Goal: Task Accomplishment & Management: Use online tool/utility

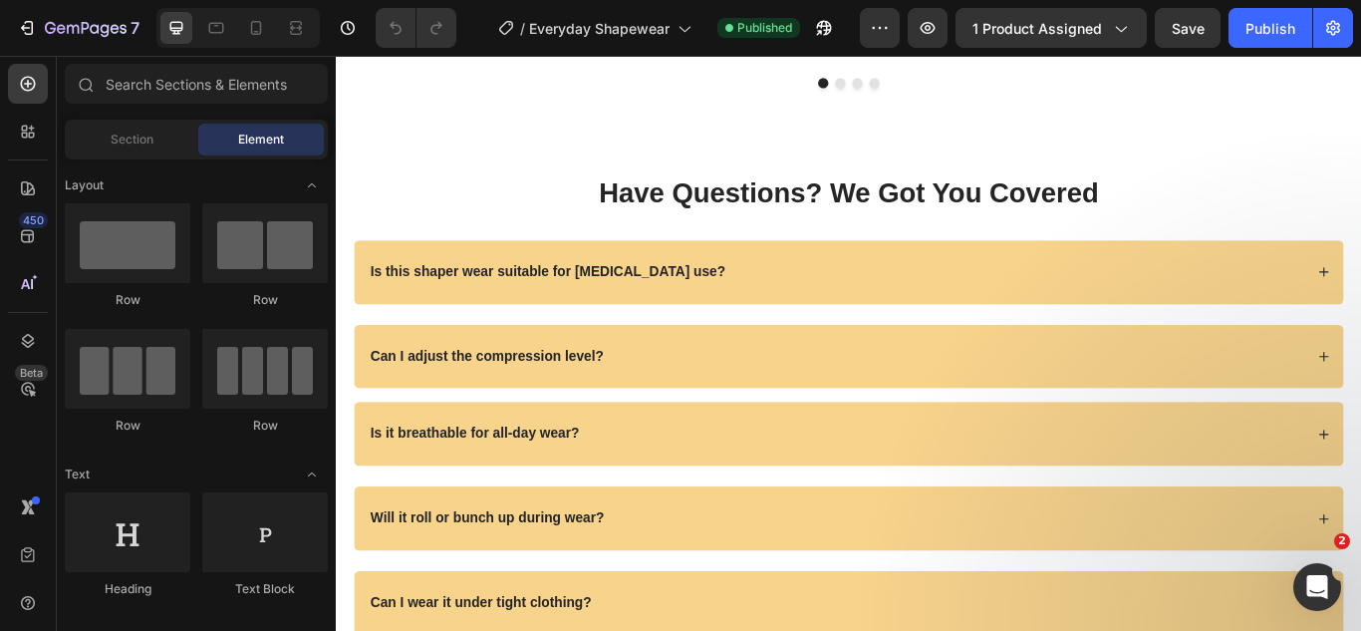
scroll to position [6258, 0]
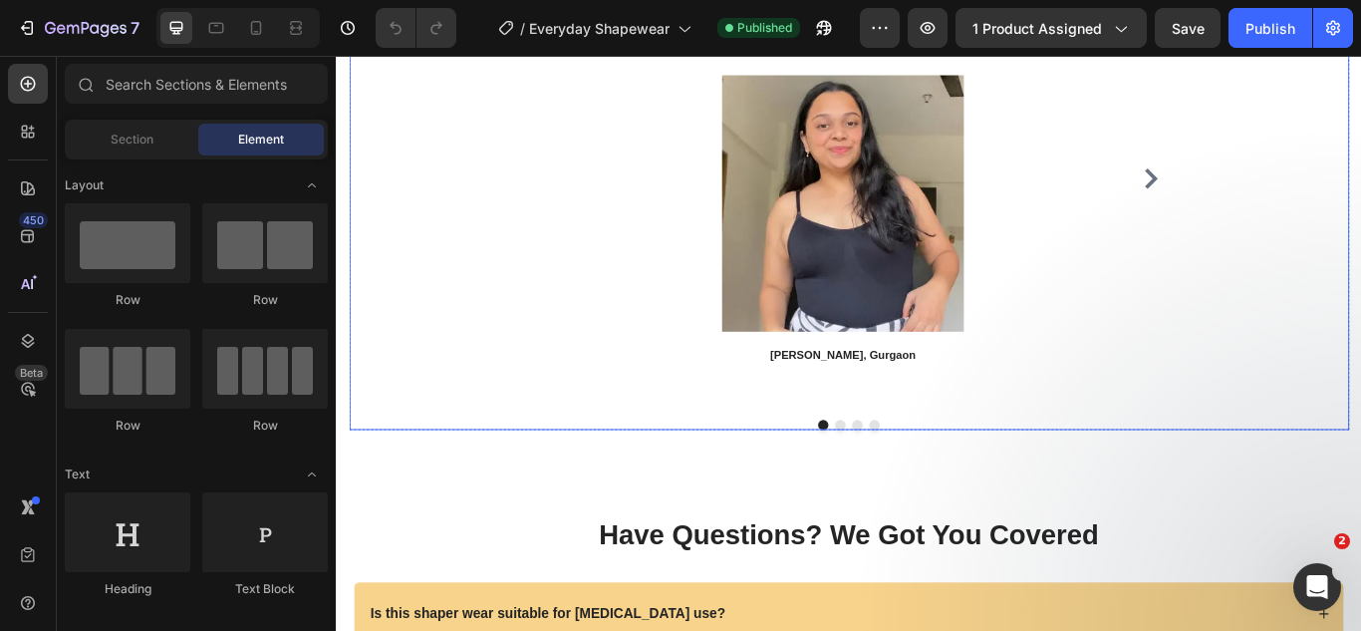
click at [1273, 194] on icon "Carousel Next Arrow" at bounding box center [1285, 199] width 24 height 24
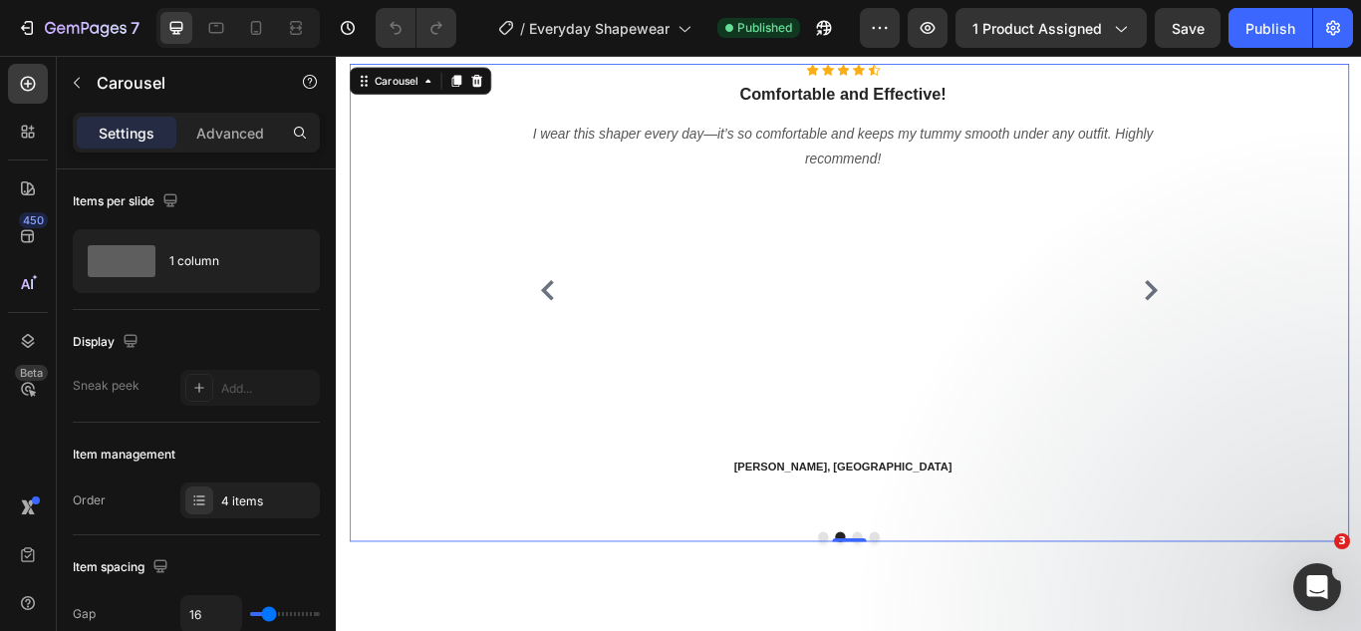
scroll to position [6058, 0]
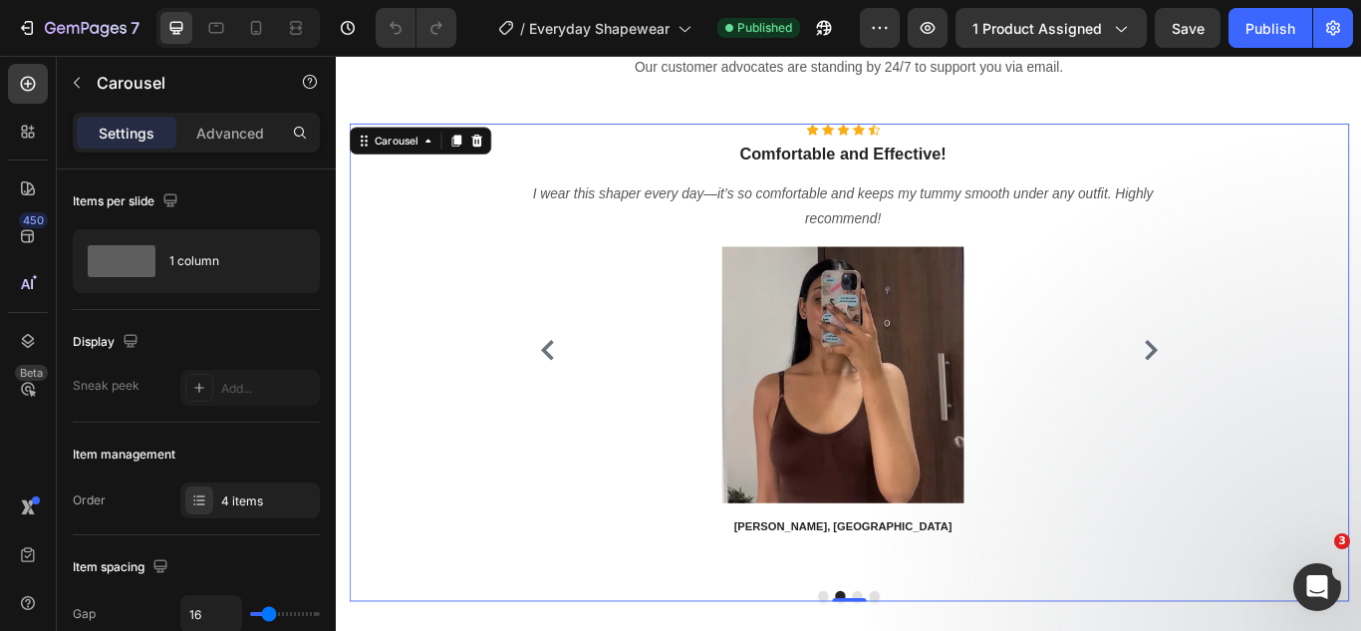
click at [1277, 398] on icon "Carousel Next Arrow" at bounding box center [1285, 398] width 24 height 24
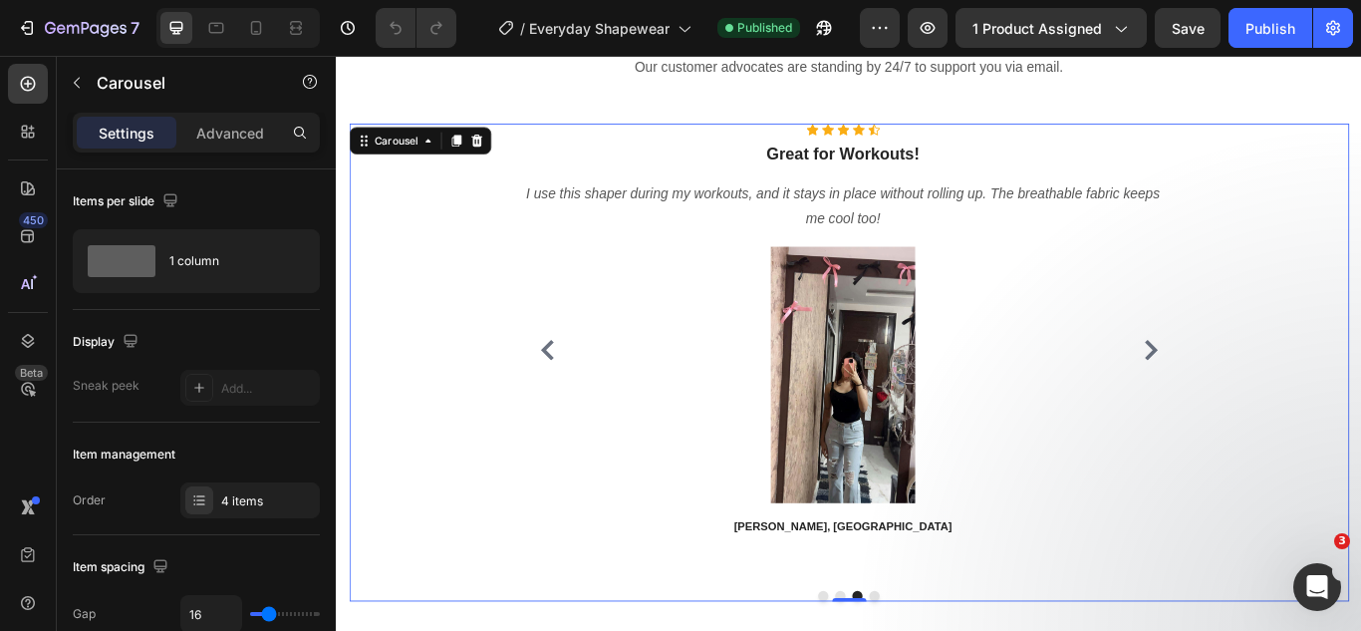
click at [1277, 398] on icon "Carousel Next Arrow" at bounding box center [1285, 398] width 24 height 24
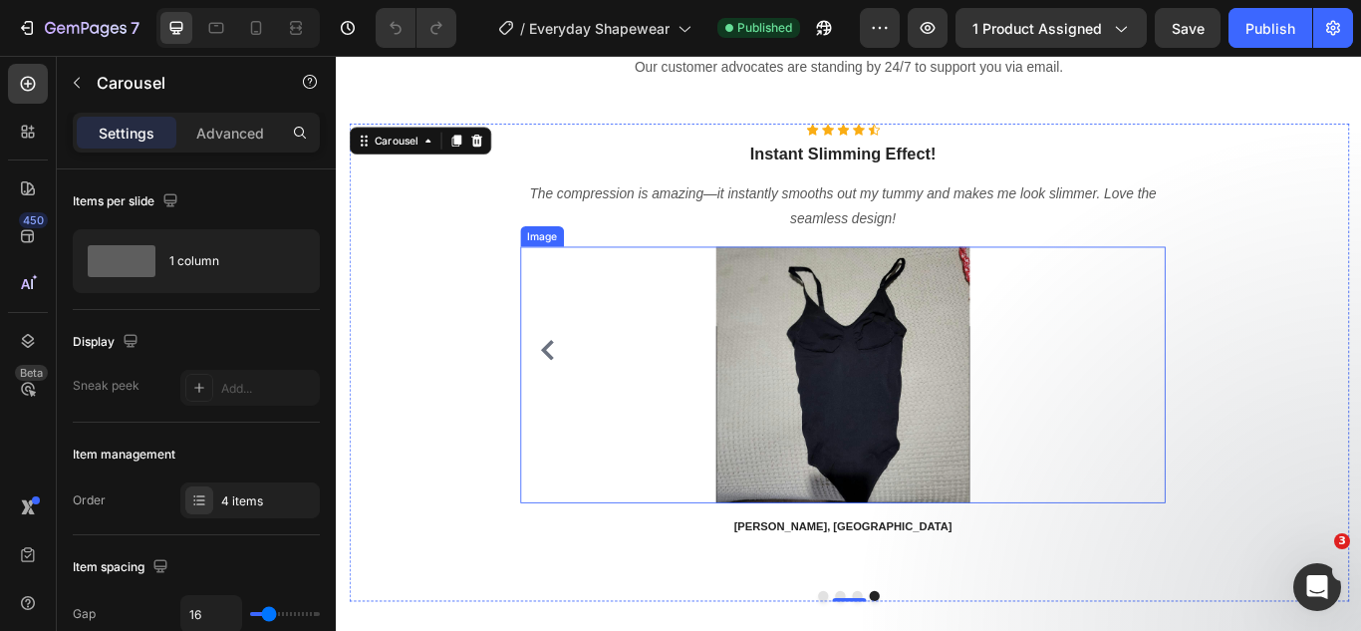
click at [937, 412] on img at bounding box center [926, 427] width 299 height 299
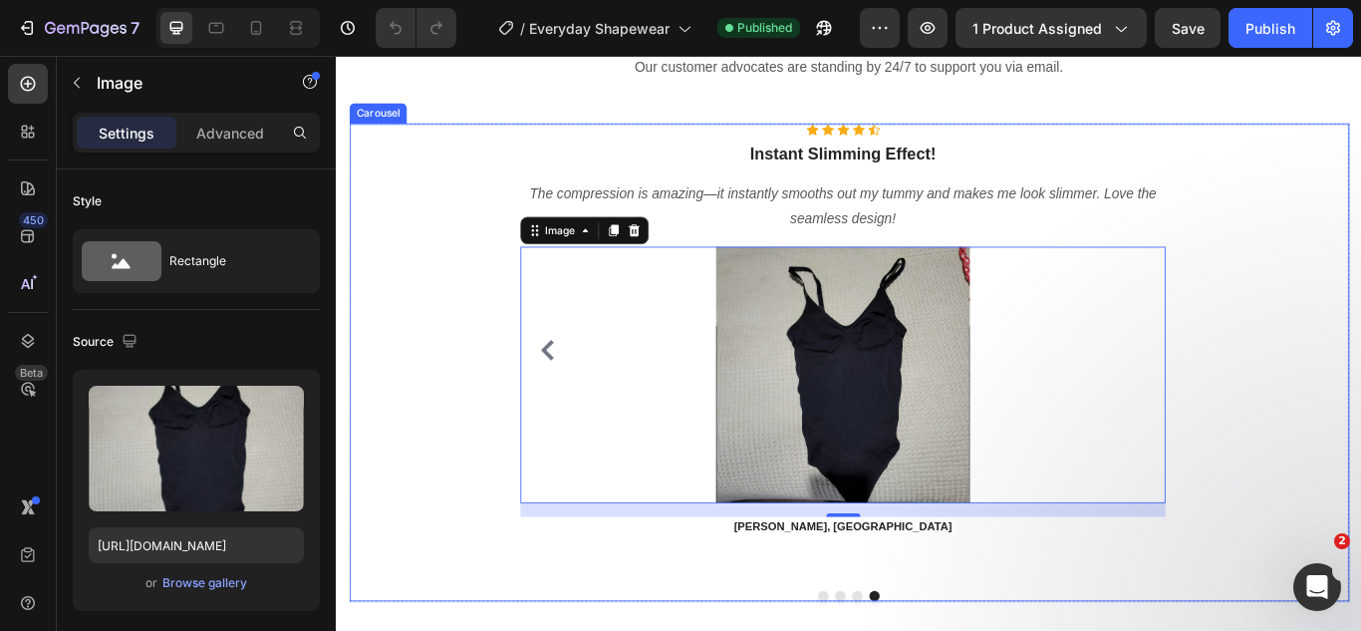
click at [575, 402] on icon "Carousel Back Arrow" at bounding box center [582, 398] width 24 height 24
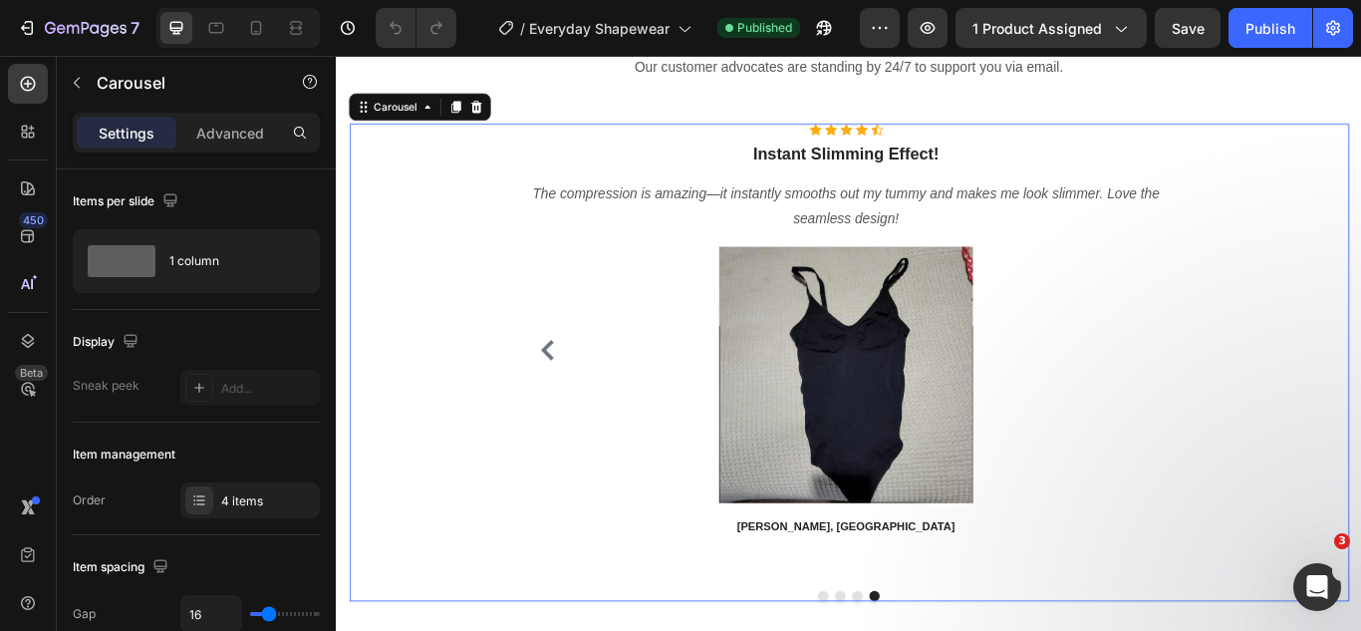
click at [576, 402] on icon "Carousel Back Arrow" at bounding box center [582, 398] width 24 height 24
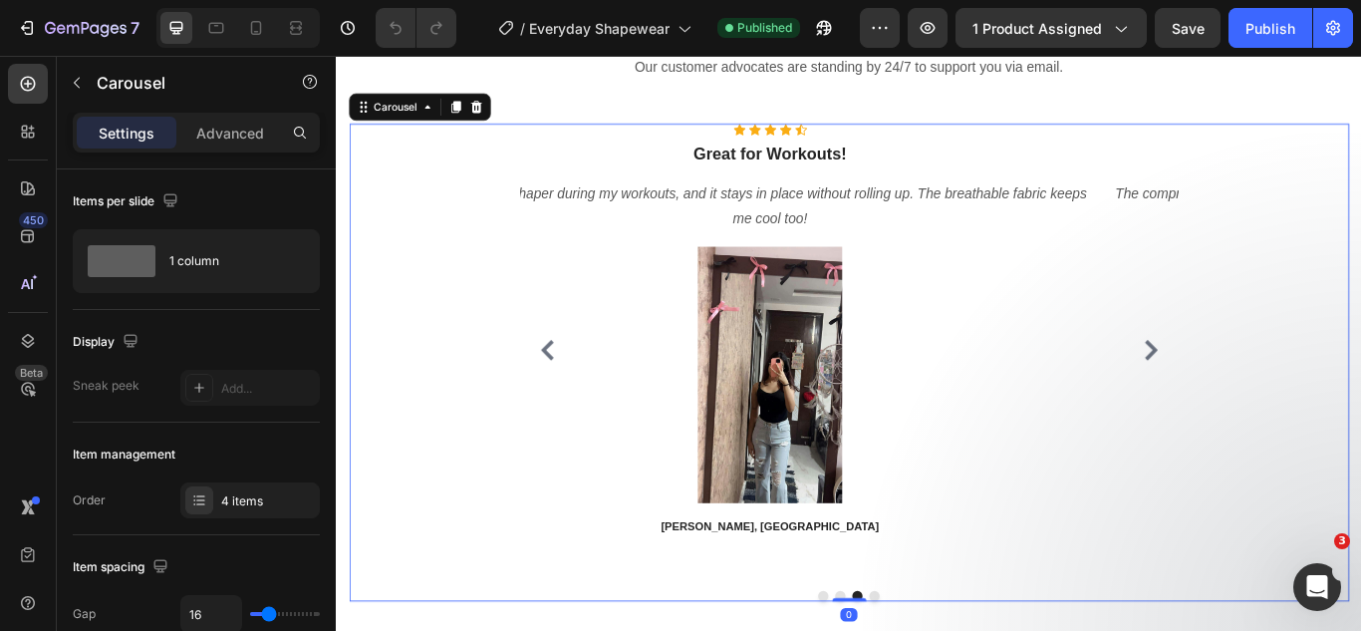
click at [577, 402] on icon "Carousel Back Arrow" at bounding box center [582, 398] width 24 height 24
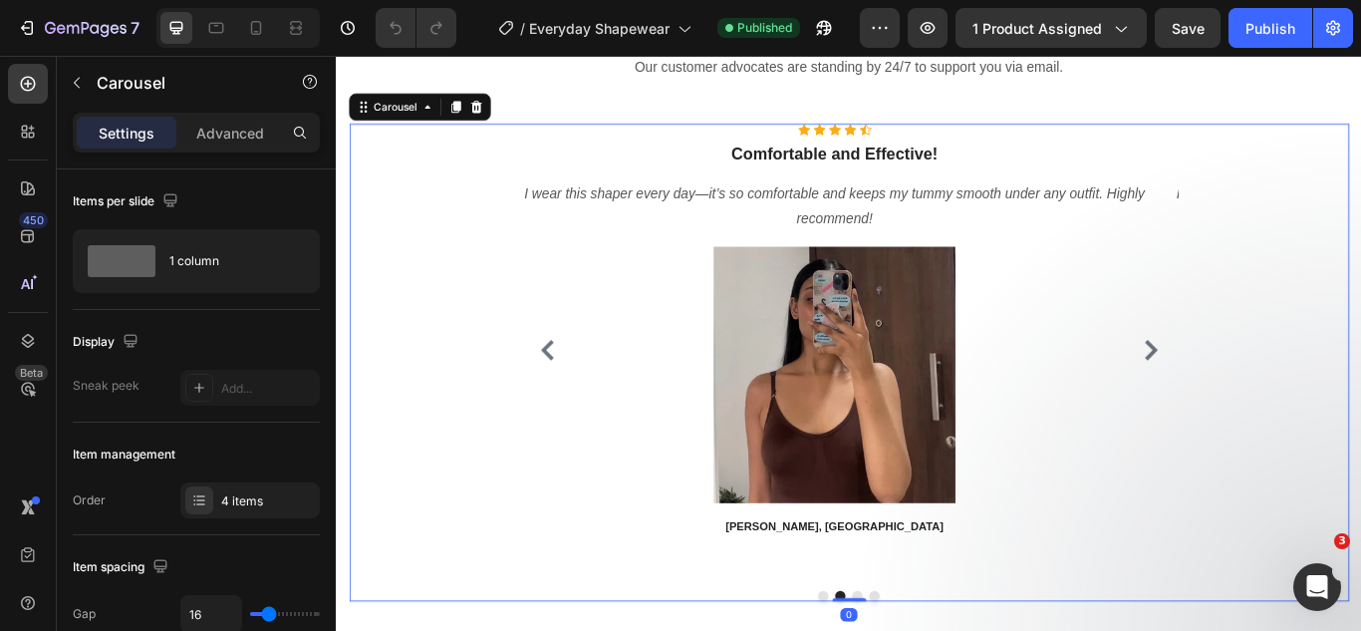
click at [576, 400] on icon "Carousel Back Arrow" at bounding box center [582, 398] width 24 height 24
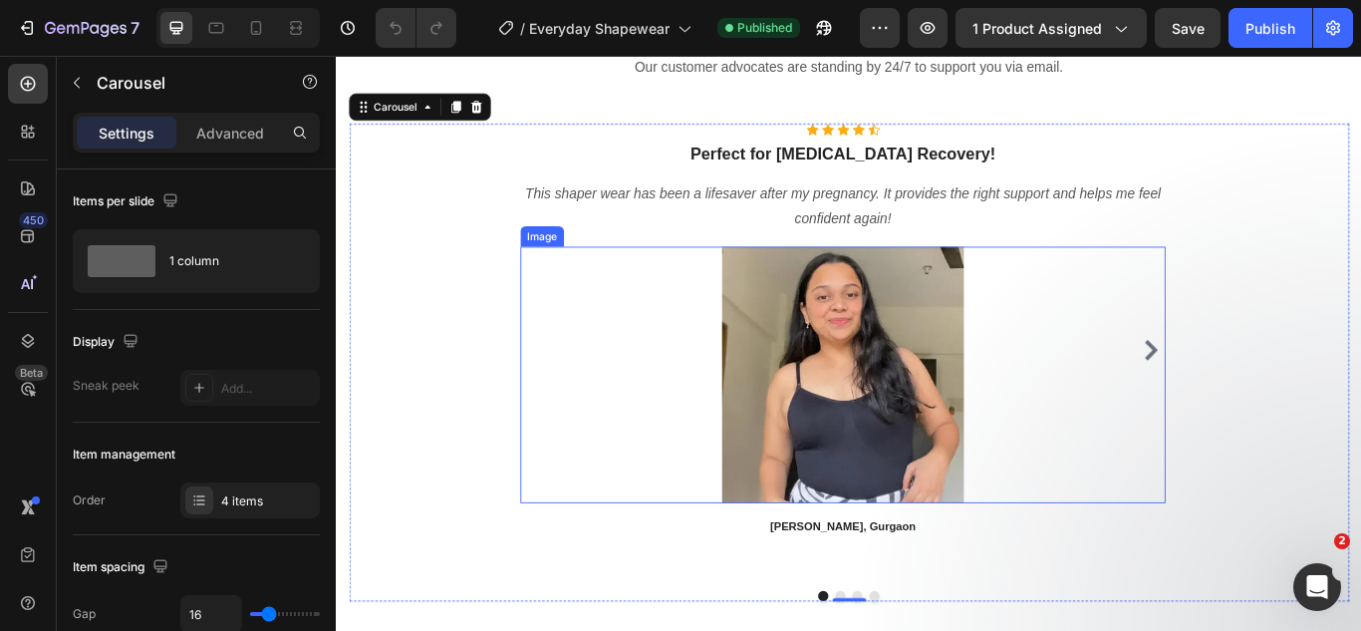
click at [865, 463] on img at bounding box center [926, 427] width 299 height 299
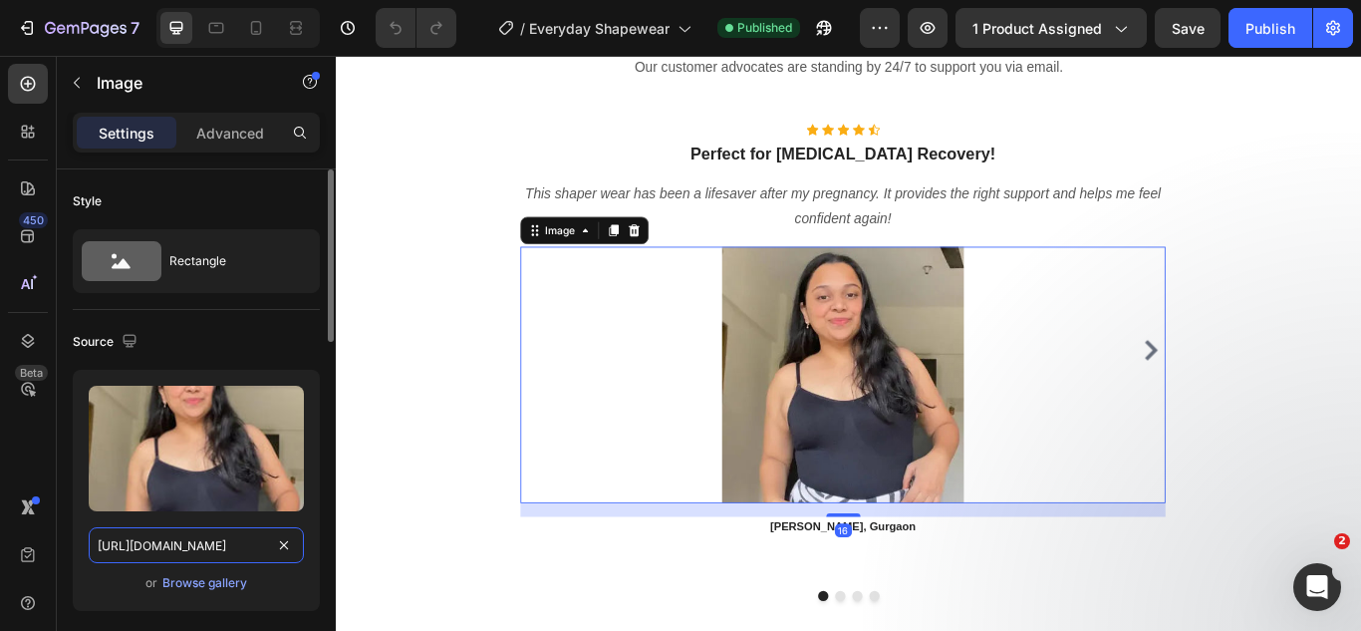
click at [150, 547] on input "https://cdn.shopify.com/s/files/1/0738/0067/9667/files/gkd5cly6sst0dshjg1ck.jpg…" at bounding box center [196, 545] width 215 height 36
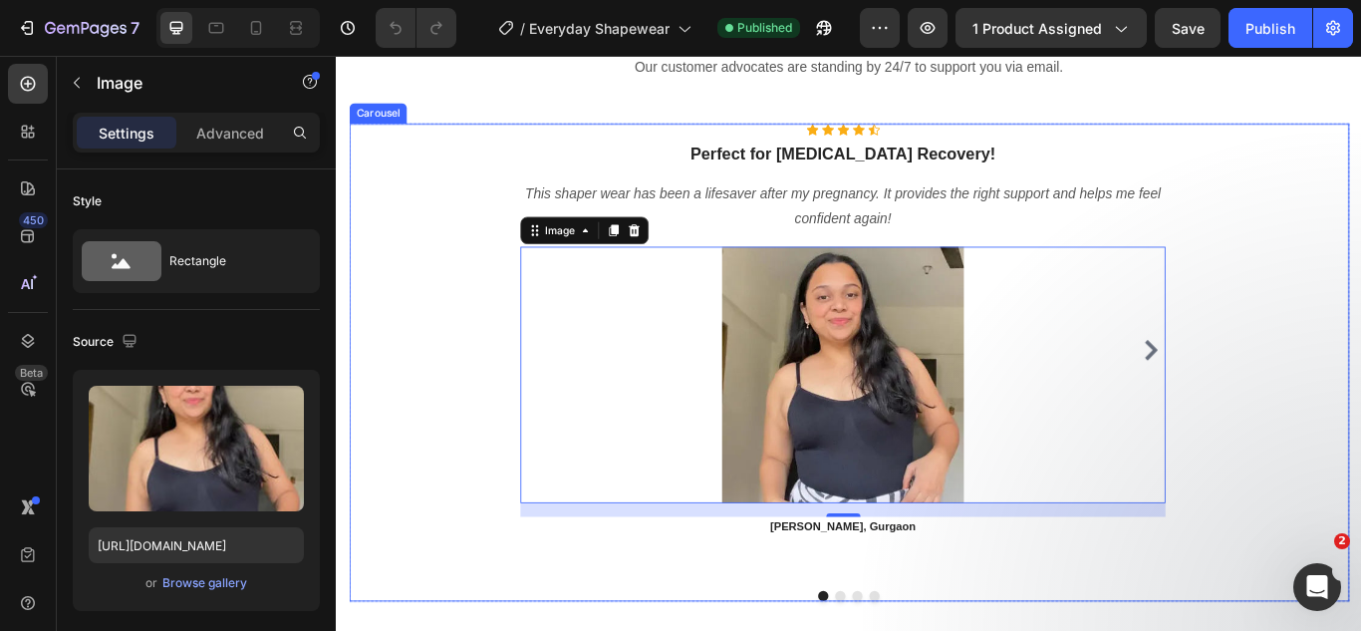
click at [1278, 399] on icon "Carousel Next Arrow" at bounding box center [1285, 398] width 15 height 24
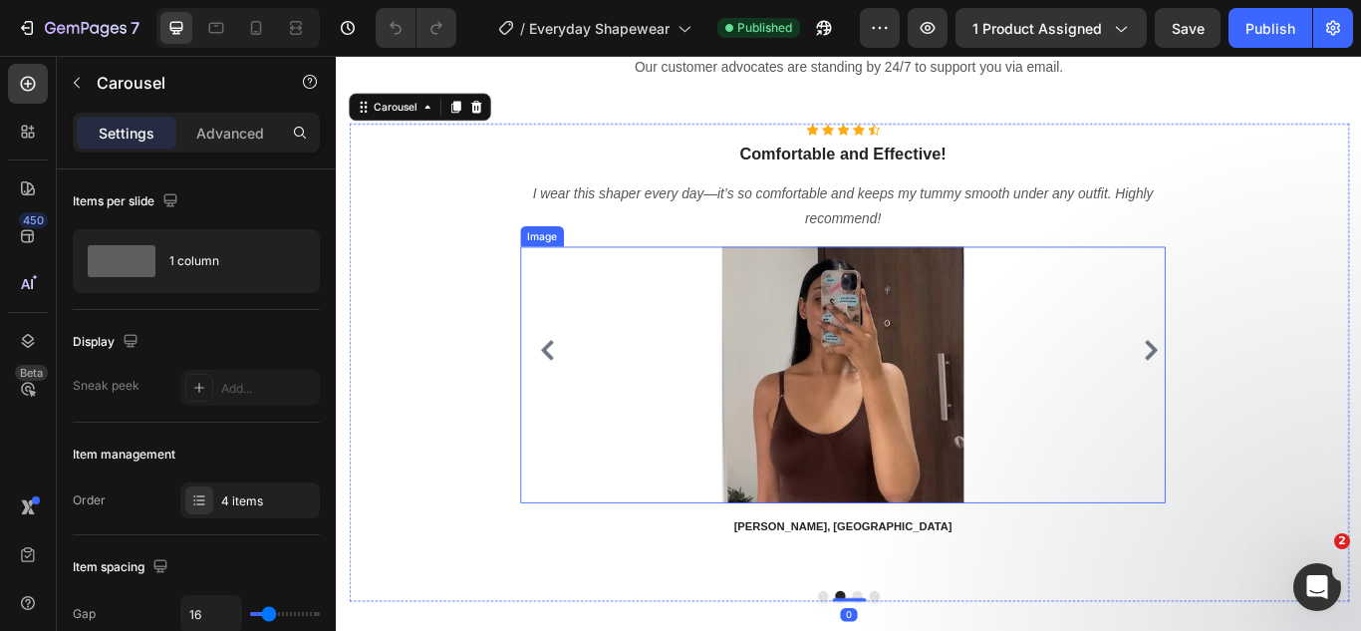
click at [887, 409] on img at bounding box center [926, 427] width 299 height 299
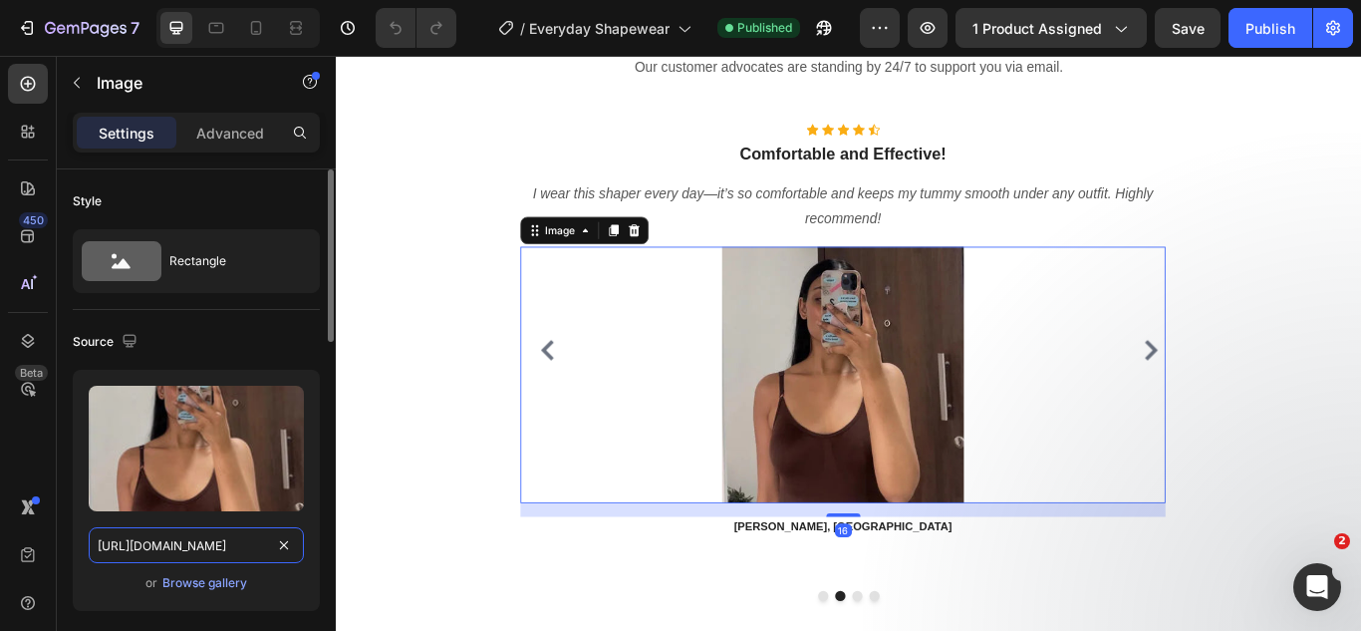
click at [218, 548] on input "https://cdn.shopify.com/s/files/1/0738/0067/9667/files/onk2ucoxllwqlqbsjaq8.jpg…" at bounding box center [196, 545] width 215 height 36
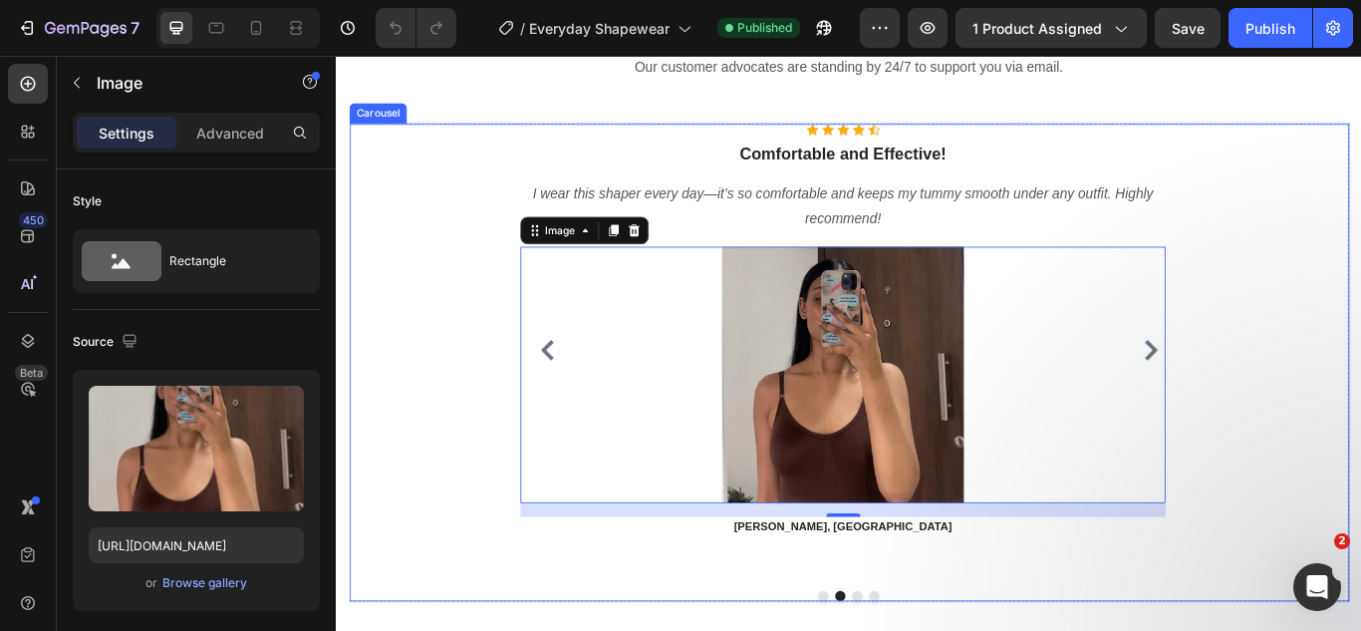
click at [1273, 393] on icon "Carousel Next Arrow" at bounding box center [1285, 398] width 24 height 24
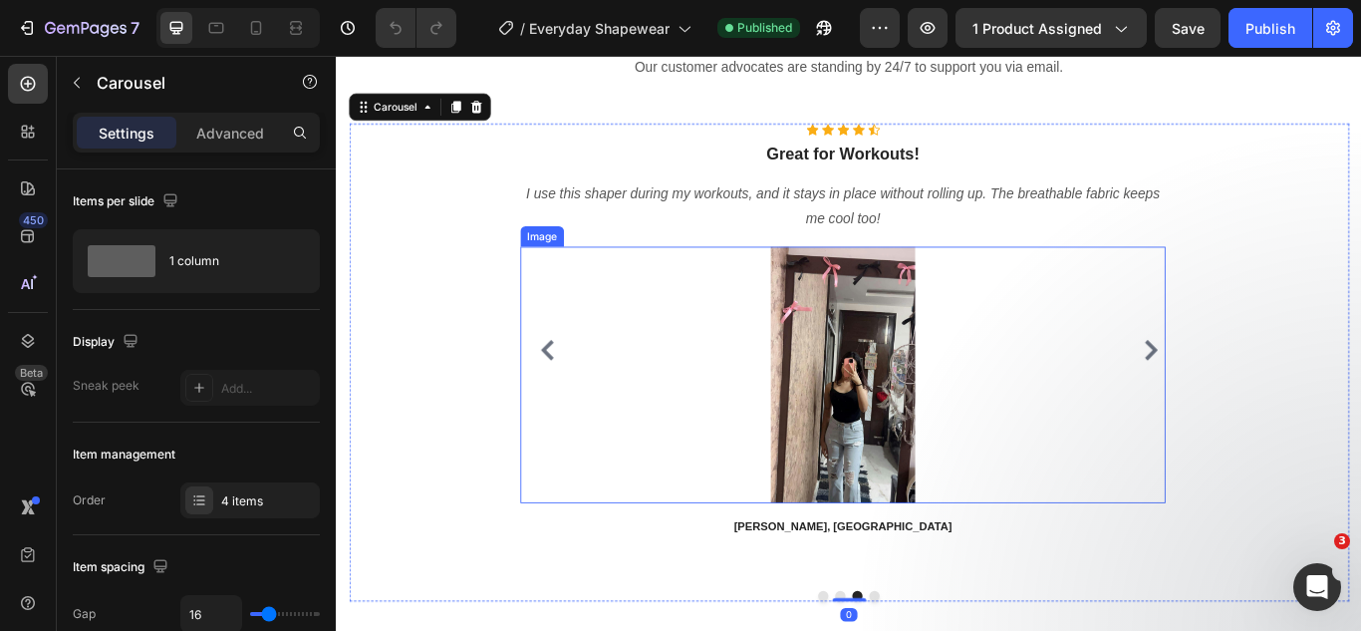
click at [862, 451] on img at bounding box center [926, 427] width 299 height 299
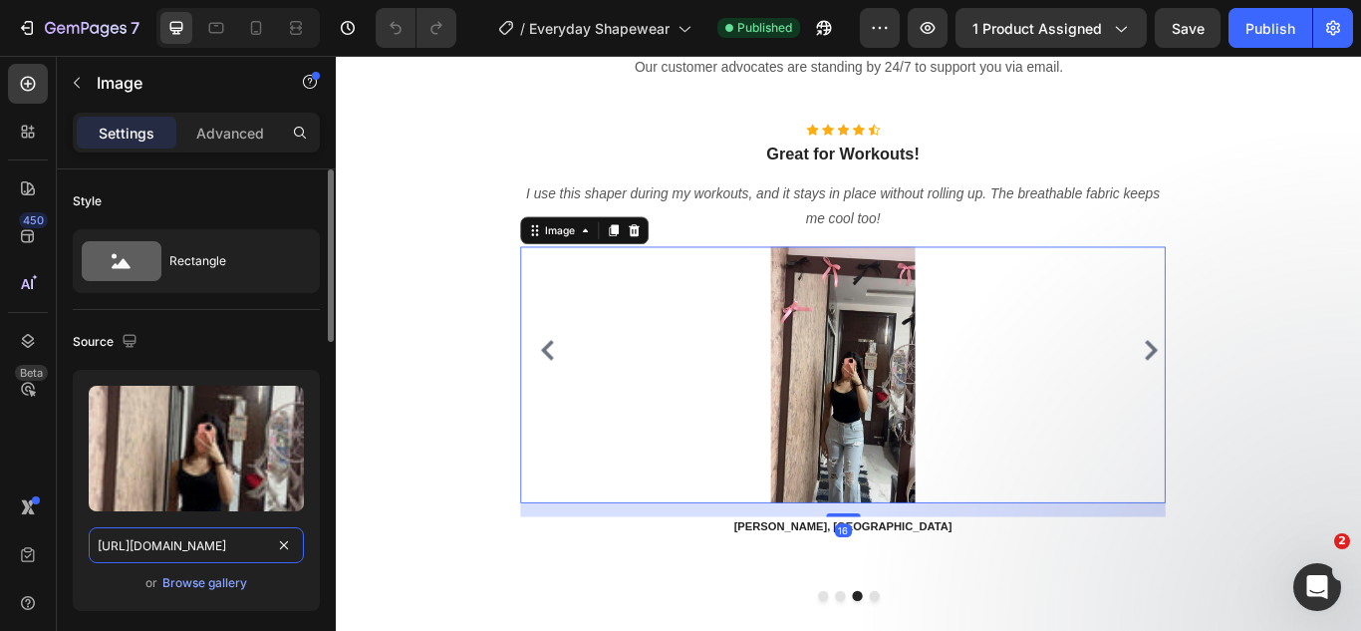
click at [209, 555] on input "https://cdn.shopify.com/s/files/1/0738/0067/9667/files/1742965146__0__GDUrskZ1_…" at bounding box center [196, 545] width 215 height 36
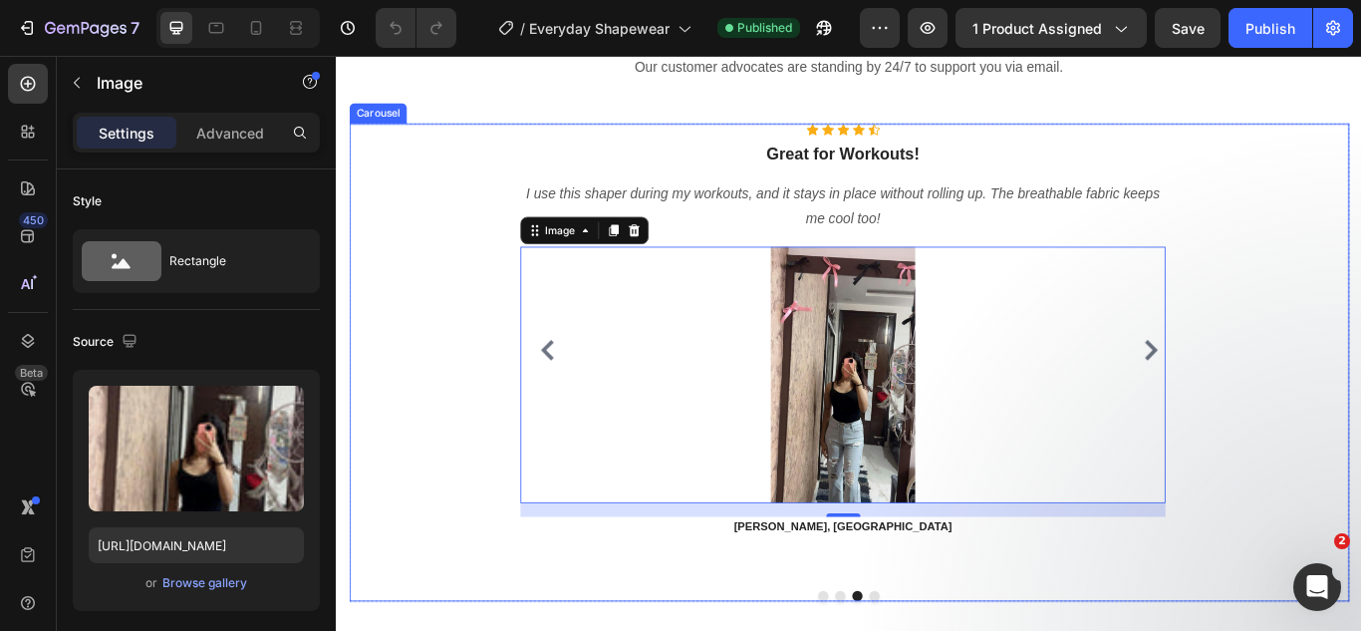
click at [1273, 395] on icon "Carousel Next Arrow" at bounding box center [1285, 398] width 24 height 24
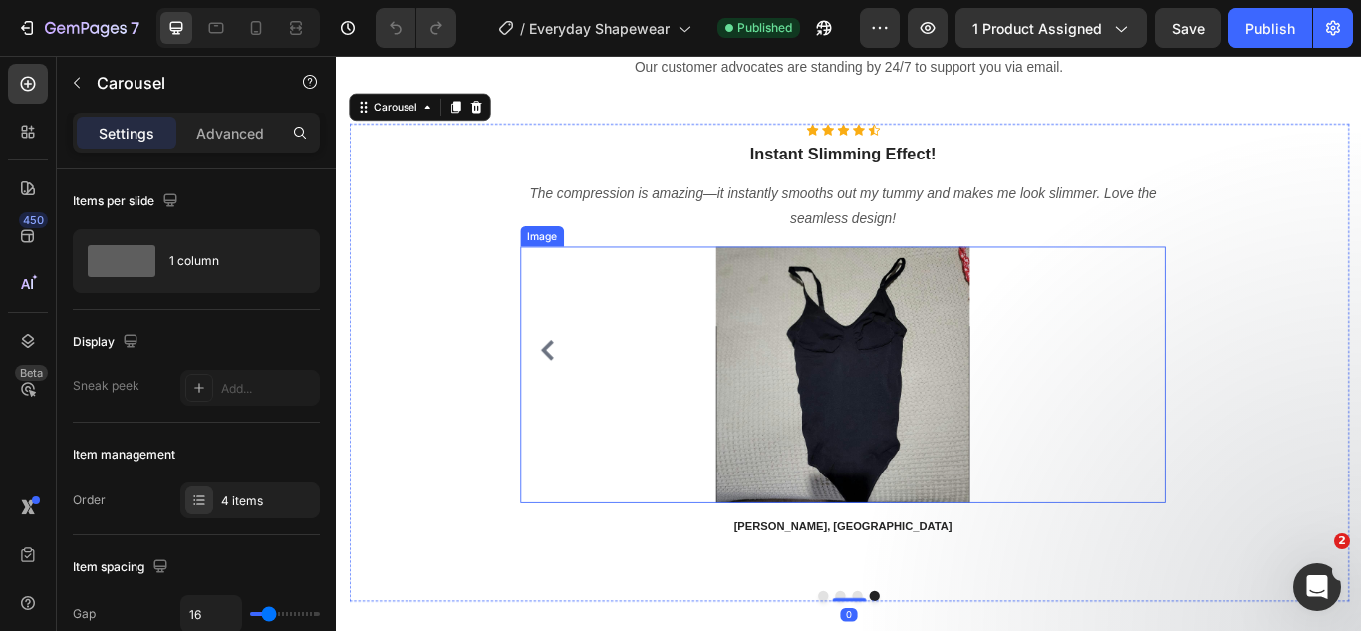
drag, startPoint x: 968, startPoint y: 469, endPoint x: 896, endPoint y: 497, distance: 77.0
click at [970, 469] on img at bounding box center [926, 427] width 299 height 299
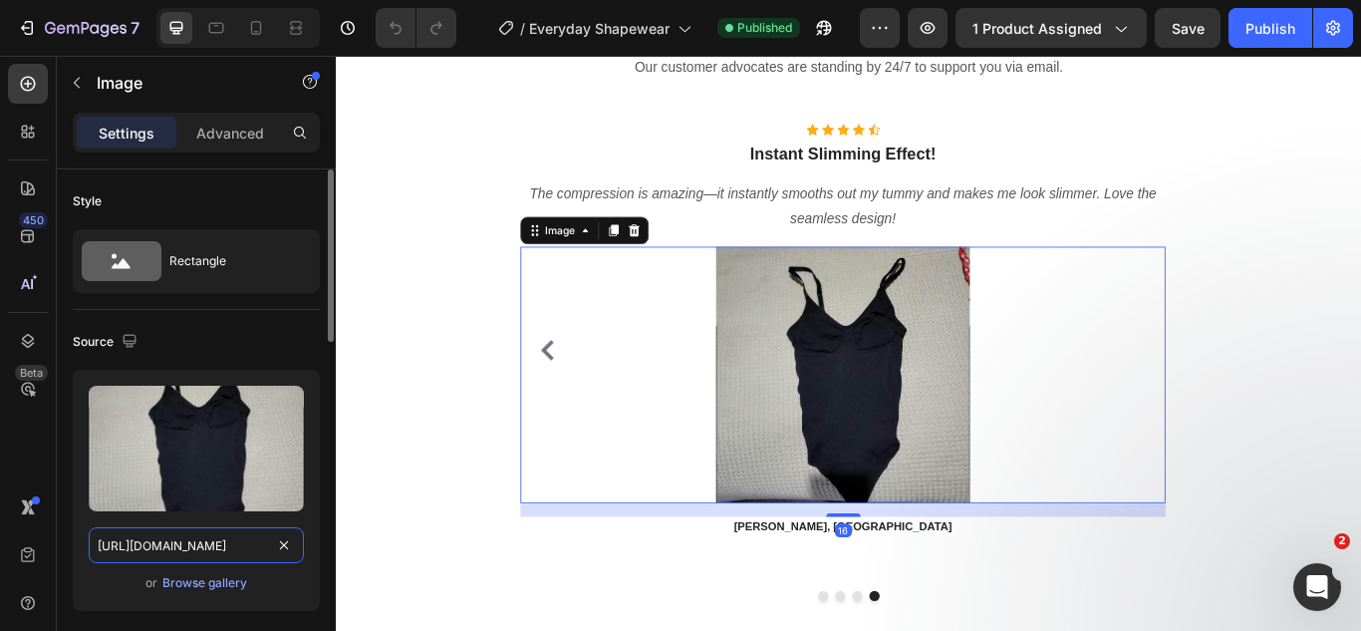
click at [187, 549] on input "https://cdn.shopify.com/s/files/1/0738/0067/9667/files/1742965146__0__LzPzg2kd_…" at bounding box center [196, 545] width 215 height 36
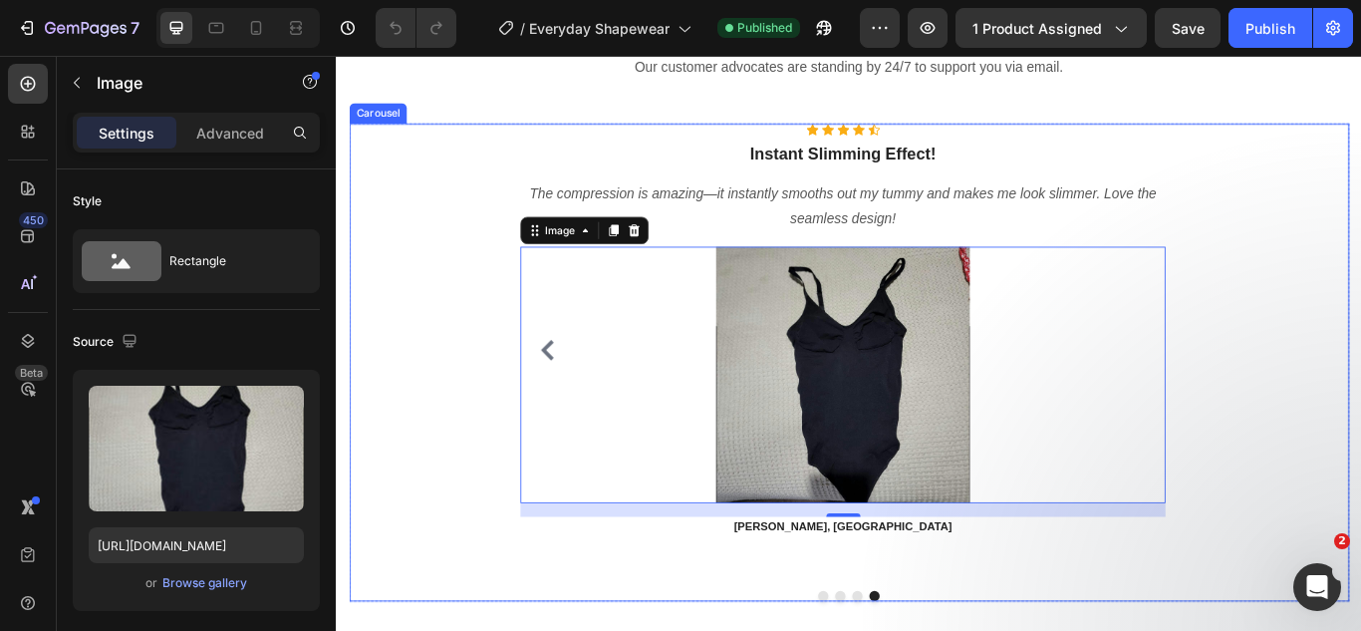
click at [574, 394] on icon "Carousel Back Arrow" at bounding box center [582, 398] width 24 height 24
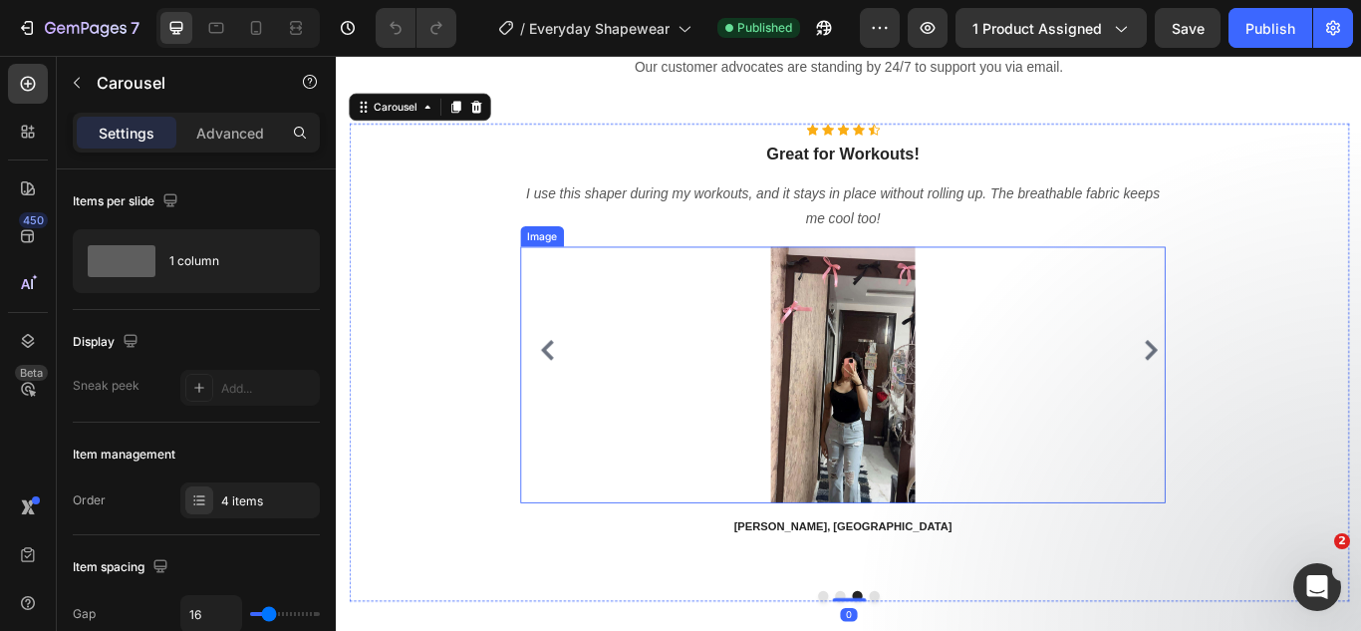
click at [949, 436] on img at bounding box center [926, 427] width 299 height 299
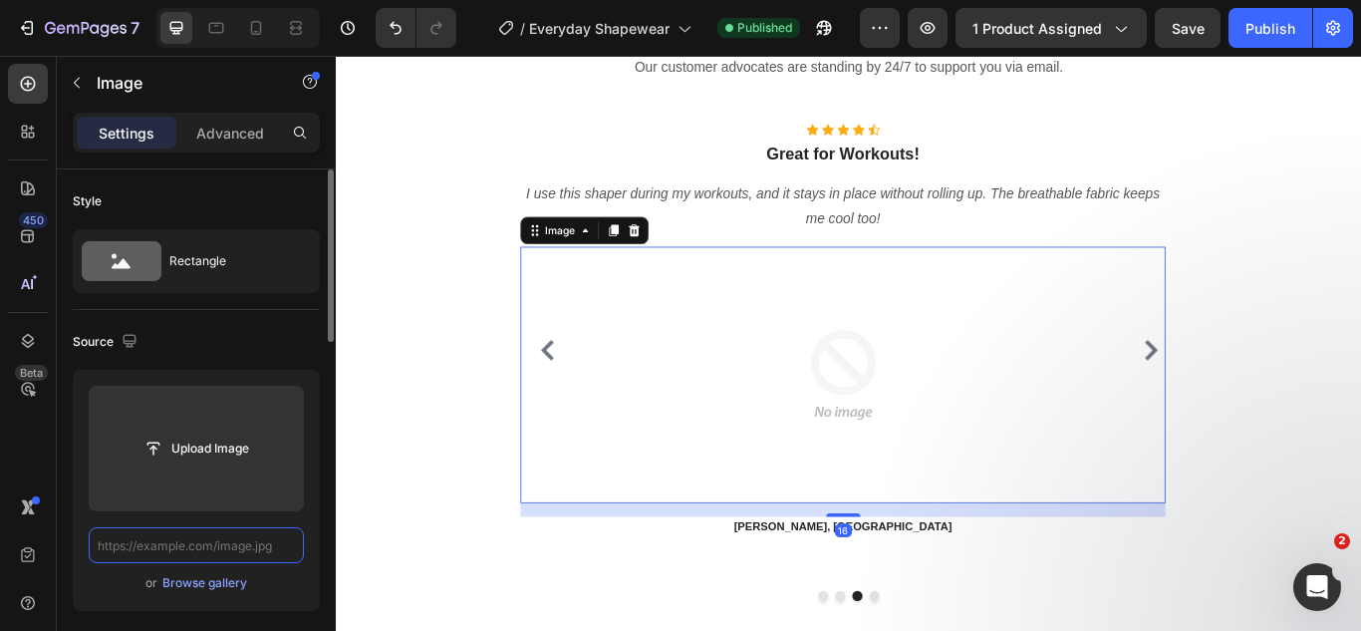
scroll to position [0, 0]
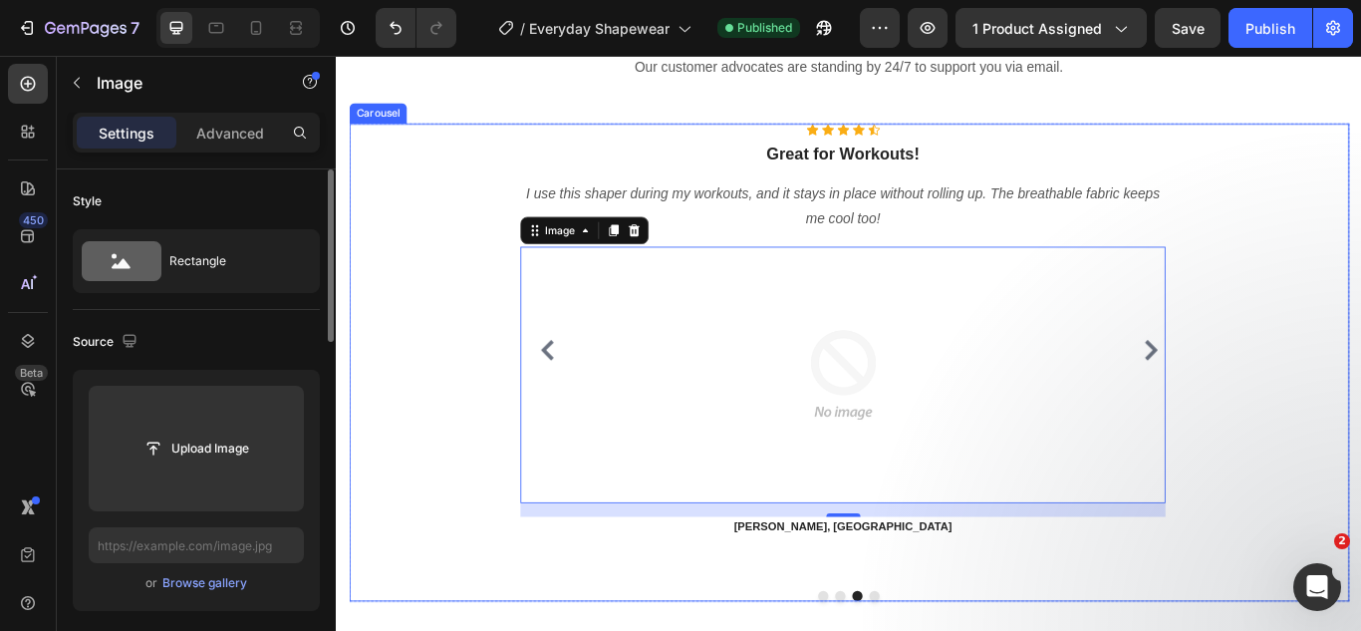
click at [1278, 392] on icon "Carousel Next Arrow" at bounding box center [1285, 398] width 15 height 24
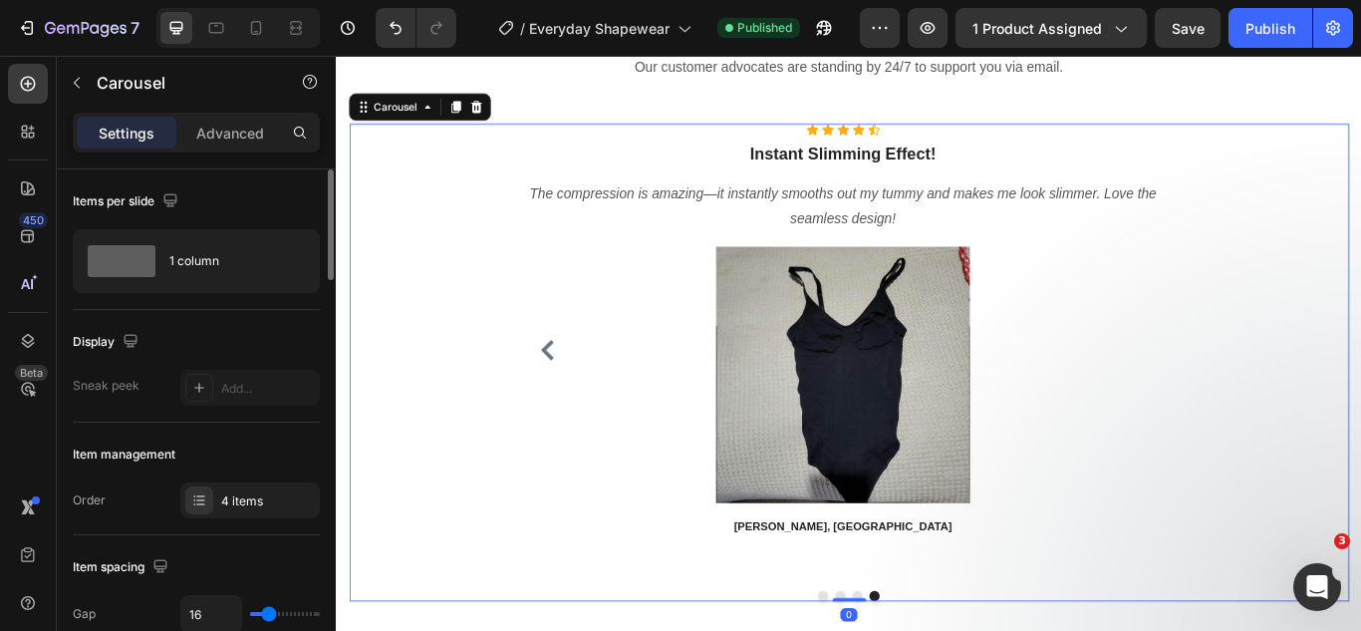
click at [596, 399] on button "Carousel Back Arrow" at bounding box center [582, 399] width 32 height 32
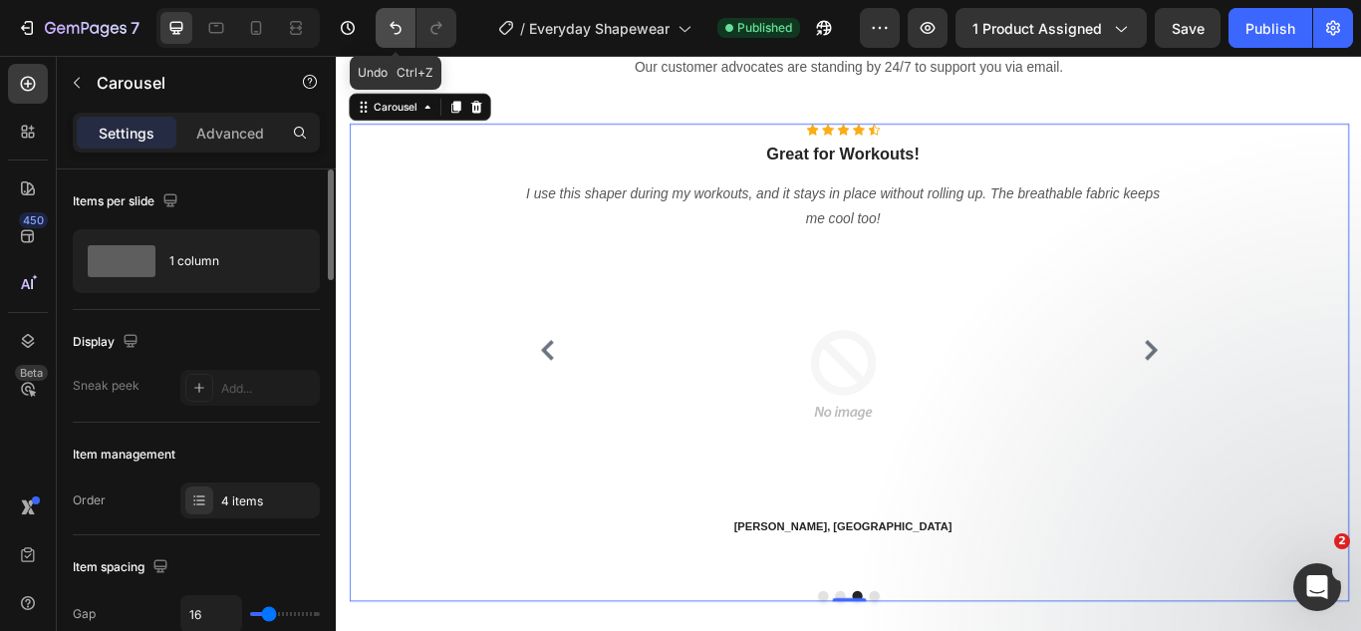
click at [399, 24] on icon "Undo/Redo" at bounding box center [395, 28] width 20 height 20
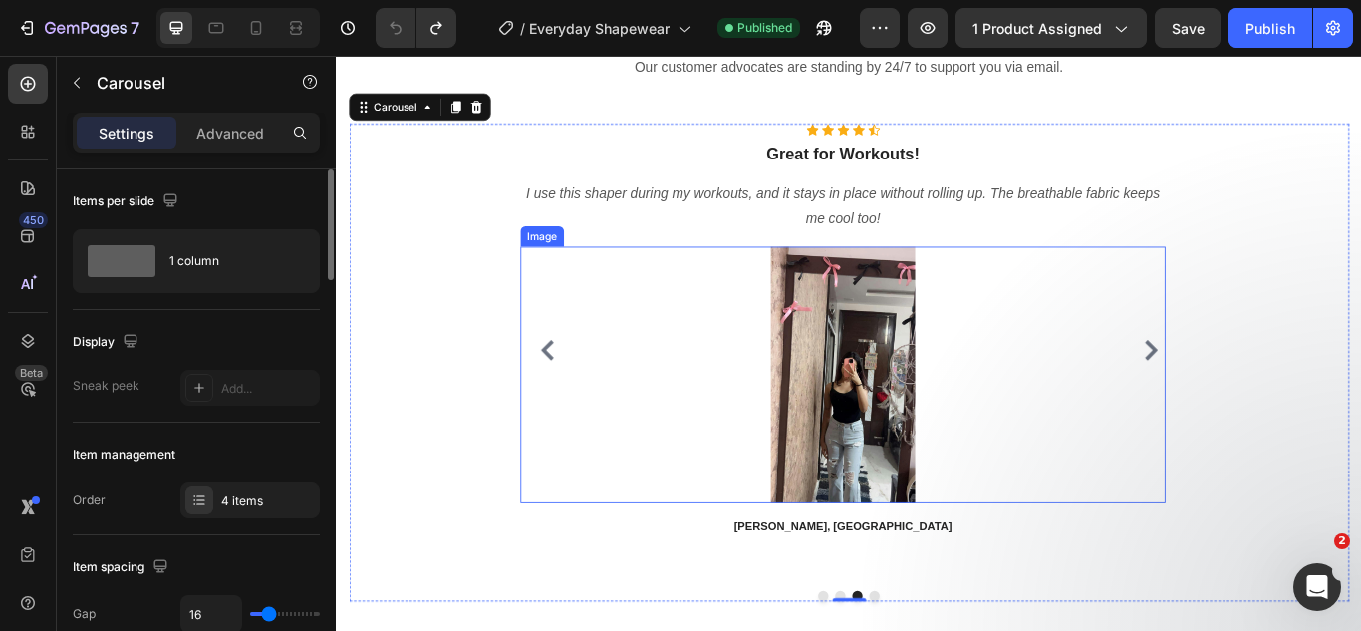
click at [911, 433] on img at bounding box center [926, 427] width 299 height 299
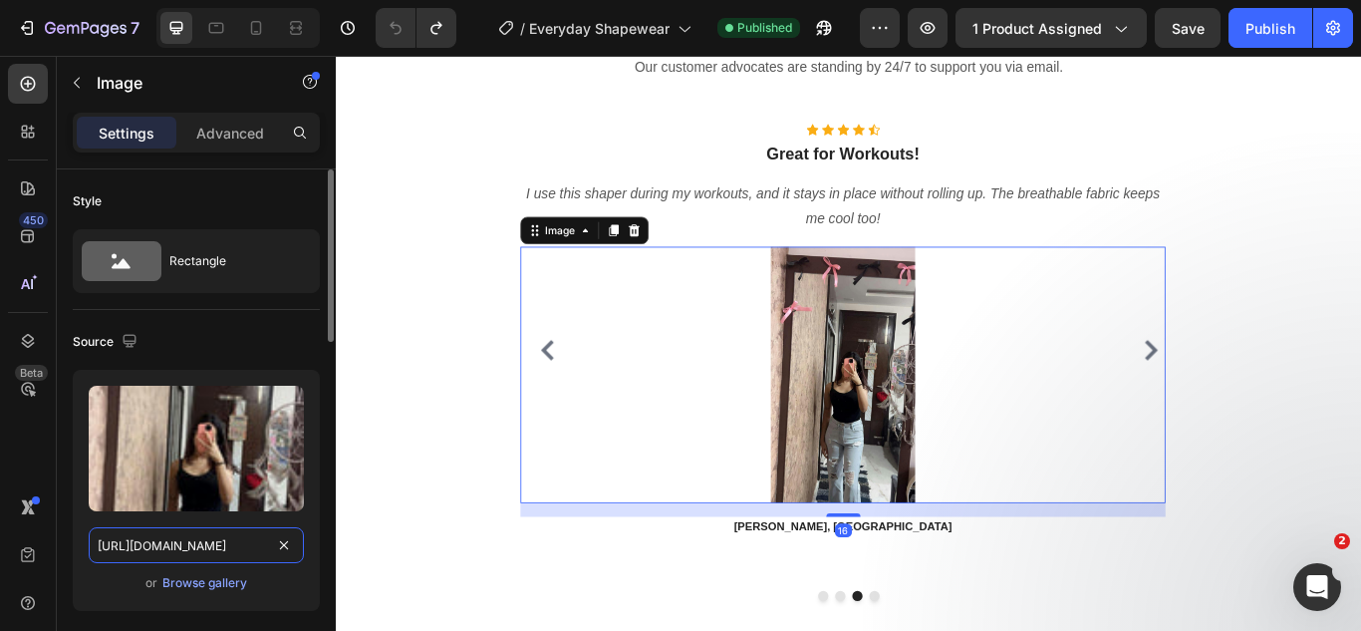
click at [145, 547] on input "https://cdn.shopify.com/s/files/1/0738/0067/9667/files/1742965146__0__GDUrskZ1_…" at bounding box center [196, 545] width 215 height 36
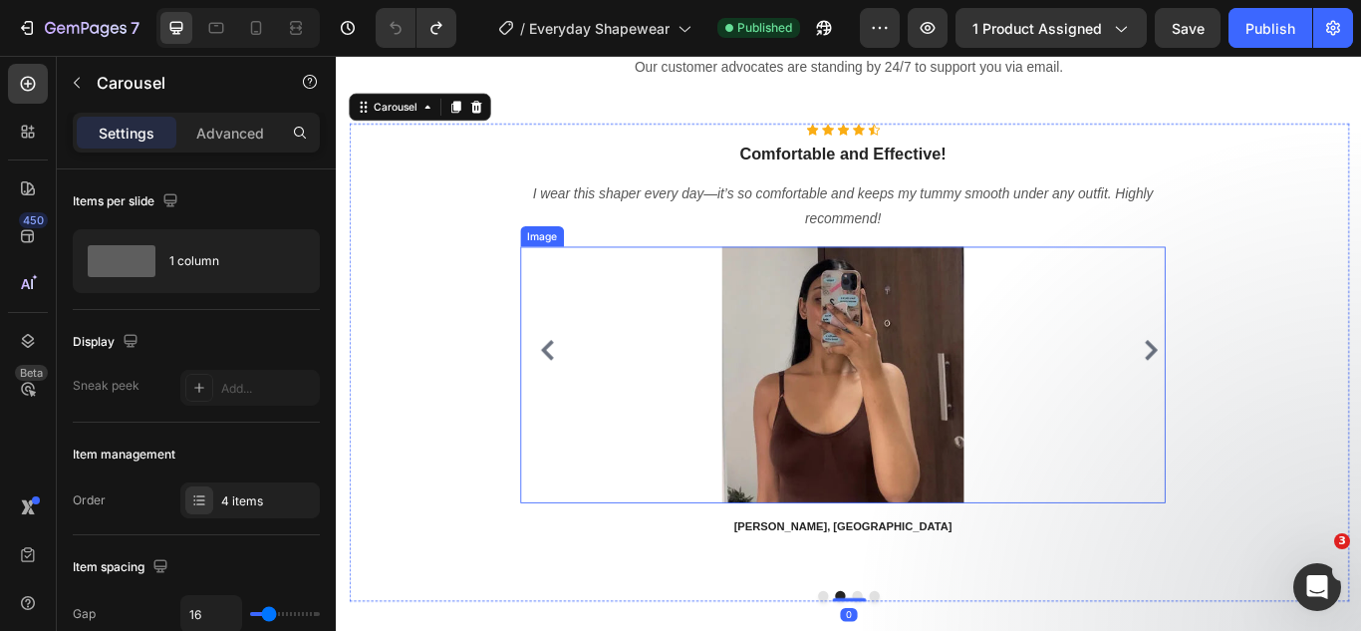
click at [886, 450] on img at bounding box center [926, 427] width 299 height 299
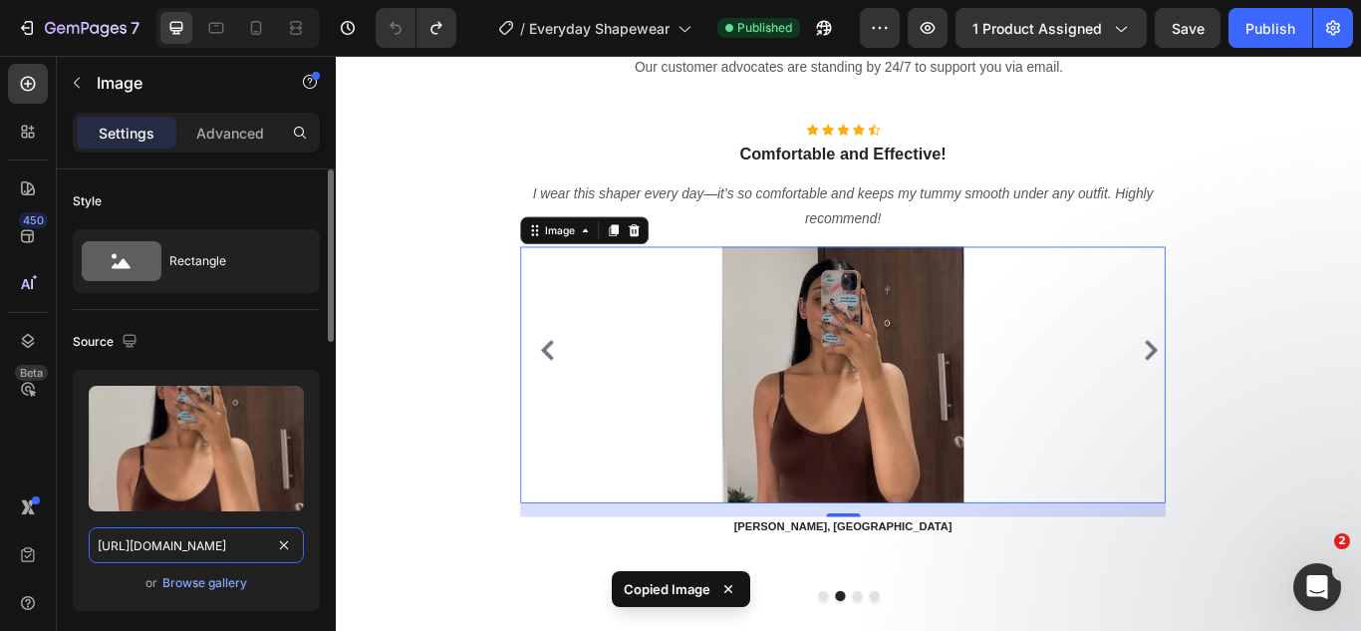
click at [228, 550] on input "https://cdn.shopify.com/s/files/1/0738/0067/9667/files/onk2ucoxllwqlqbsjaq8.jpg…" at bounding box center [196, 545] width 215 height 36
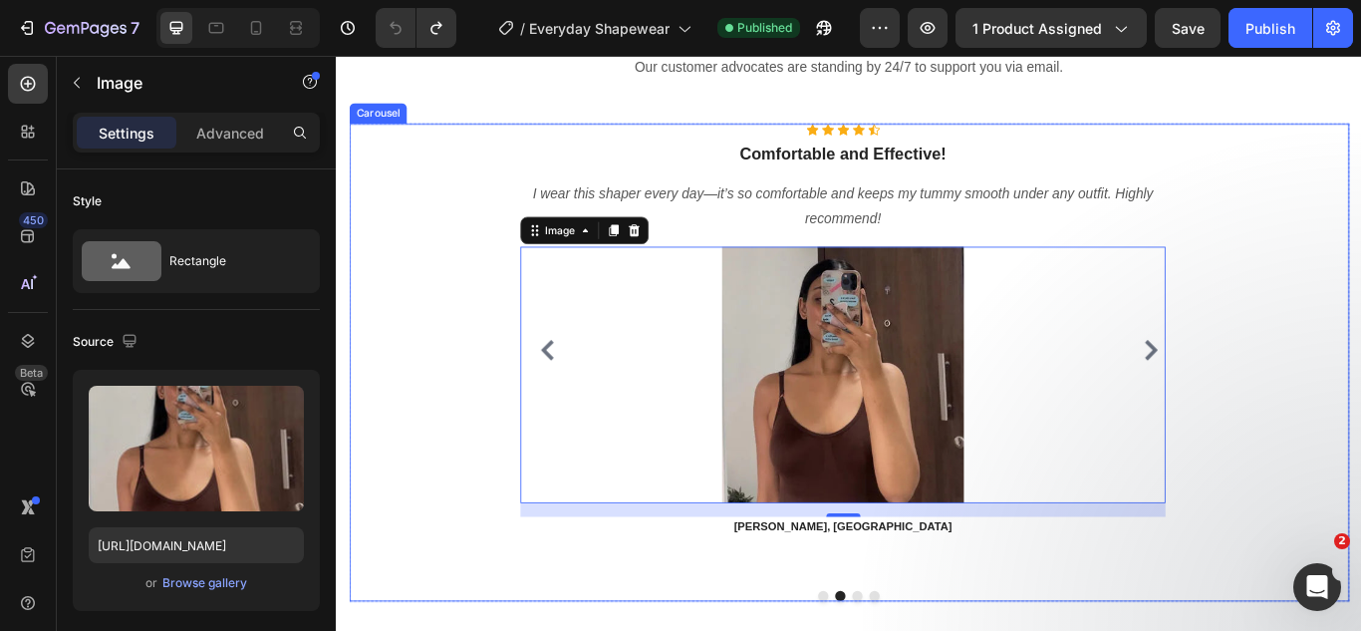
click at [596, 402] on button "Carousel Back Arrow" at bounding box center [582, 399] width 32 height 32
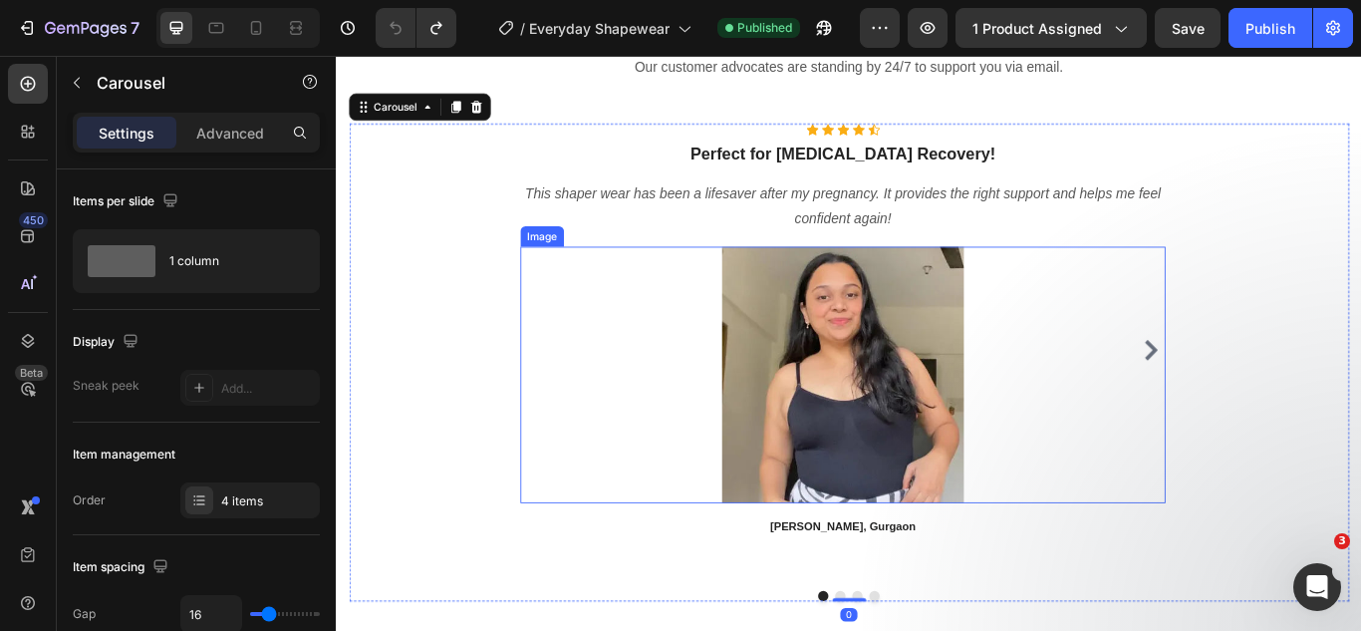
click at [890, 490] on img at bounding box center [926, 427] width 299 height 299
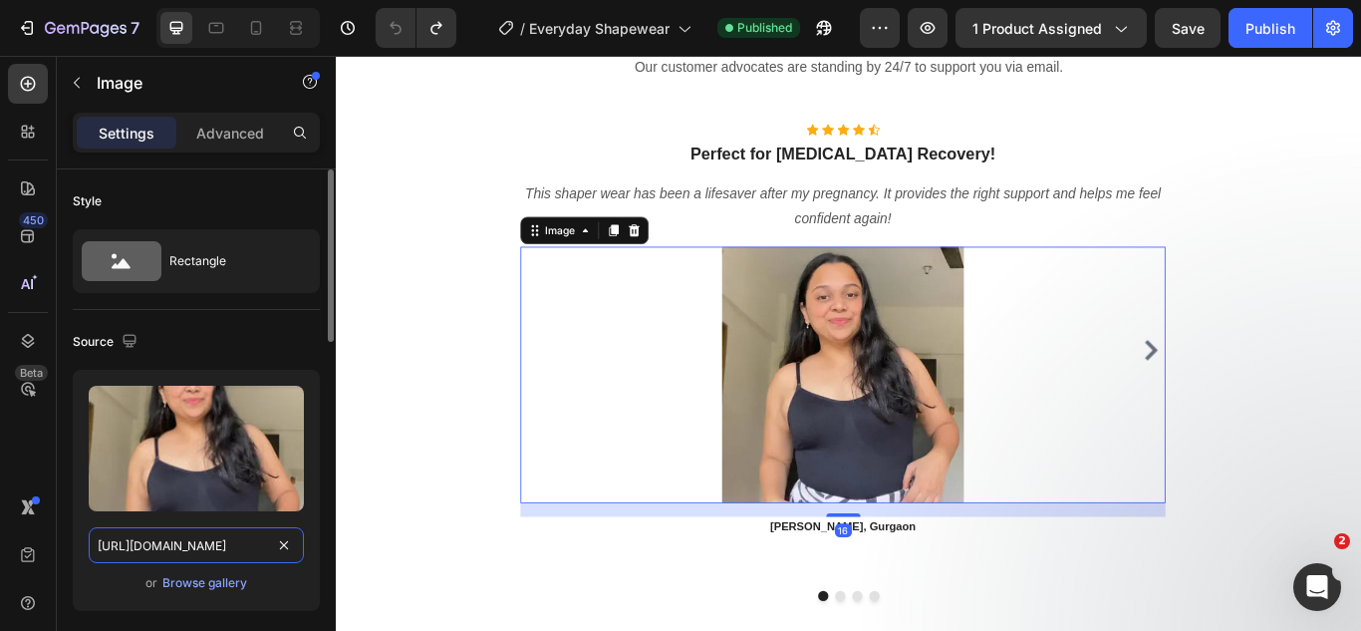
click at [192, 547] on input "https://cdn.shopify.com/s/files/1/0738/0067/9667/files/gkd5cly6sst0dshjg1ck.jpg…" at bounding box center [196, 545] width 215 height 36
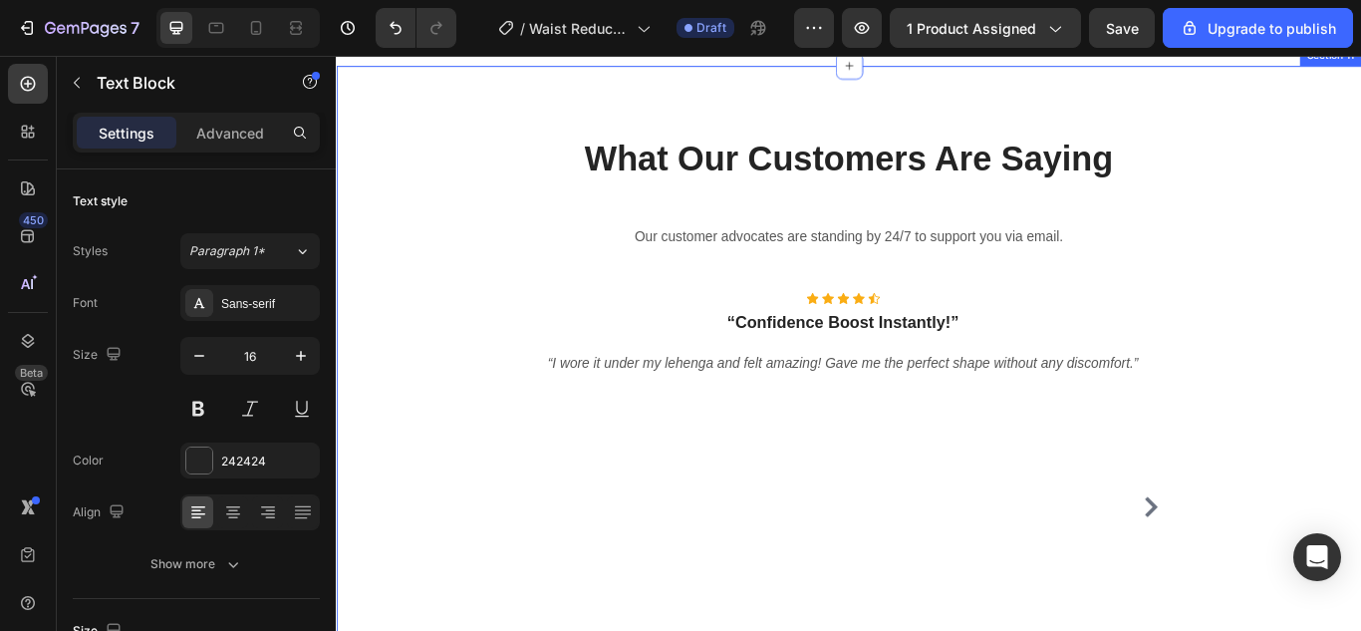
scroll to position [7036, 0]
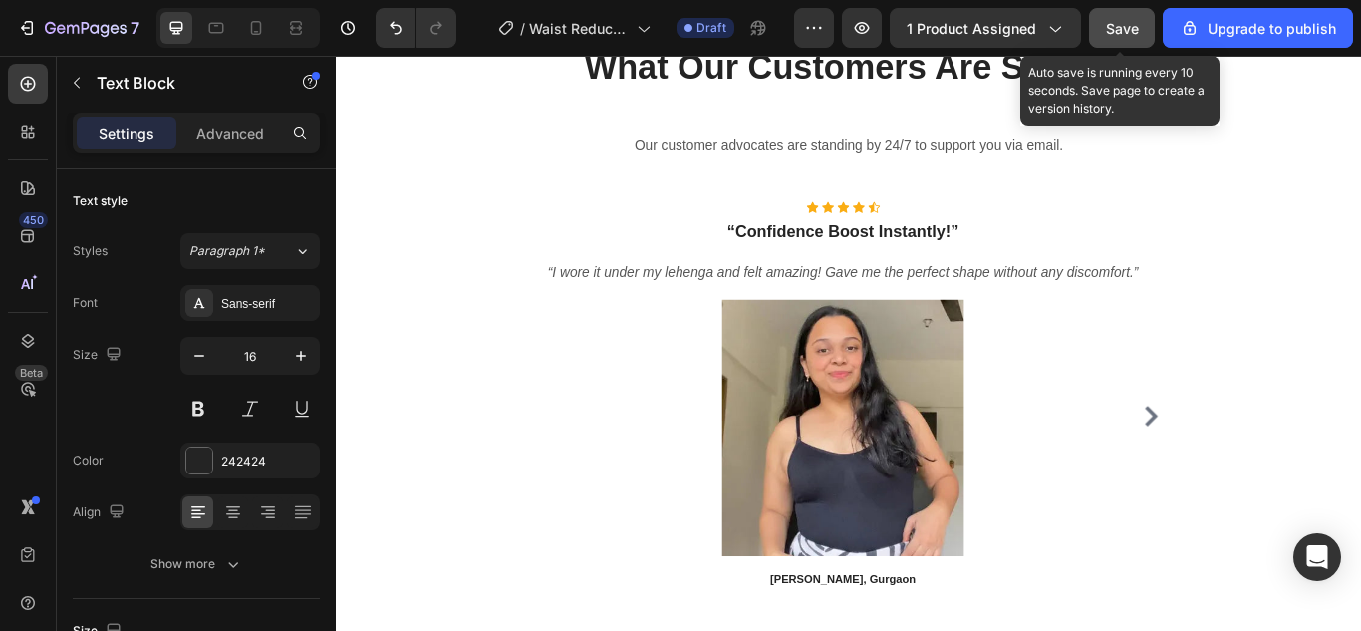
click at [1120, 39] on button "Save" at bounding box center [1122, 28] width 66 height 40
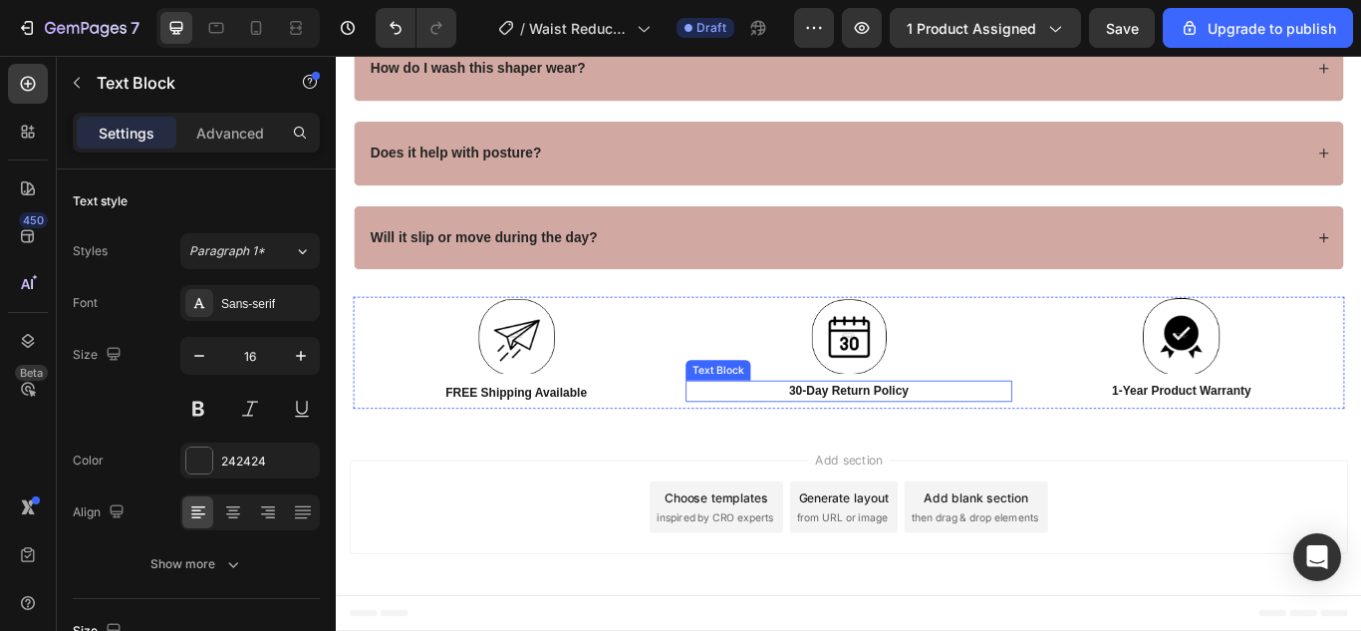
scroll to position [8117, 0]
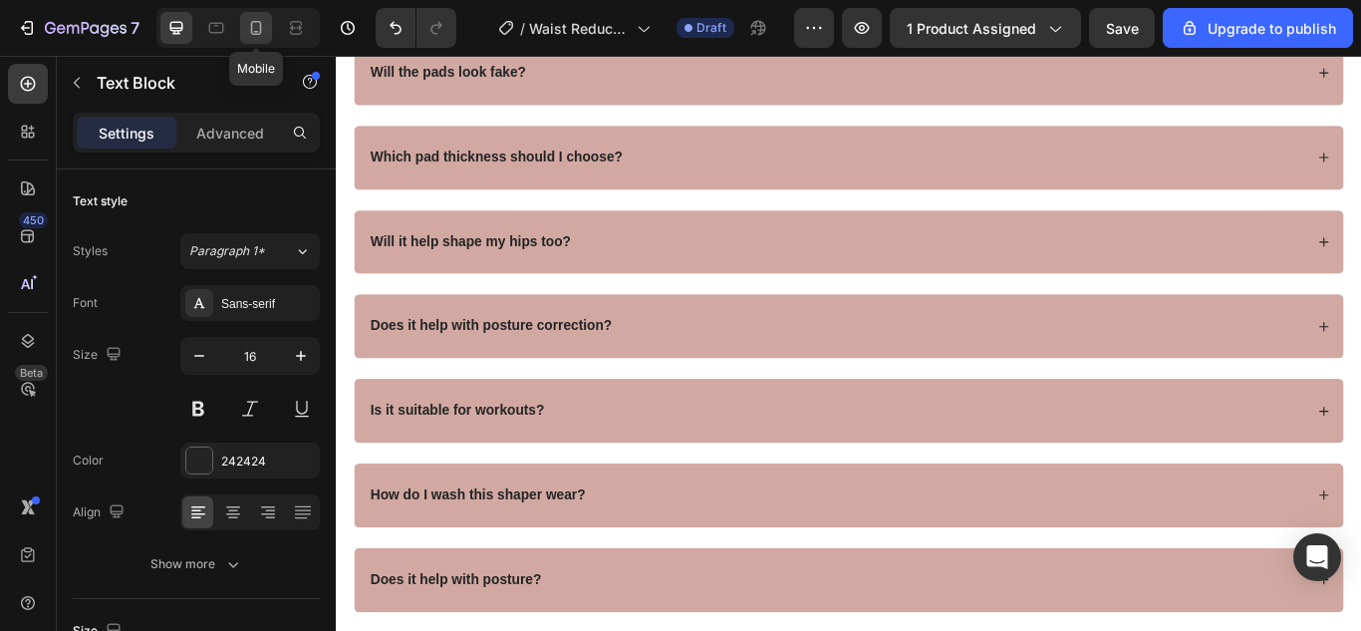
click at [262, 27] on icon at bounding box center [256, 28] width 20 height 20
type input "14"
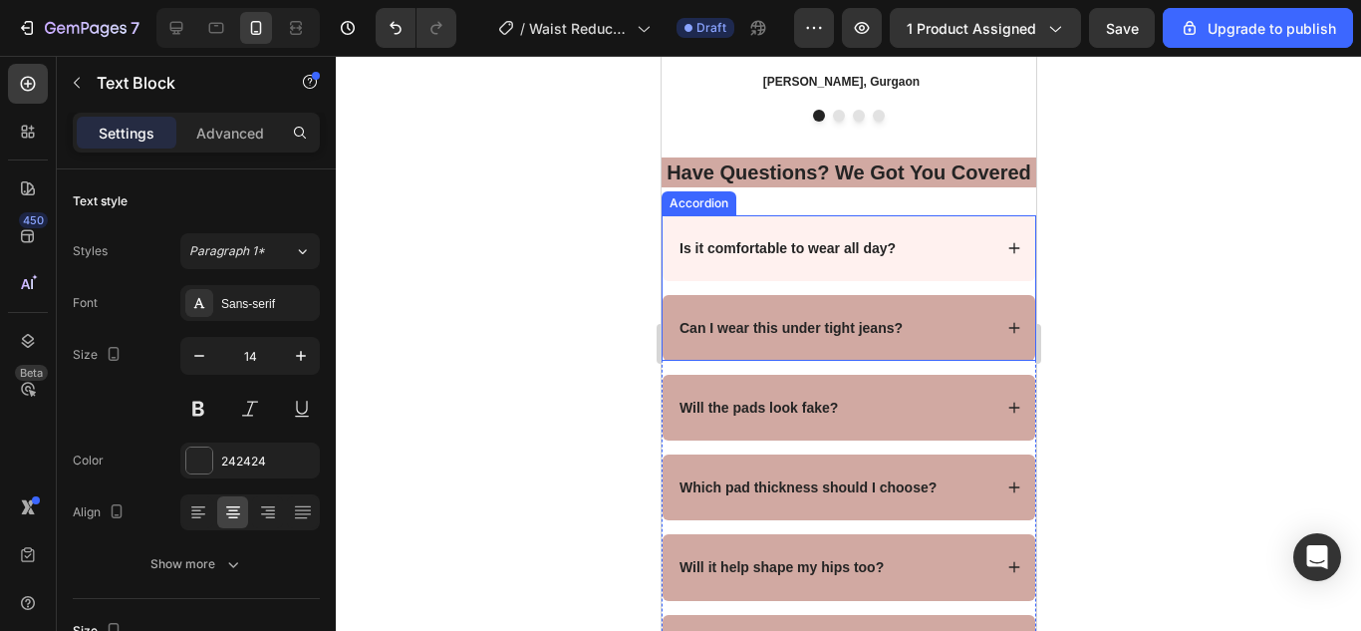
scroll to position [7446, 0]
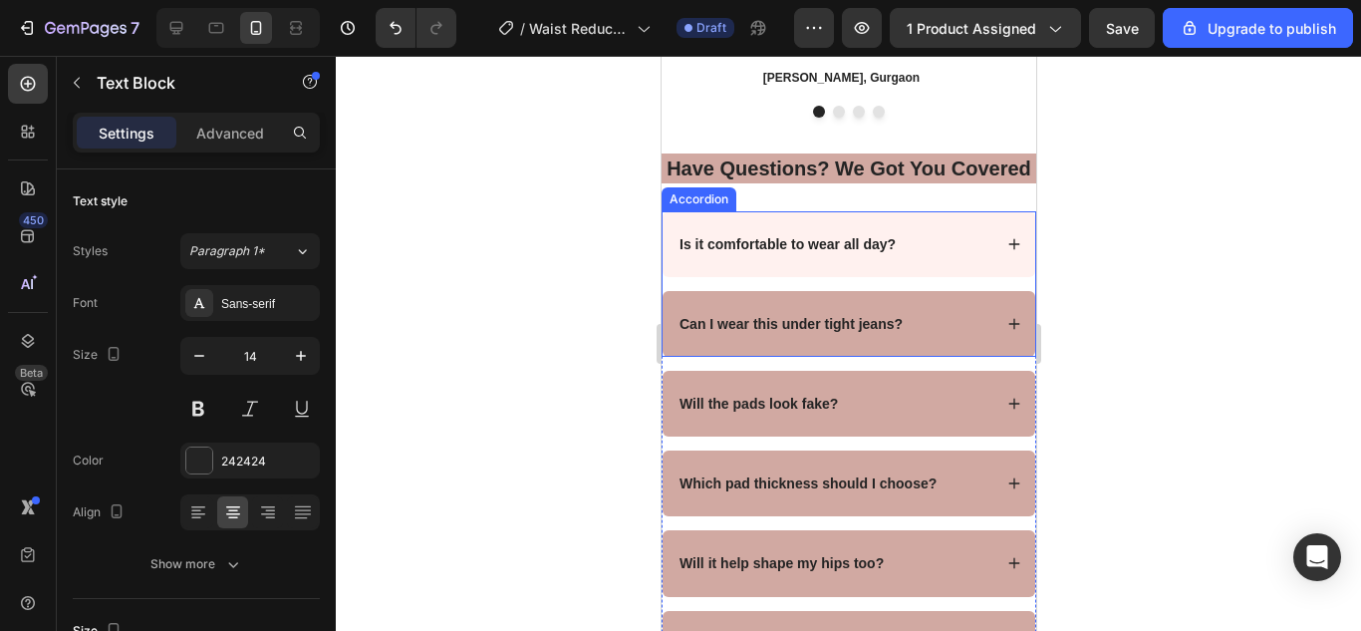
click at [768, 252] on strong "Is it comfortable to wear all day?" at bounding box center [786, 244] width 216 height 16
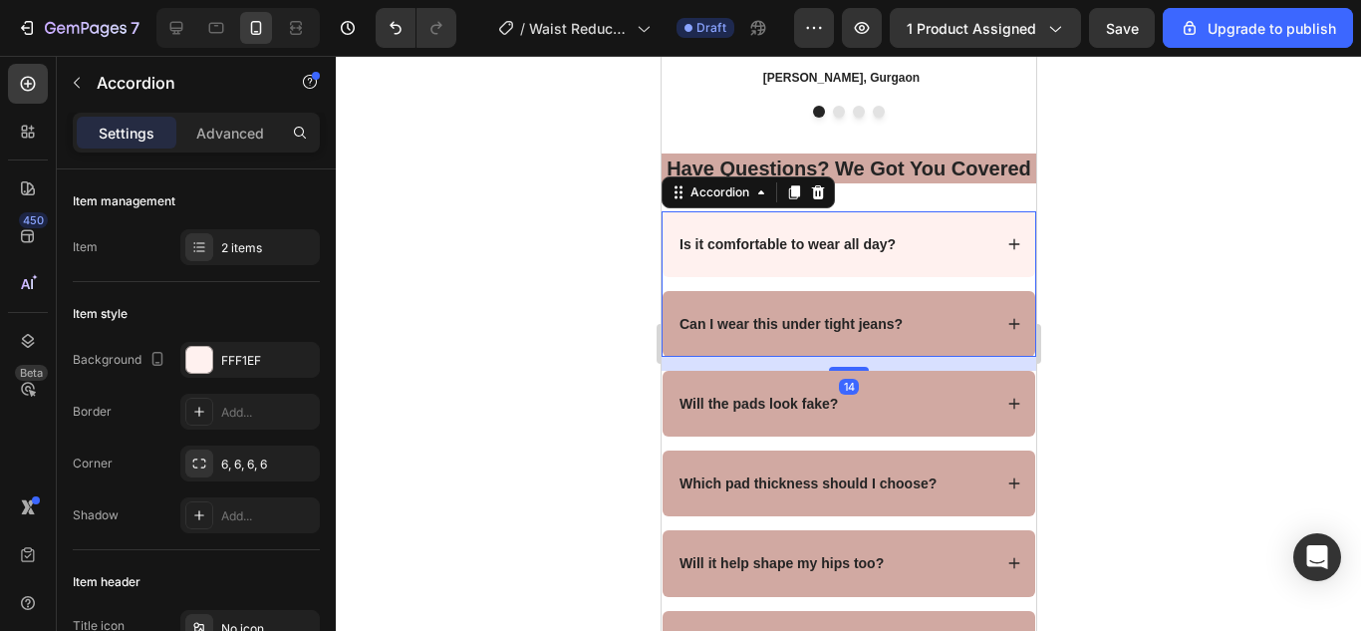
click at [767, 252] on strong "Is it comfortable to wear all day?" at bounding box center [786, 244] width 216 height 16
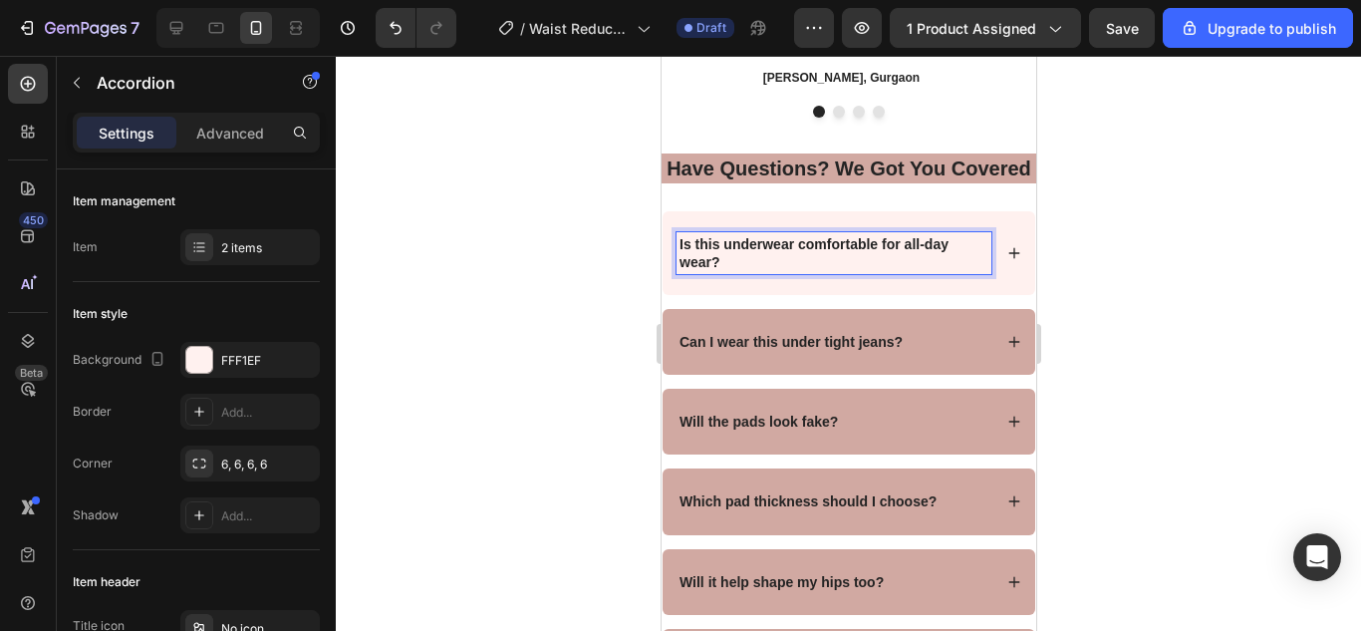
click at [1201, 258] on div at bounding box center [848, 343] width 1025 height 575
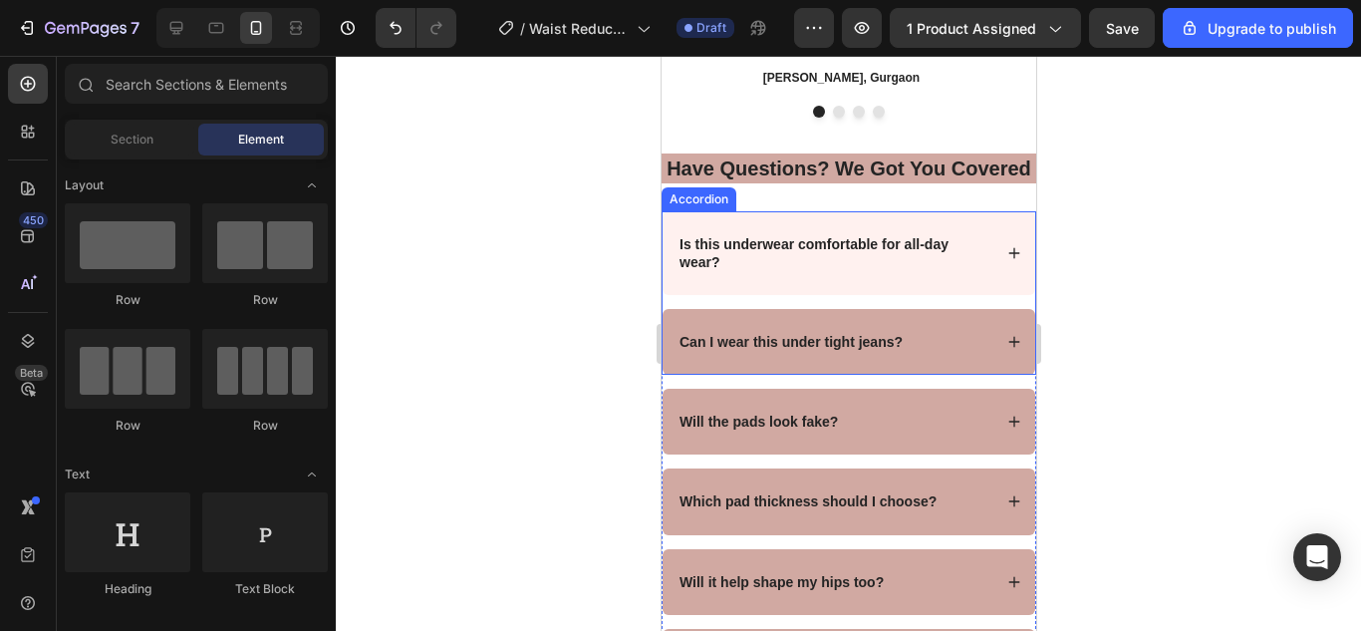
click at [934, 295] on div "Is this underwear comfortable for all-day wear?" at bounding box center [847, 253] width 373 height 84
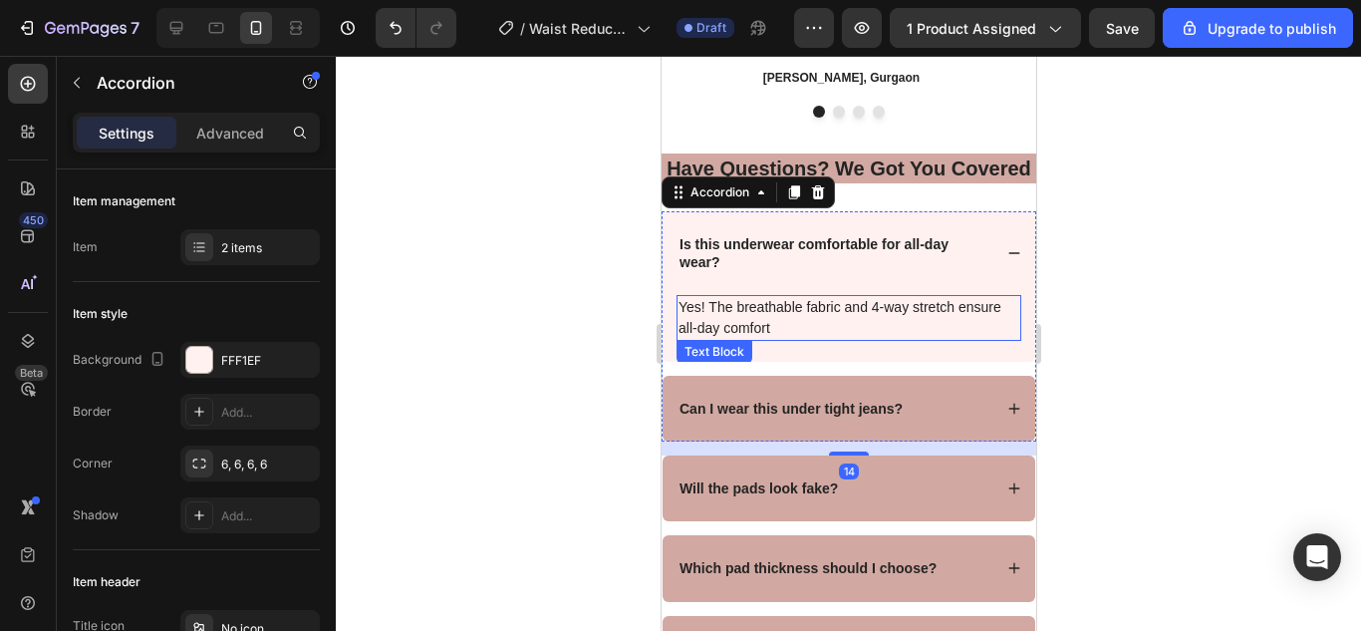
click at [746, 339] on p "Yes! The breathable fabric and 4-way stretch ensure all-day comfort" at bounding box center [847, 318] width 341 height 42
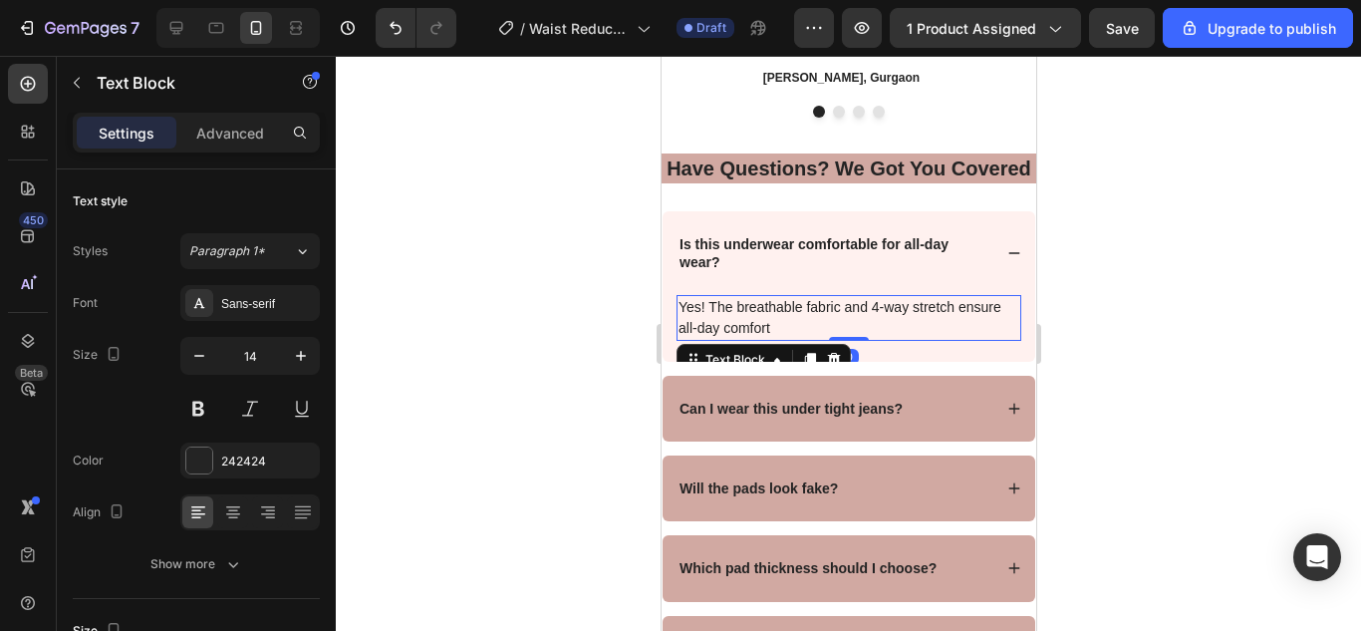
click at [778, 339] on p "Yes! The breathable fabric and 4-way stretch ensure all-day comfort" at bounding box center [847, 318] width 341 height 42
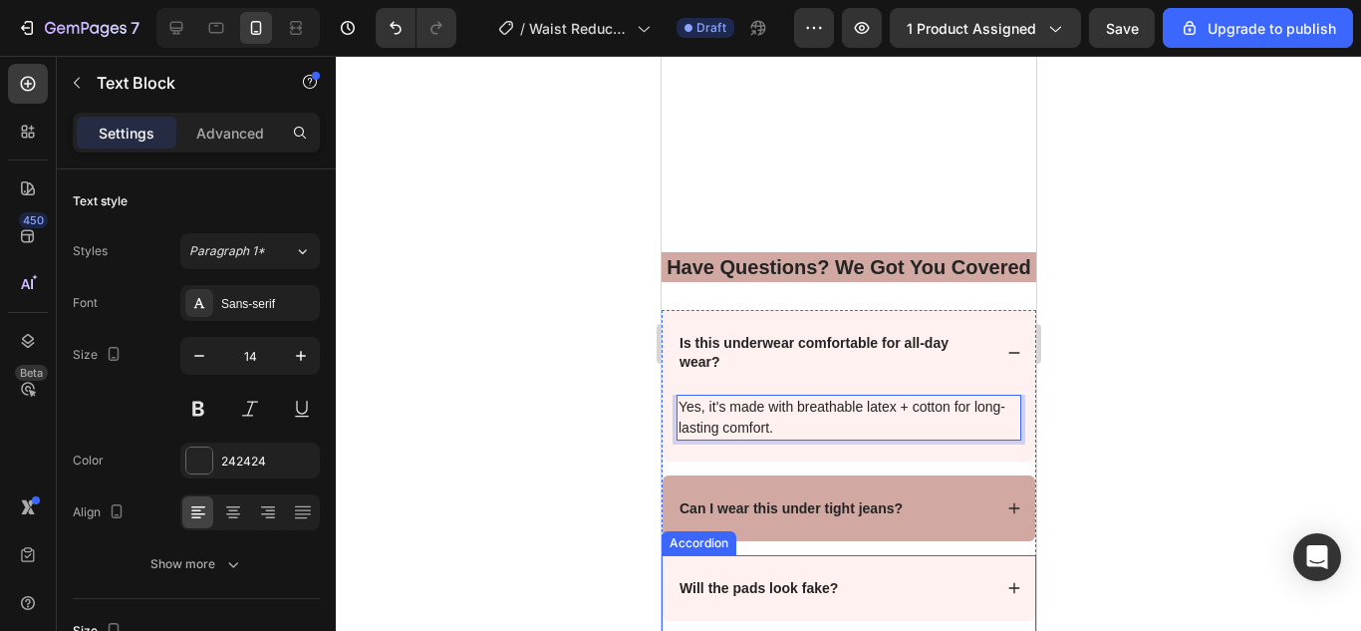
scroll to position [7645, 0]
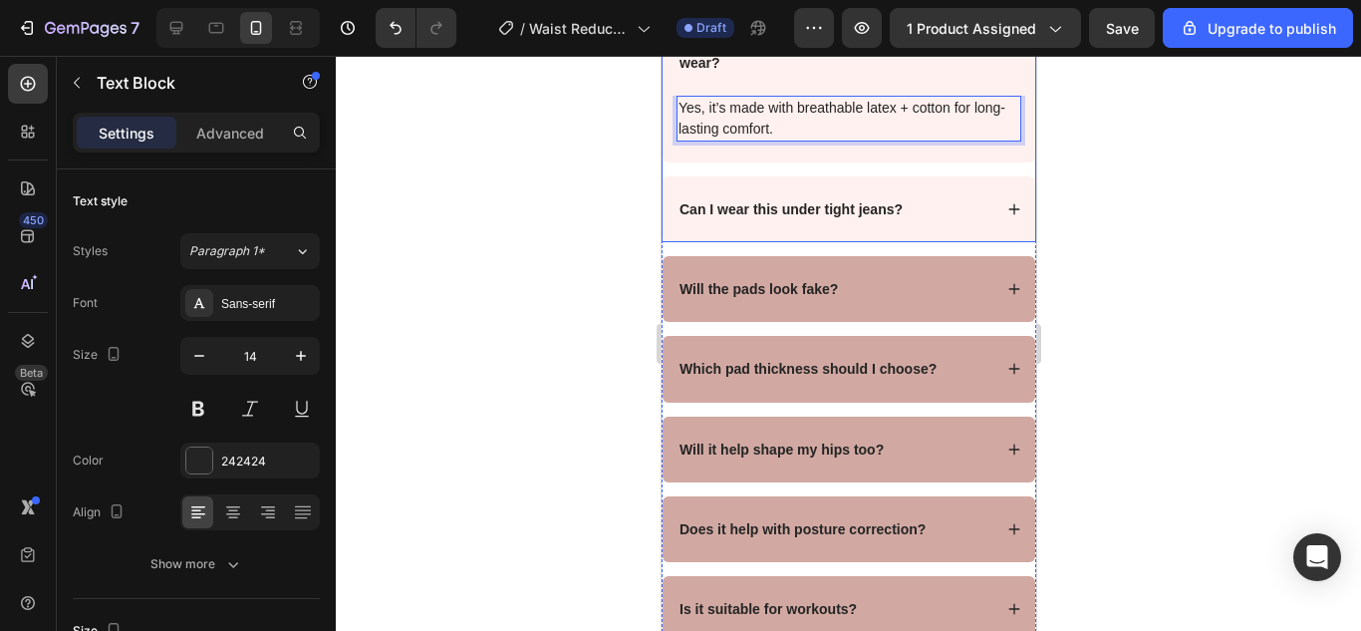
click at [804, 221] on div "Can I wear this under tight jeans?" at bounding box center [789, 209] width 229 height 24
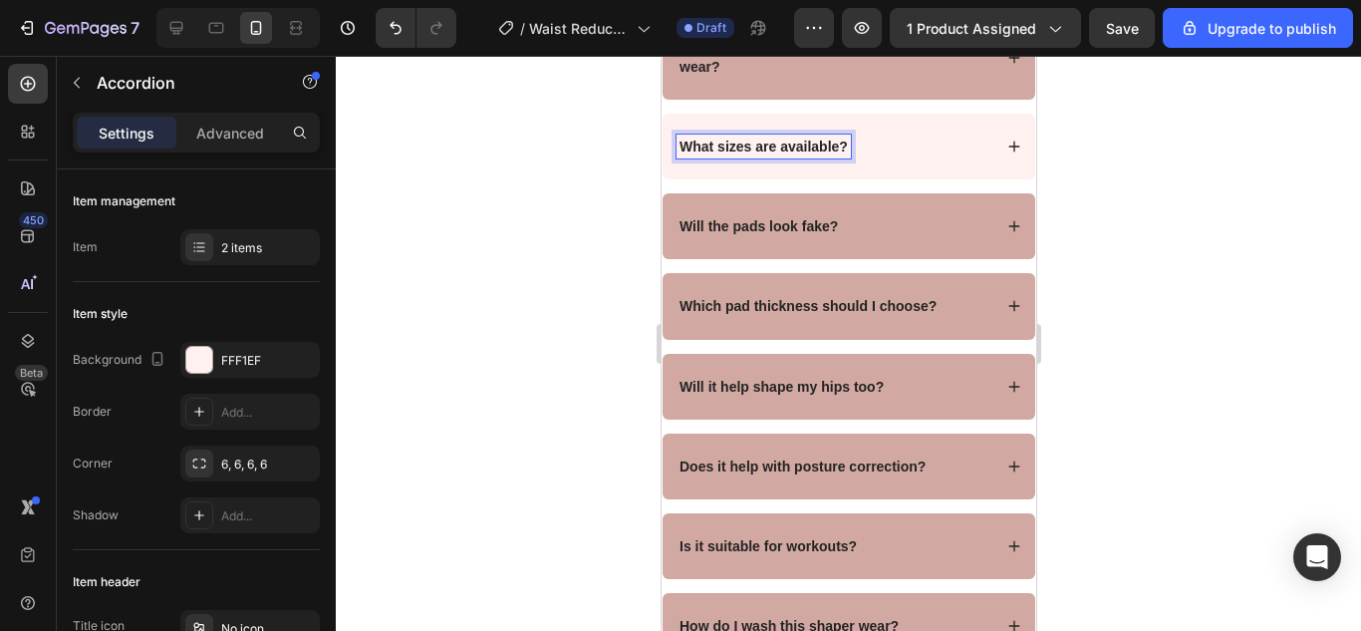
scroll to position [7634, 0]
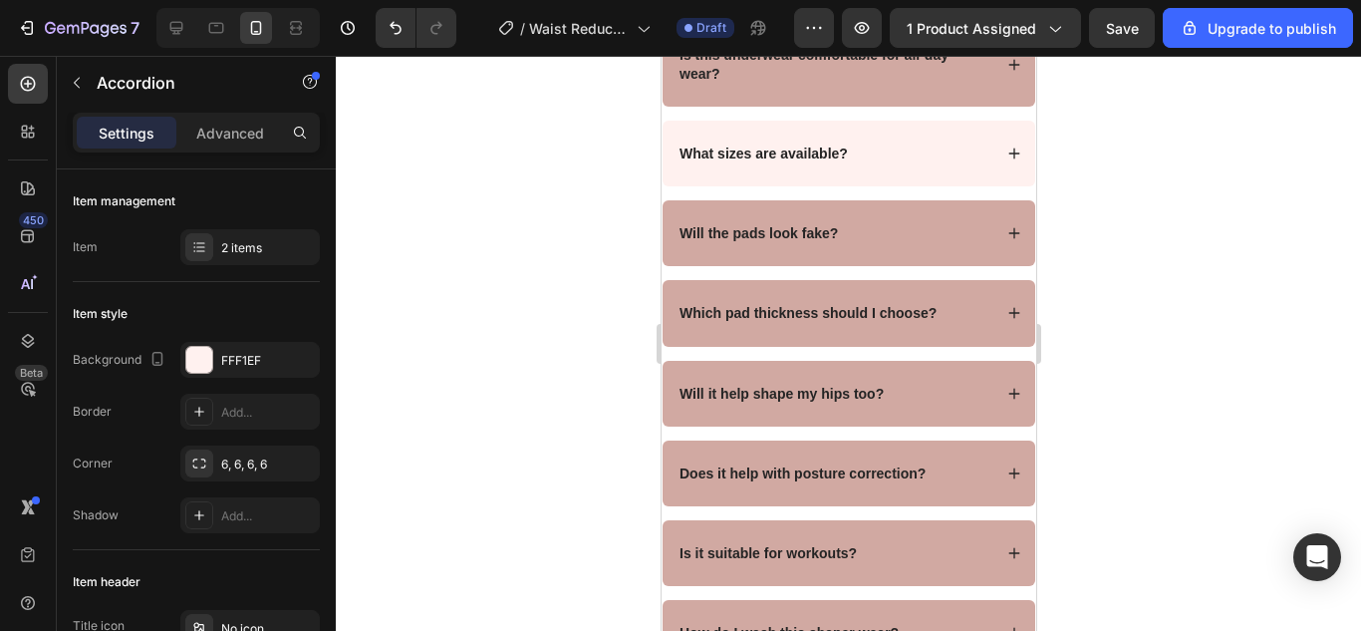
click at [882, 241] on div "Is this underwear comfortable for all-day wear? Yes, it’s made with breathable …" at bounding box center [847, 430] width 375 height 817
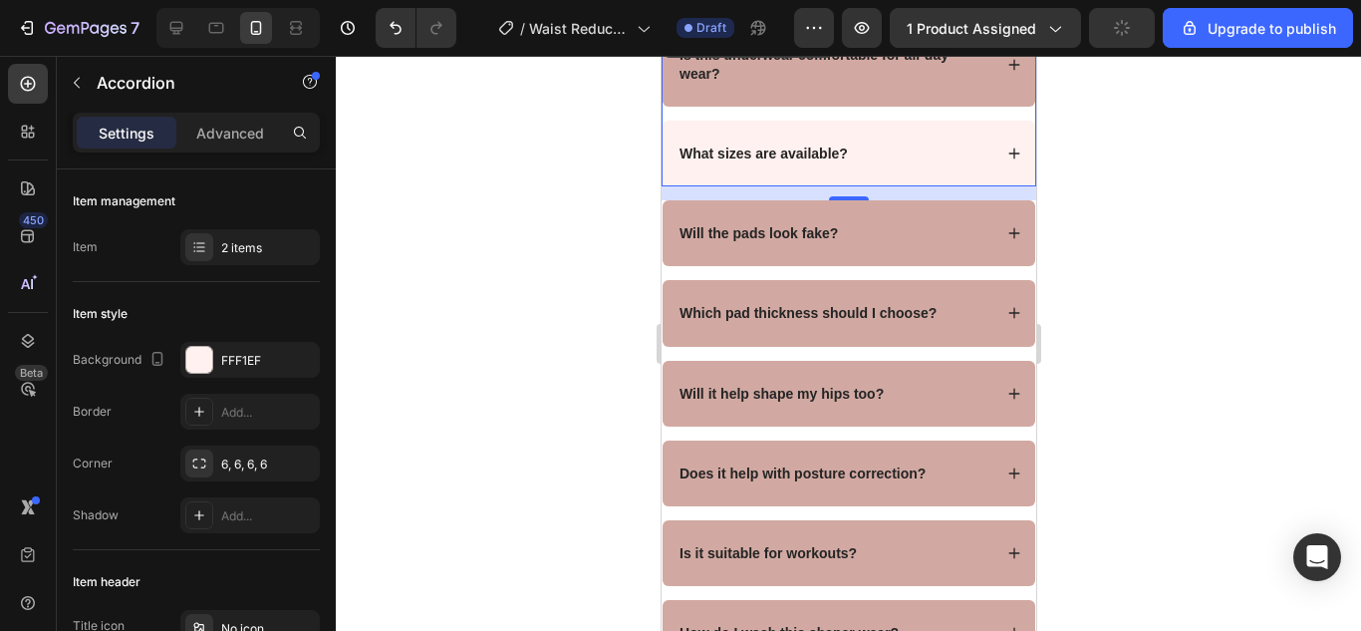
click at [880, 186] on div "What sizes are available?" at bounding box center [847, 154] width 373 height 66
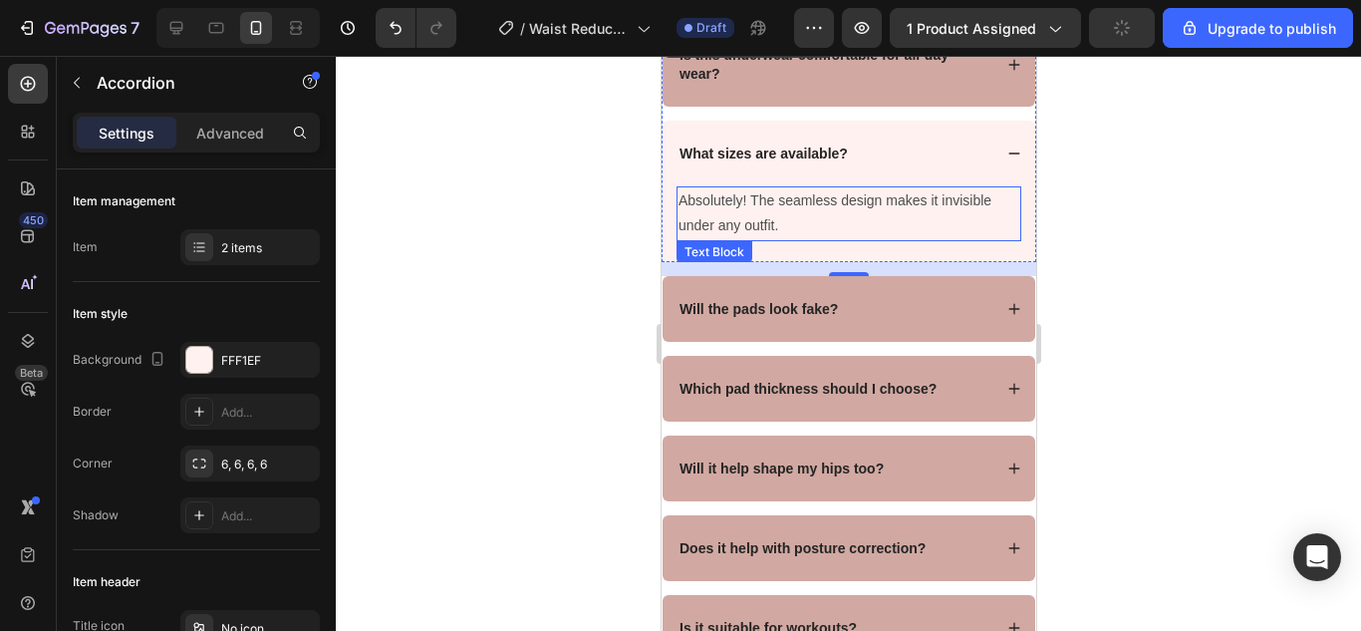
click at [880, 237] on p "Absolutely! The seamless design makes it invisible under any outfit." at bounding box center [847, 213] width 341 height 50
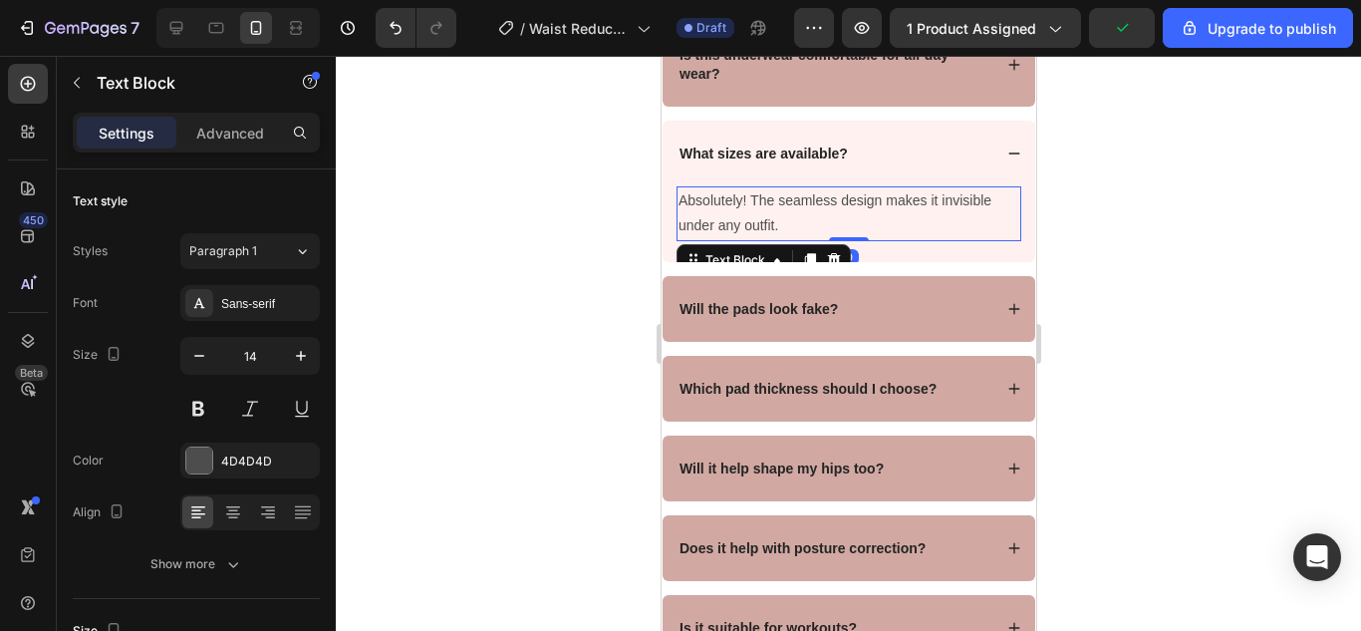
click at [880, 237] on p "Absolutely! The seamless design makes it invisible under any outfit." at bounding box center [847, 213] width 341 height 50
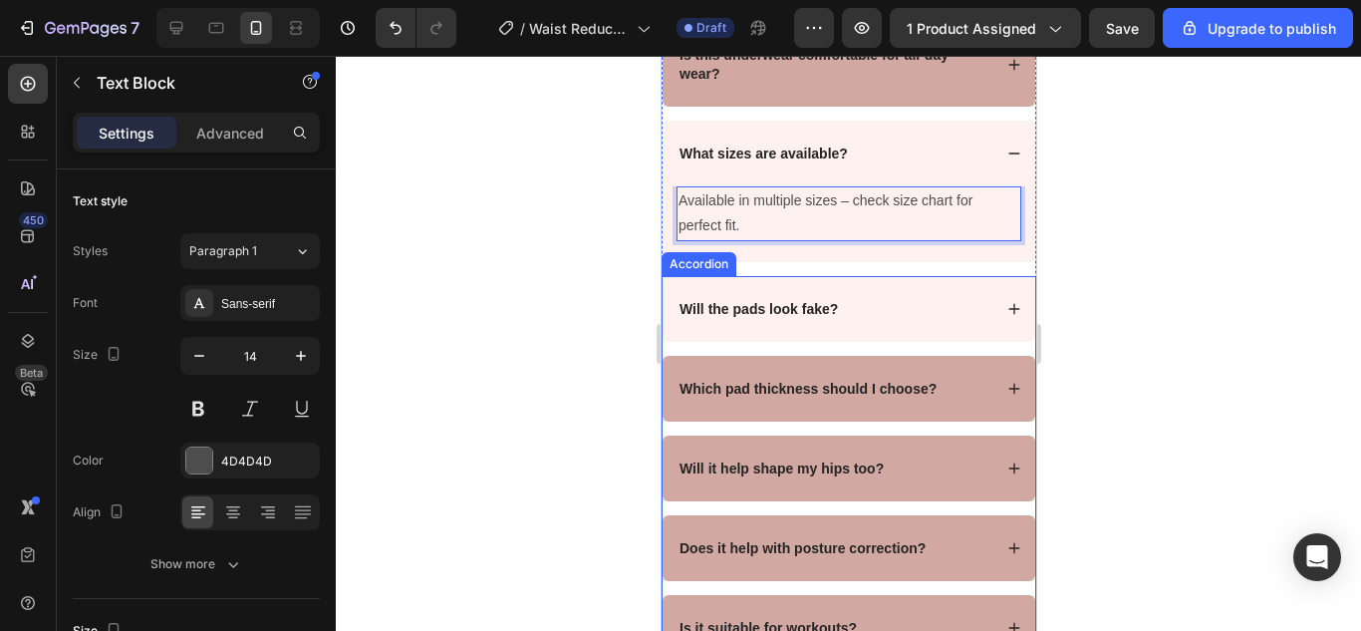
click at [777, 317] on strong "Will the pads look fake?" at bounding box center [757, 309] width 158 height 16
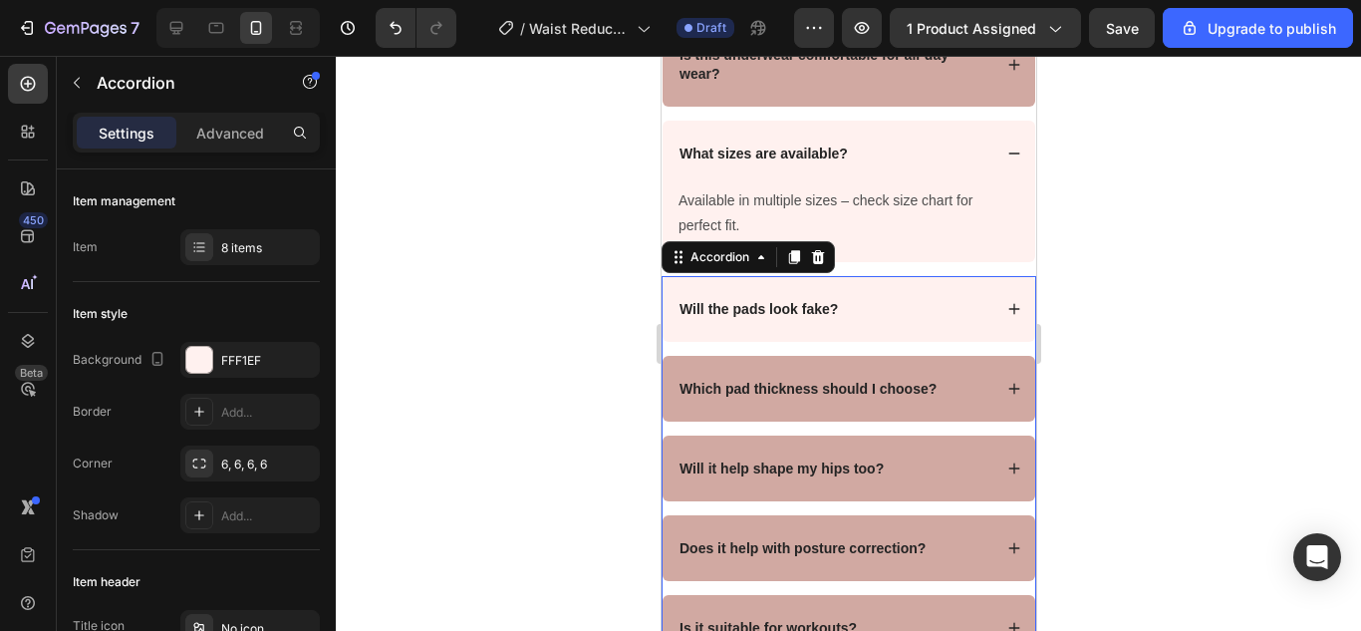
click at [777, 317] on strong "Will the pads look fake?" at bounding box center [757, 309] width 158 height 16
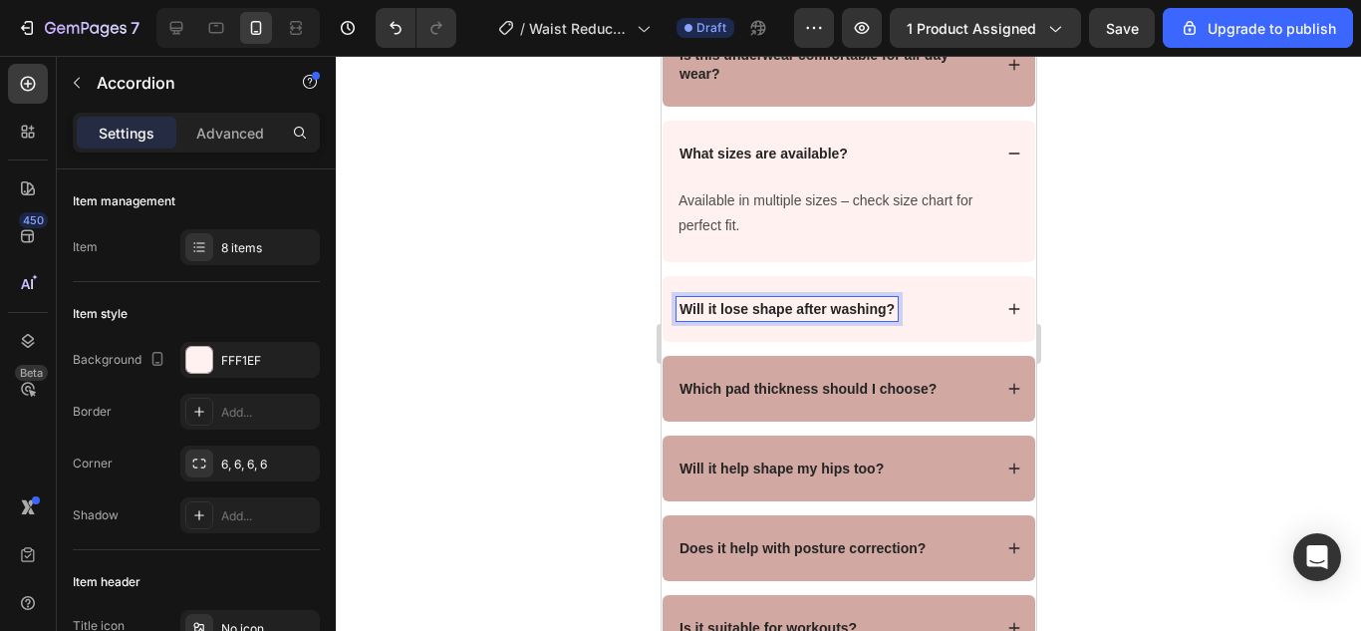
click at [919, 321] on div "Will it lose shape after washing?" at bounding box center [832, 309] width 315 height 24
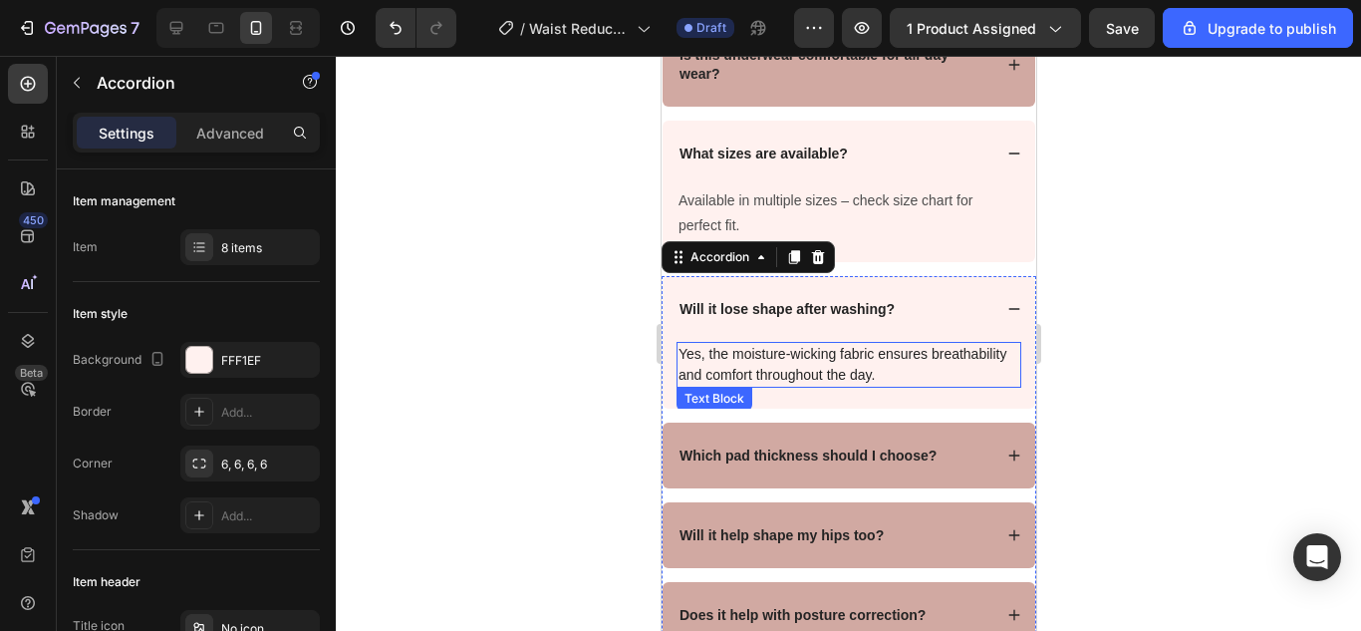
click at [817, 384] on p "Yes, the moisture-wicking fabric ensures breathability and comfort throughout t…" at bounding box center [847, 365] width 341 height 42
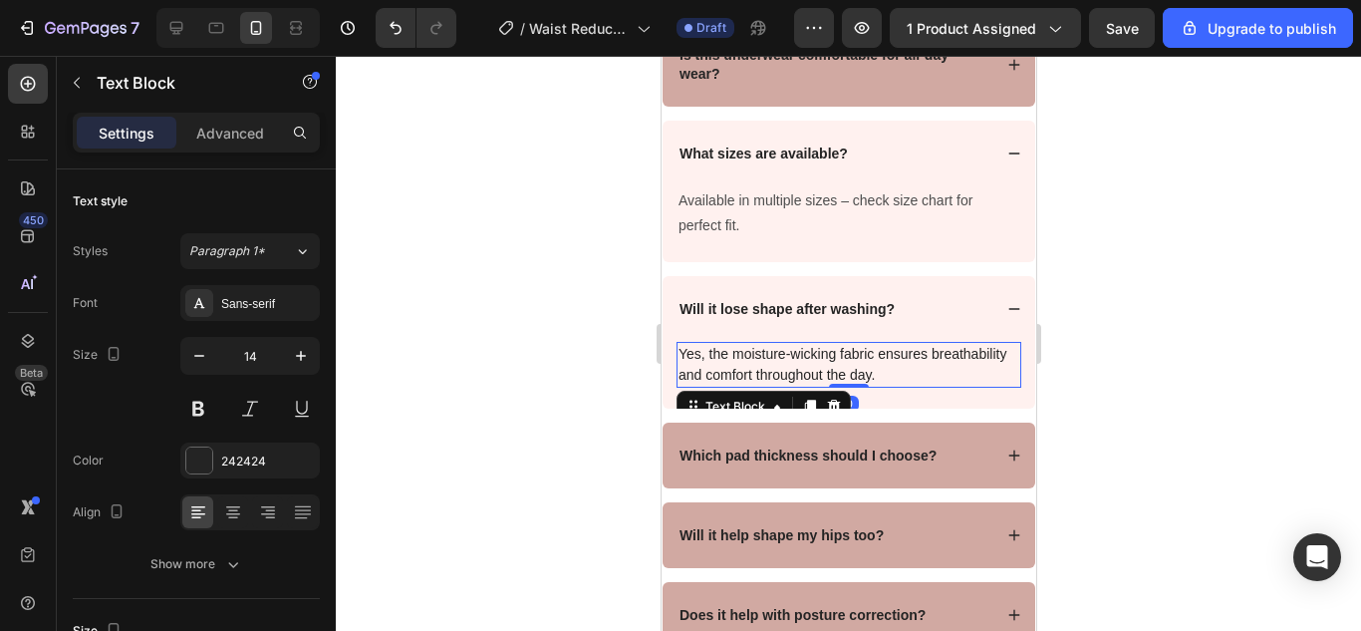
click at [817, 384] on p "Yes, the moisture-wicking fabric ensures breathability and comfort throughout t…" at bounding box center [847, 365] width 341 height 42
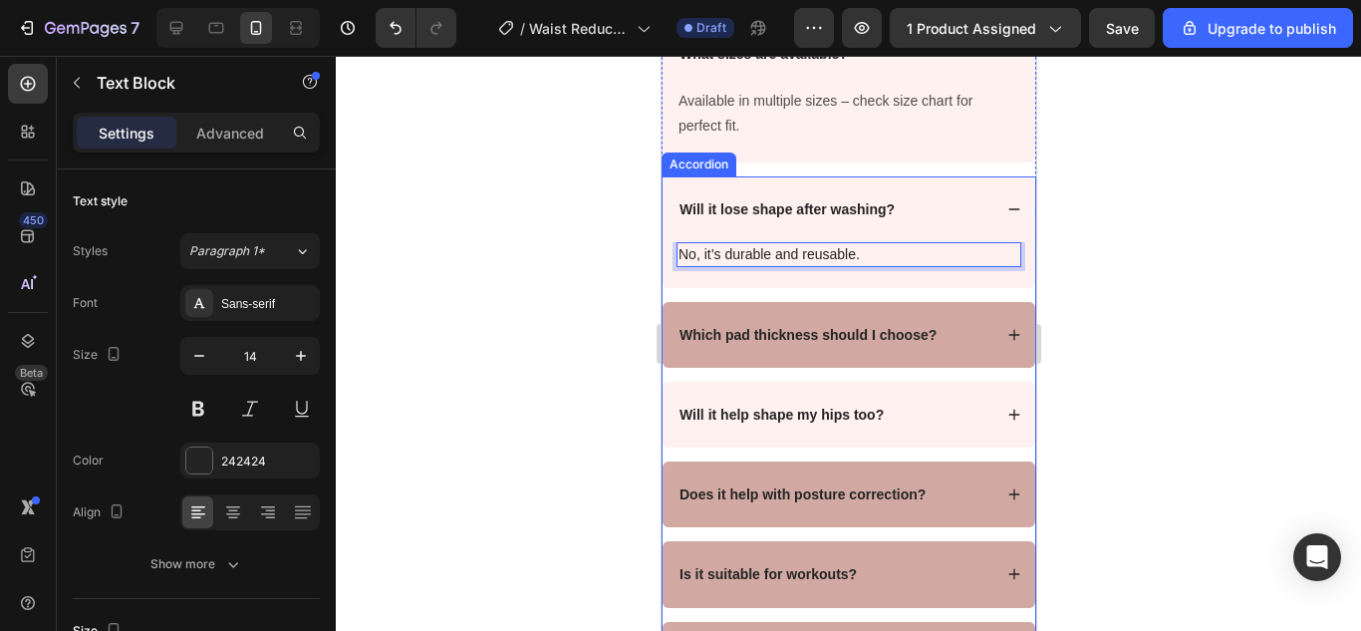
scroll to position [7833, 0]
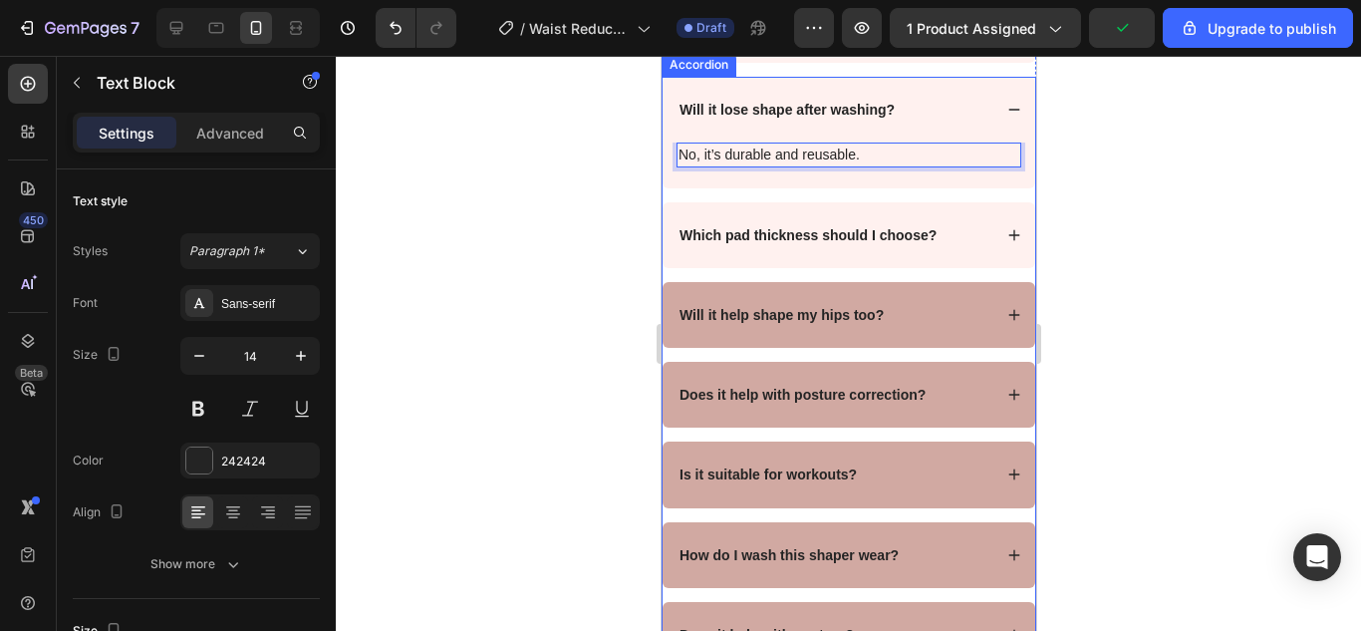
click at [788, 243] on strong "Which pad thickness should I choose?" at bounding box center [806, 235] width 257 height 16
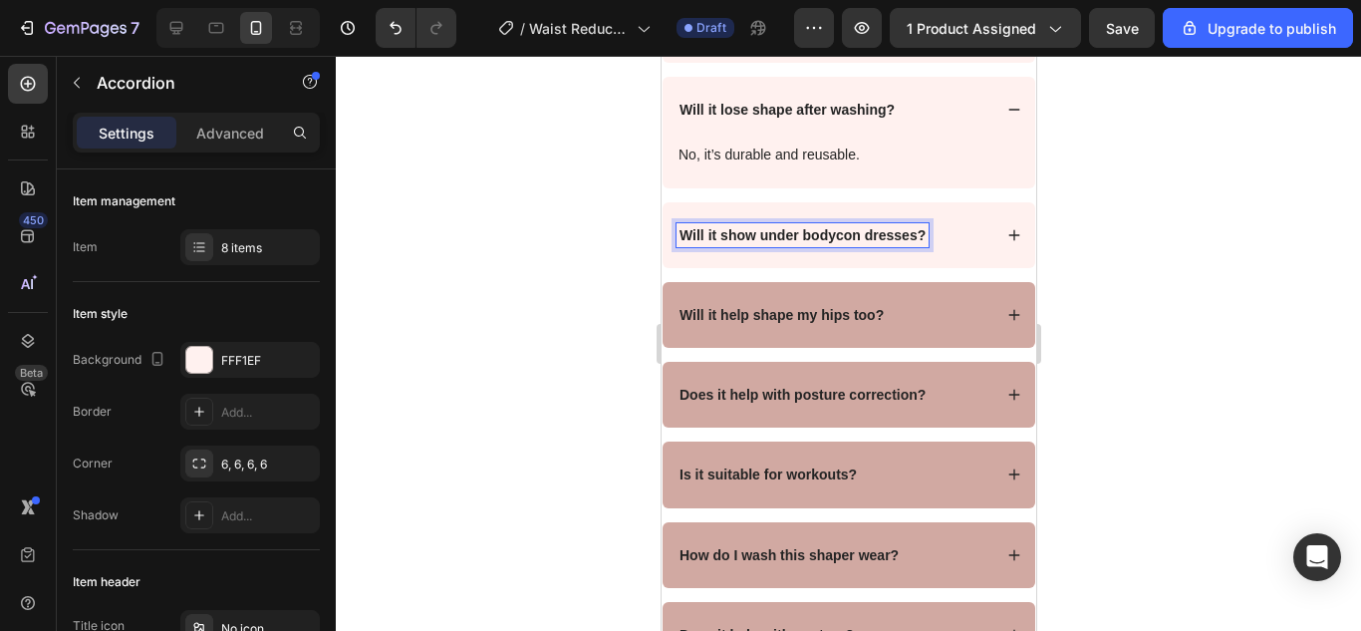
click at [933, 247] on div "Will it show under bodycon dresses?" at bounding box center [832, 235] width 315 height 24
click at [956, 247] on div "Will it show under bodycon dresses?" at bounding box center [832, 235] width 315 height 24
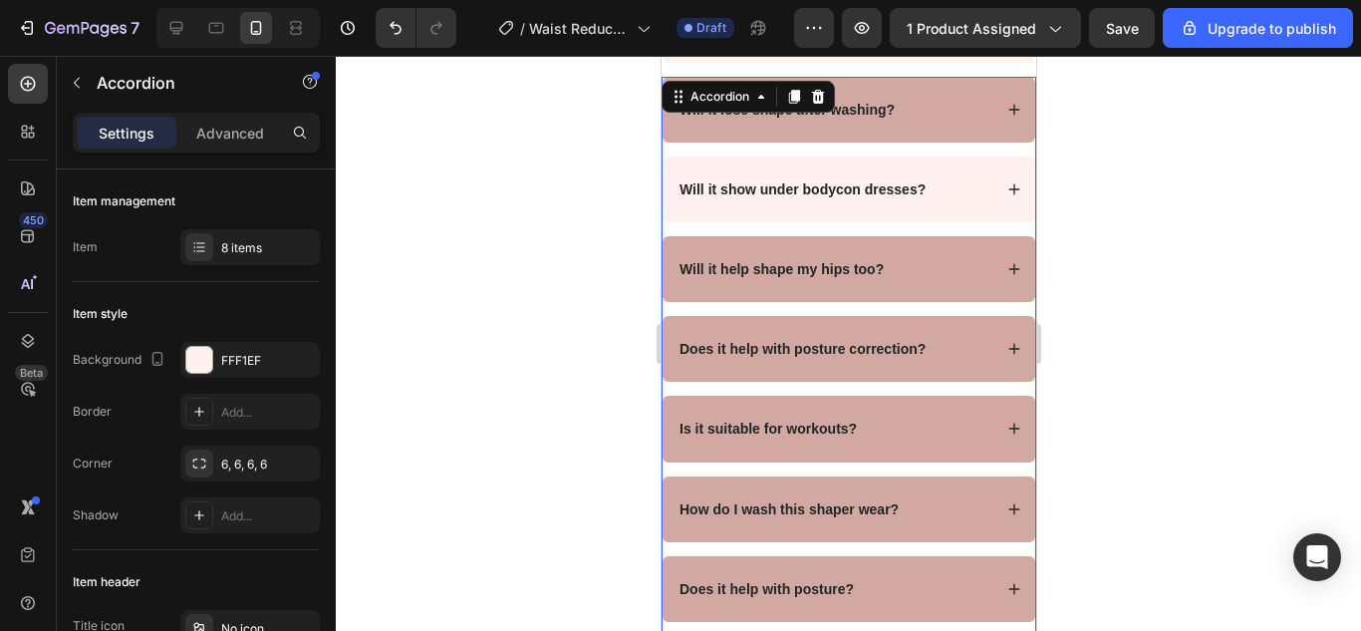
click at [934, 201] on div "Will it show under bodycon dresses?" at bounding box center [832, 189] width 315 height 24
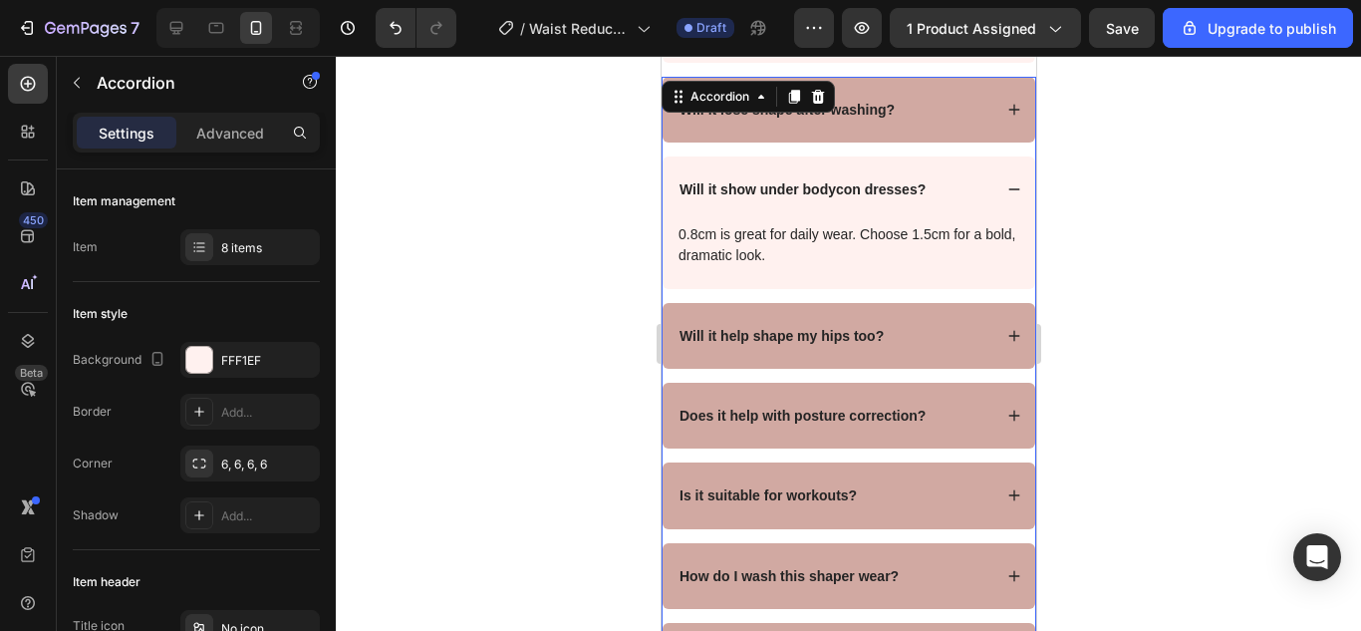
click at [912, 251] on div "0.8cm is great for daily wear. Choose 1.5cm for a bold, dramatic look." at bounding box center [847, 245] width 345 height 46
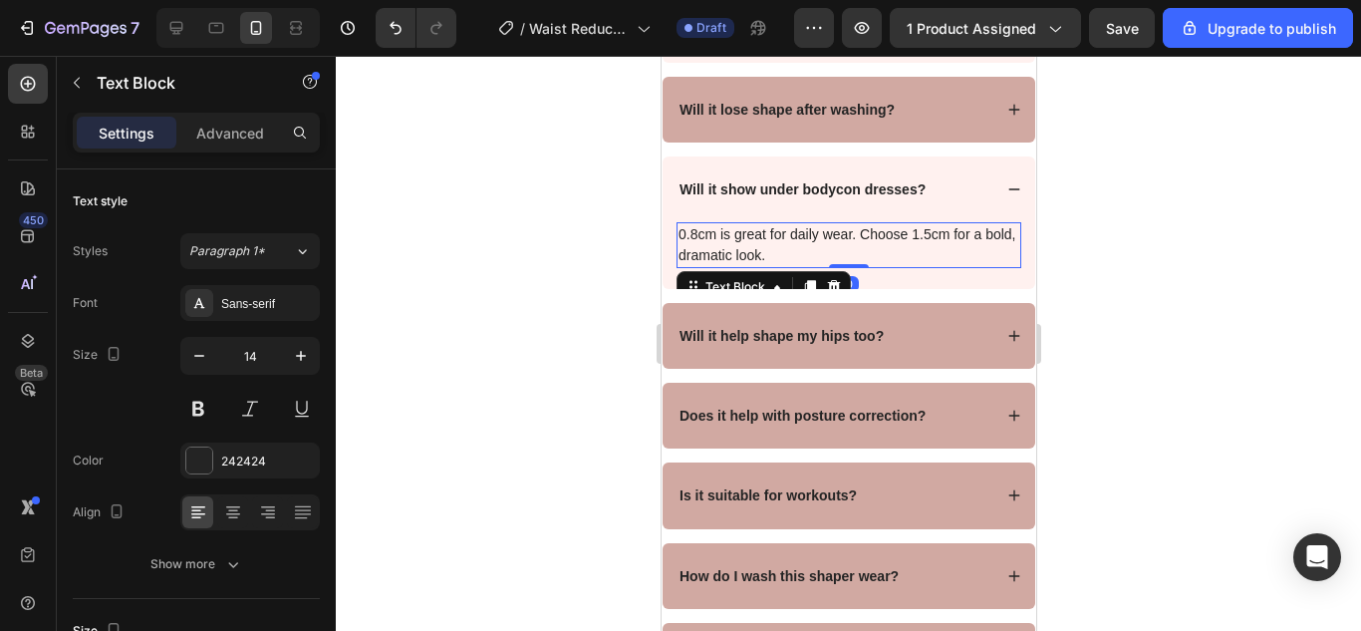
click at [913, 259] on p "0.8cm is great for daily wear. Choose 1.5cm for a bold, dramatic look." at bounding box center [847, 245] width 341 height 42
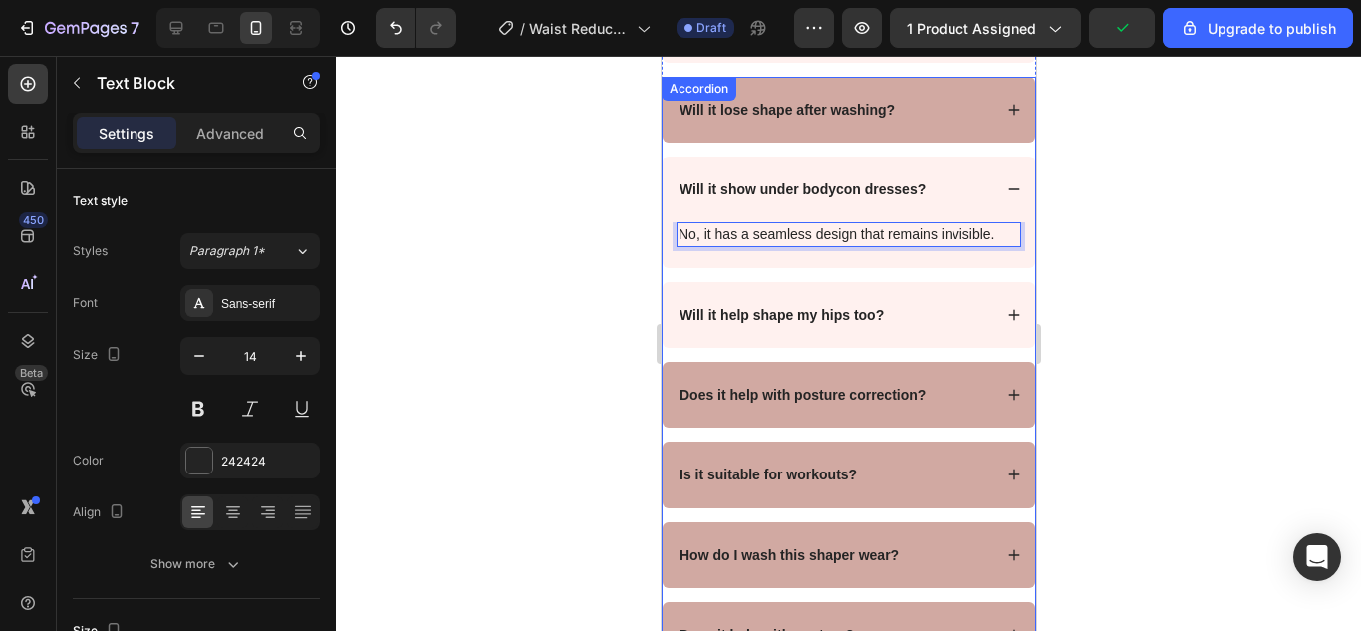
click at [833, 323] on strong "Will it help shape my hips too?" at bounding box center [780, 315] width 204 height 16
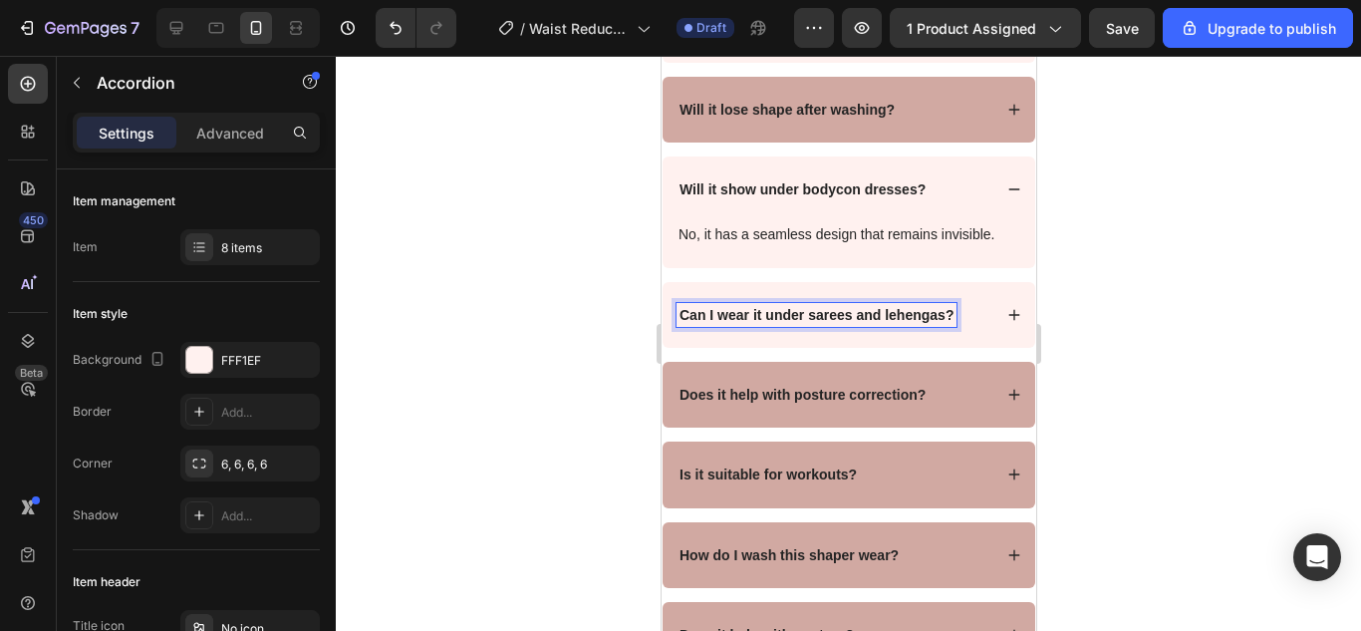
click at [958, 327] on div "Can I wear it under sarees and lehengas?" at bounding box center [832, 315] width 315 height 24
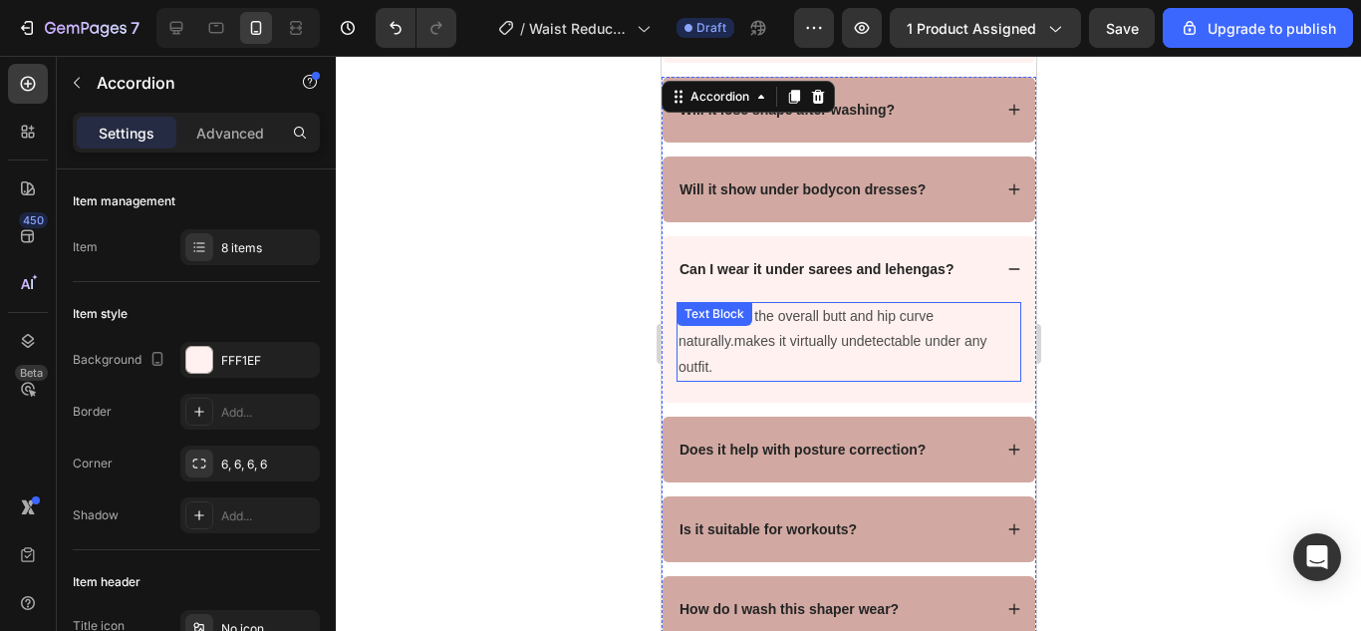
click at [841, 367] on p "It enhances the overall butt and hip curve naturally.makes it virtually undetec…" at bounding box center [847, 342] width 341 height 76
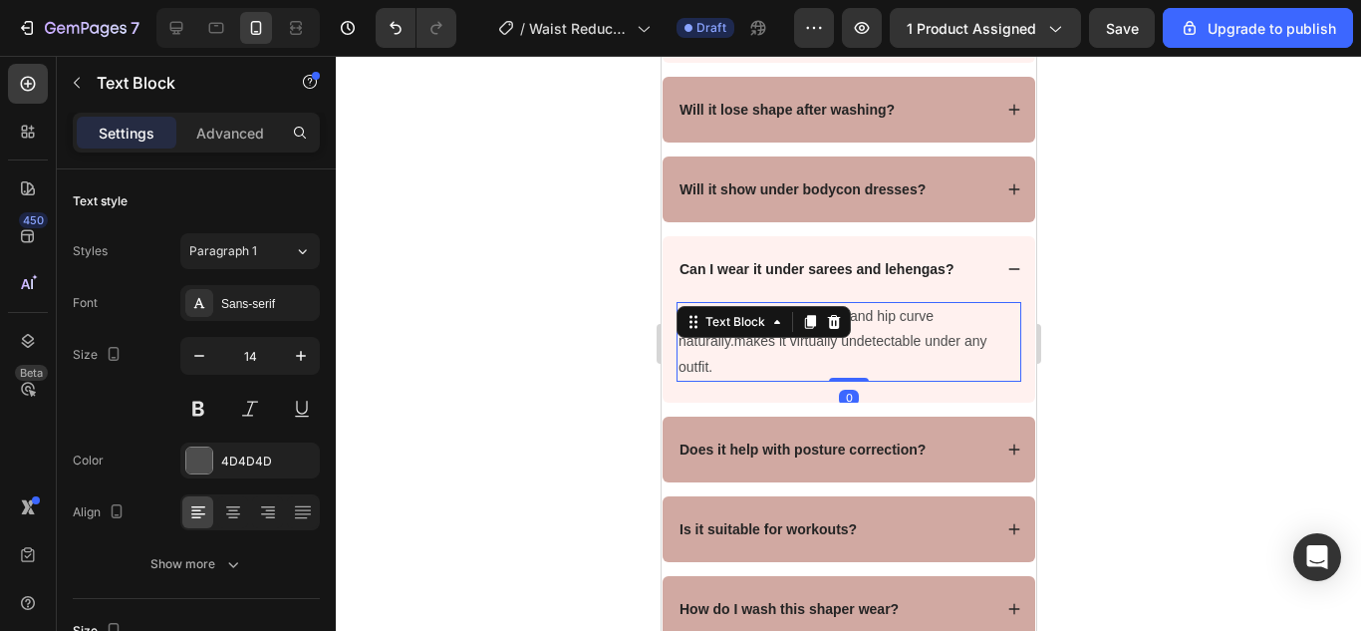
click at [833, 376] on p "It enhances the overall butt and hip curve naturally.makes it virtually undetec…" at bounding box center [847, 342] width 341 height 76
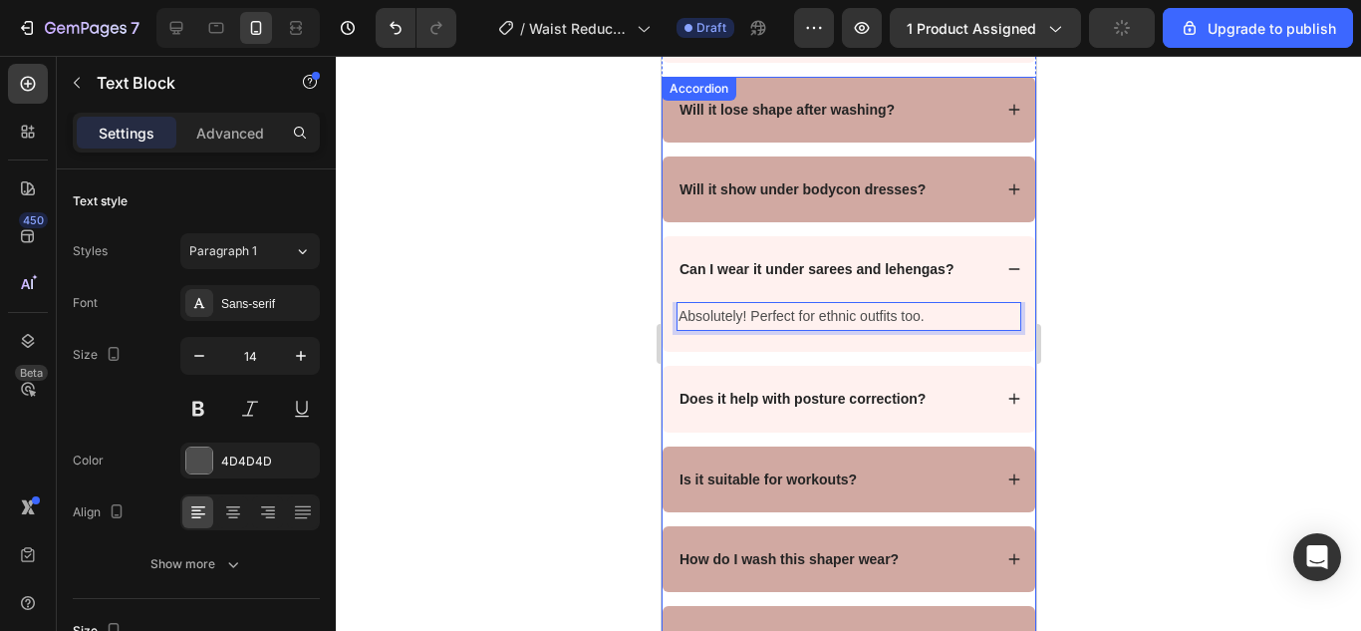
click at [838, 406] on strong "Does it help with posture correction?" at bounding box center [801, 398] width 246 height 16
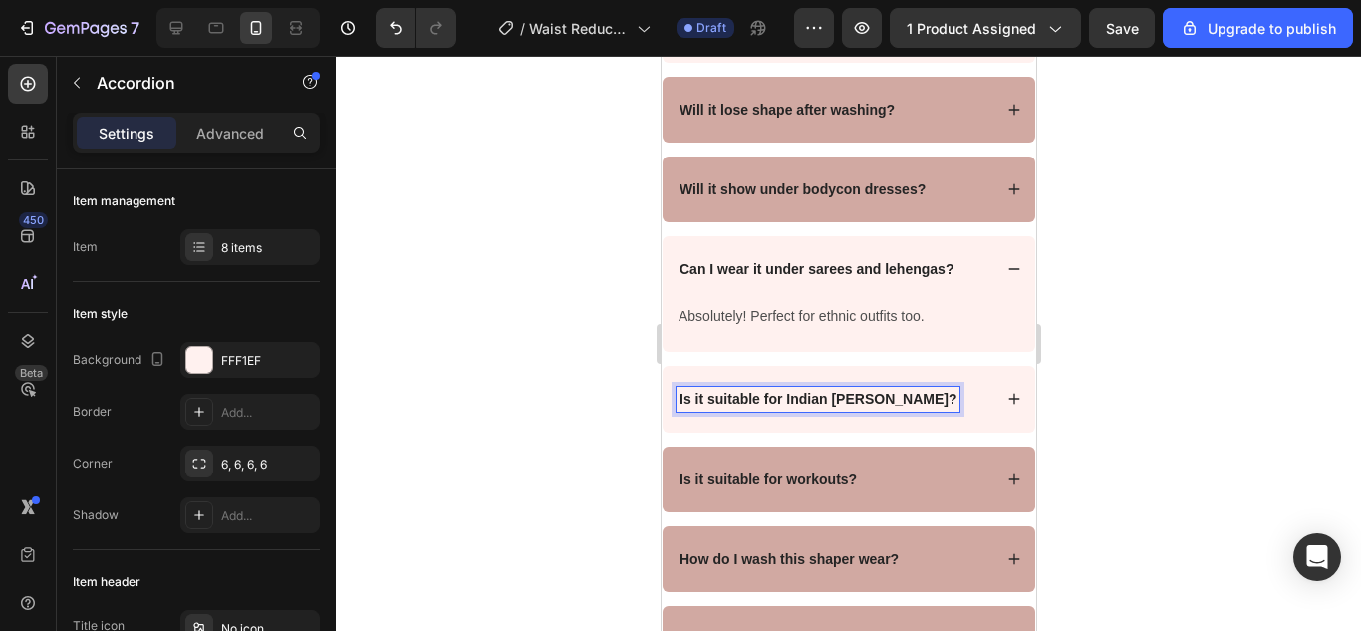
click at [933, 410] on div "Is it suitable for Indian [PERSON_NAME]?" at bounding box center [832, 398] width 315 height 24
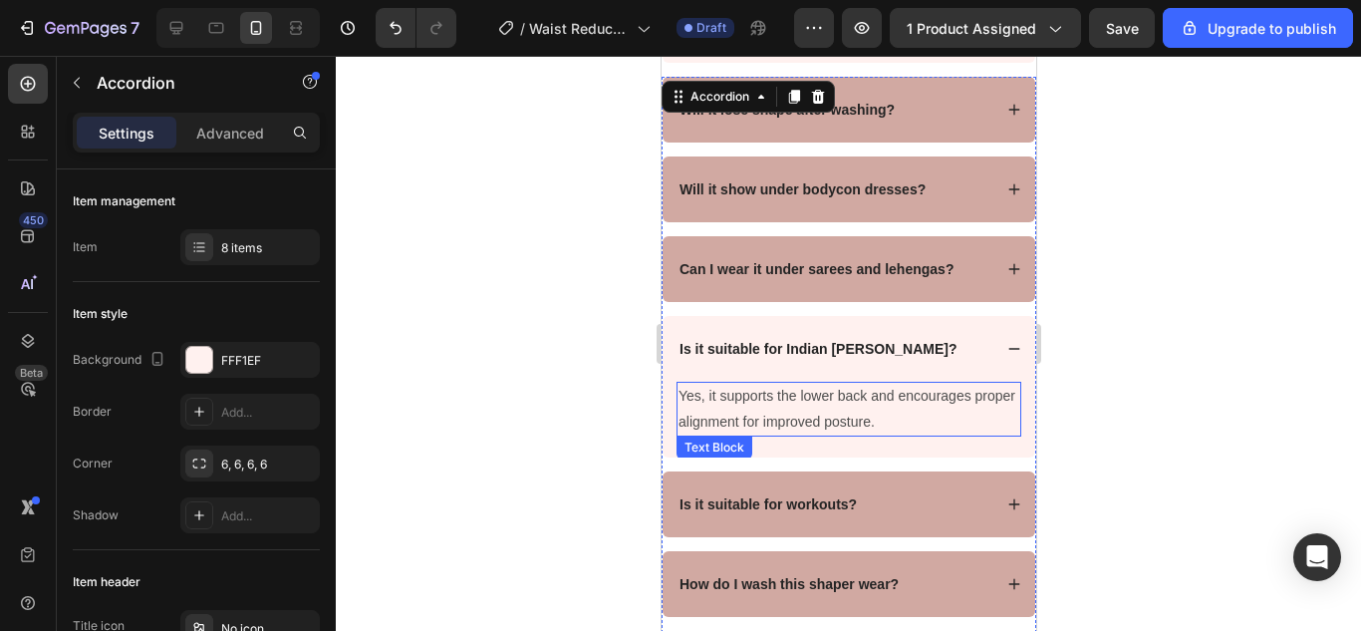
click at [886, 420] on p "Yes, it supports the lower back and encourages proper alignment for improved po…" at bounding box center [847, 408] width 341 height 50
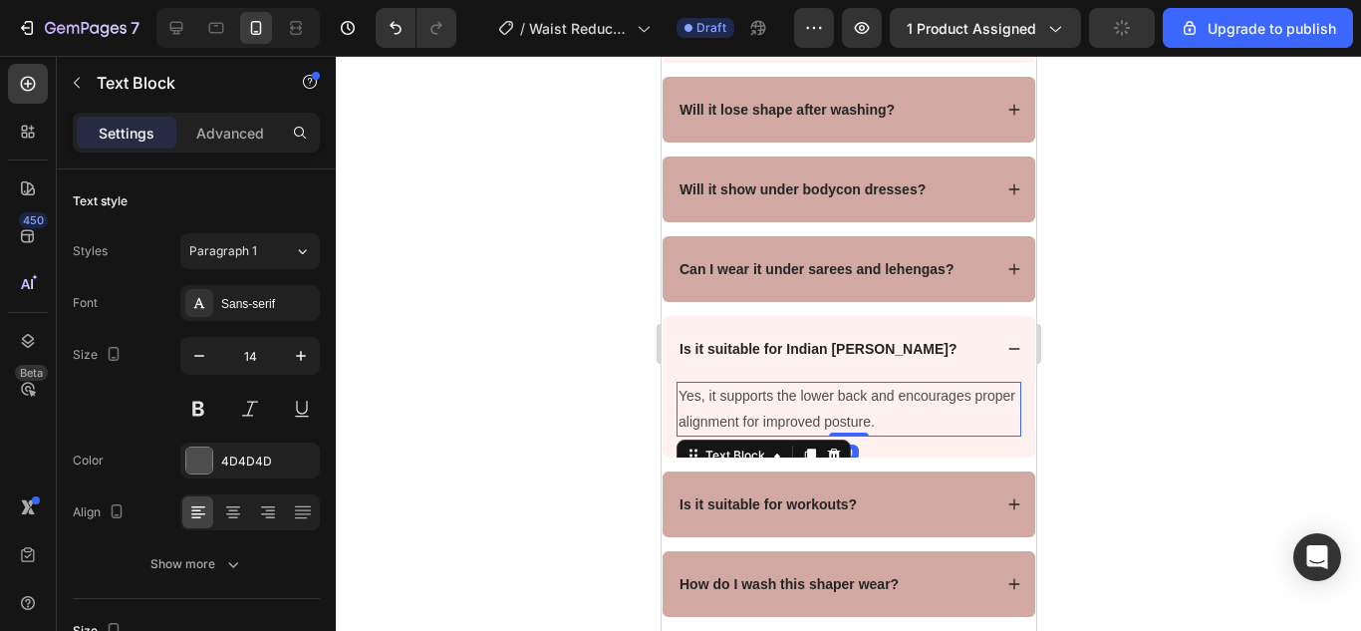
click at [821, 430] on p "Yes, it supports the lower back and encourages proper alignment for improved po…" at bounding box center [847, 408] width 341 height 50
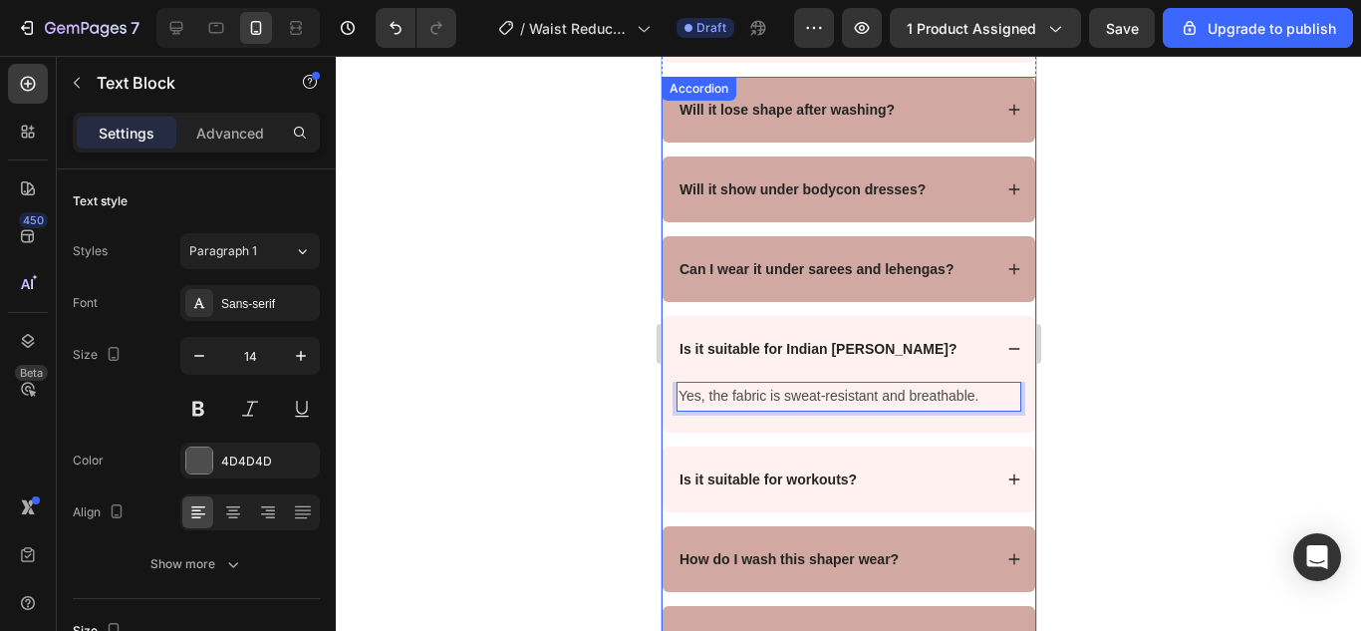
click at [823, 487] on strong "Is it suitable for workouts?" at bounding box center [766, 479] width 177 height 16
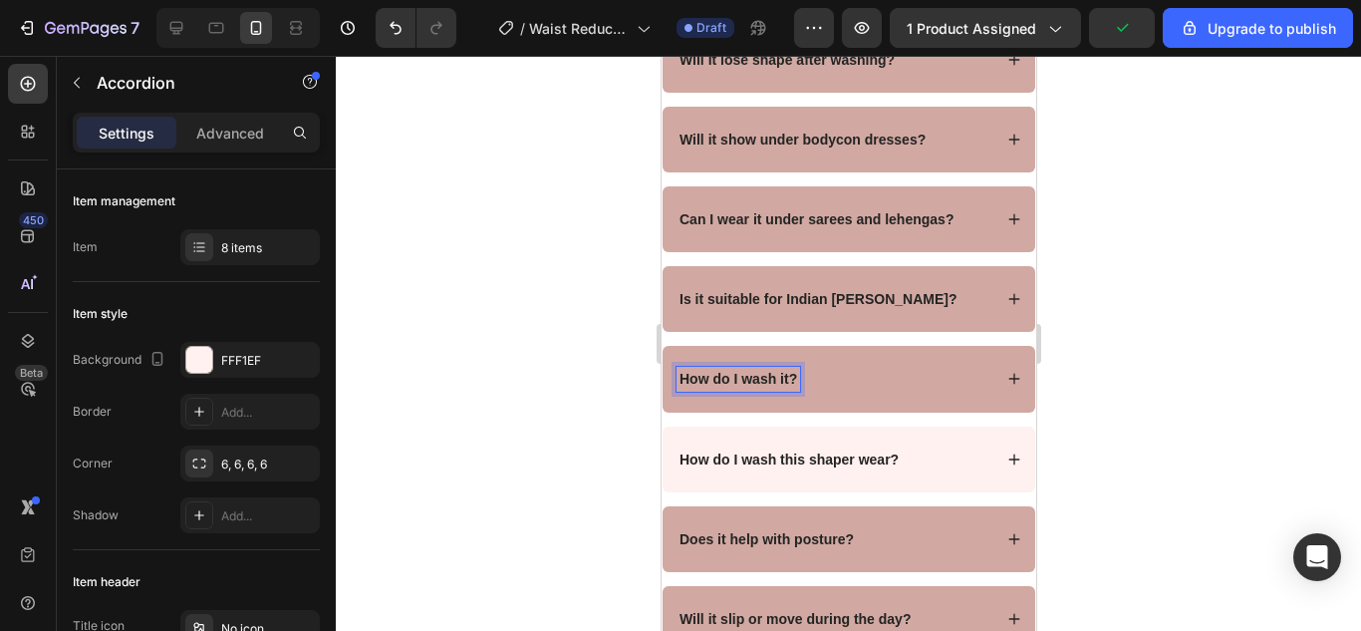
scroll to position [7983, 0]
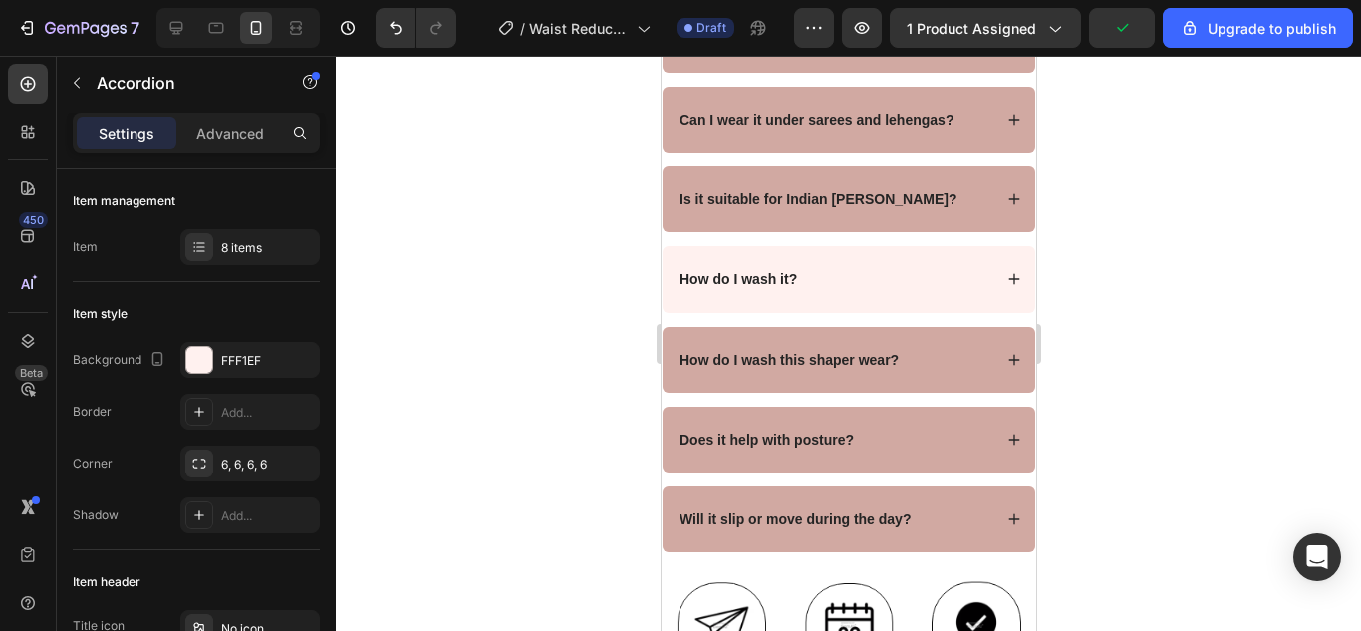
click at [865, 291] on div "How do I wash it?" at bounding box center [832, 279] width 315 height 24
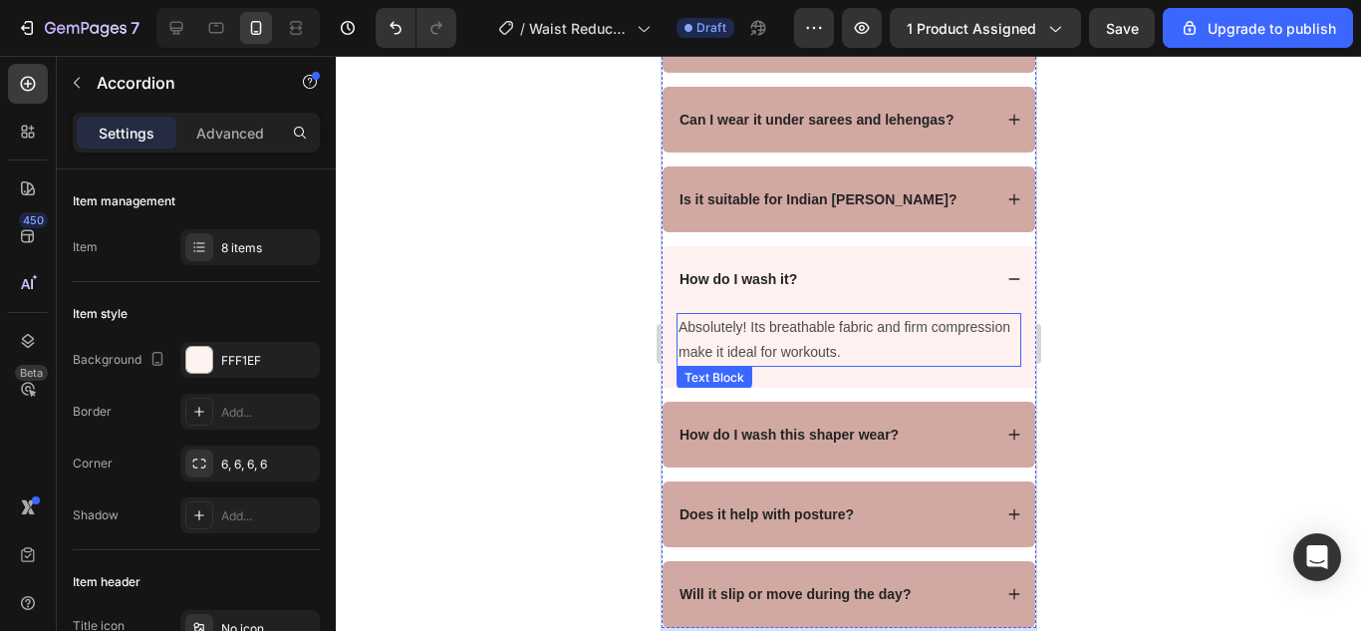
click at [840, 364] on p "Absolutely! Its breathable fabric and firm compression make it ideal for workou…" at bounding box center [847, 340] width 341 height 50
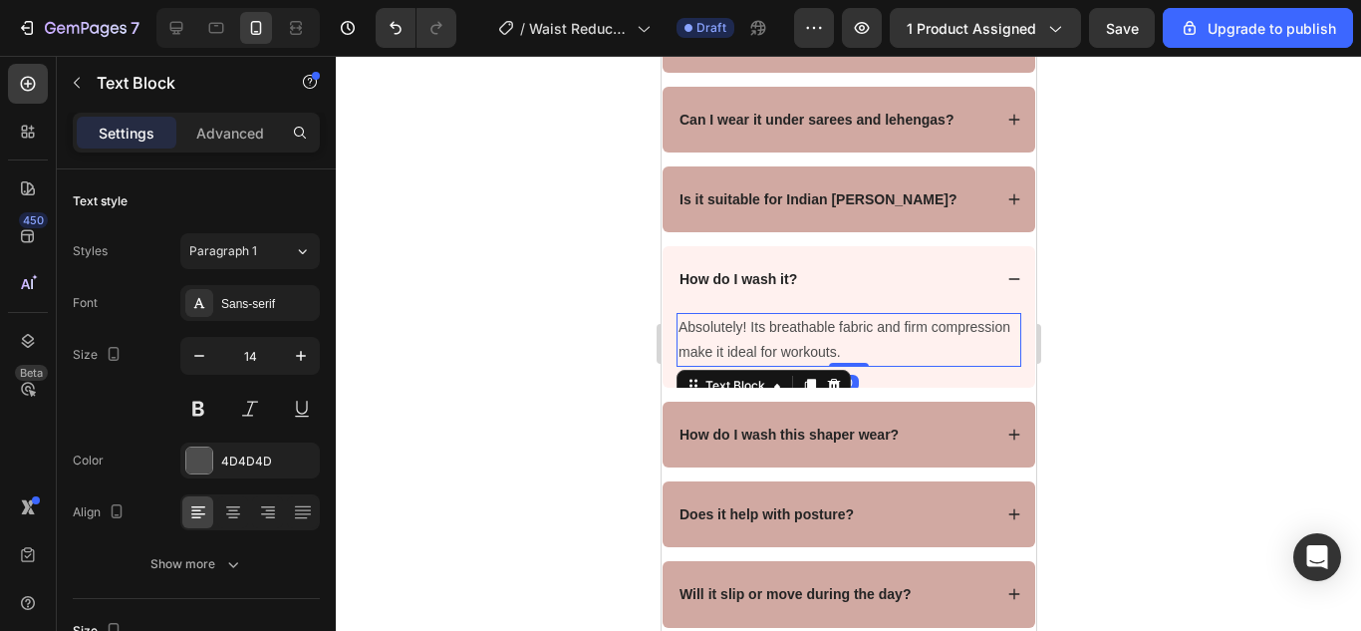
drag, startPoint x: 842, startPoint y: 370, endPoint x: 894, endPoint y: 366, distance: 52.9
click at [843, 365] on p "Absolutely! Its breathable fabric and firm compression make it ideal for workou…" at bounding box center [847, 340] width 341 height 50
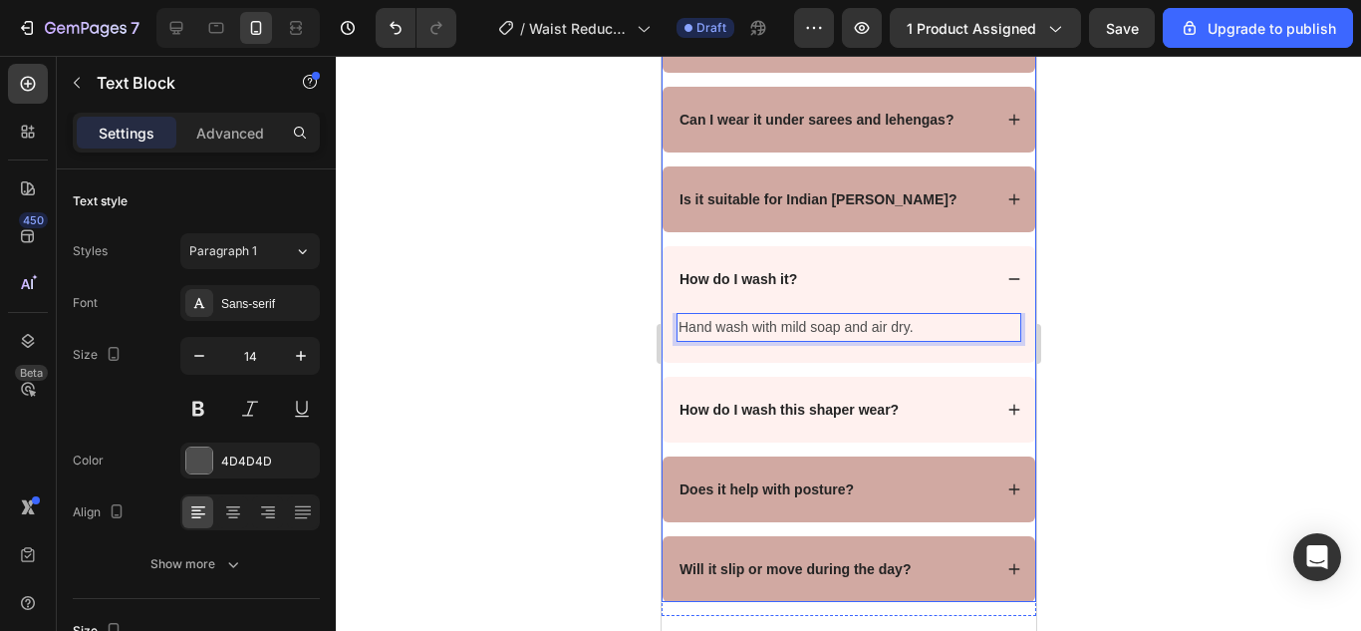
click at [849, 417] on strong "How do I wash this shaper wear?" at bounding box center [787, 409] width 219 height 16
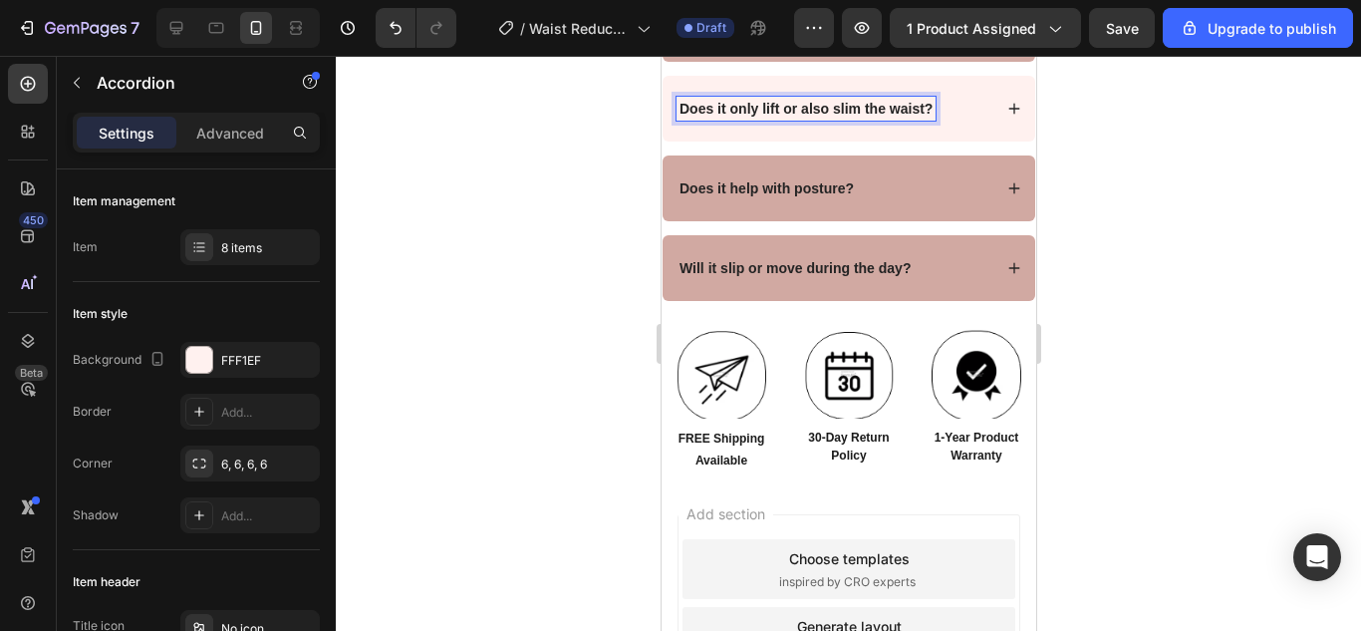
scroll to position [8232, 0]
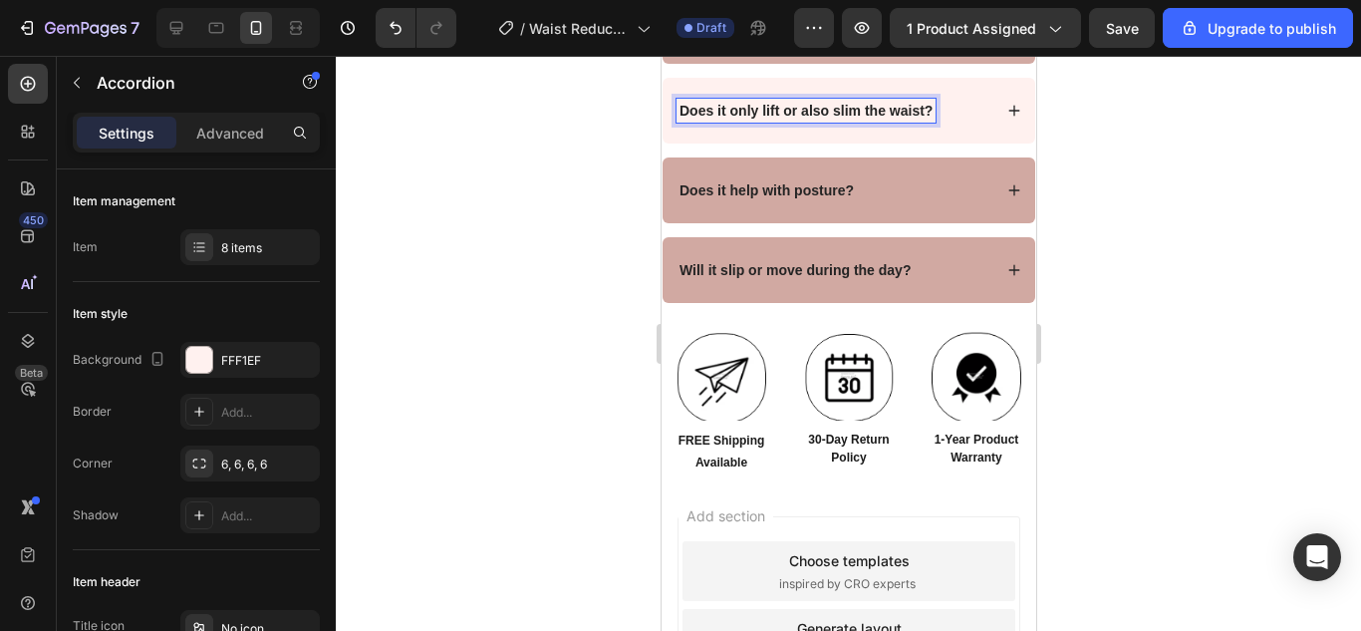
click at [951, 143] on div "Does it only lift or also slim the waist?" at bounding box center [847, 111] width 373 height 66
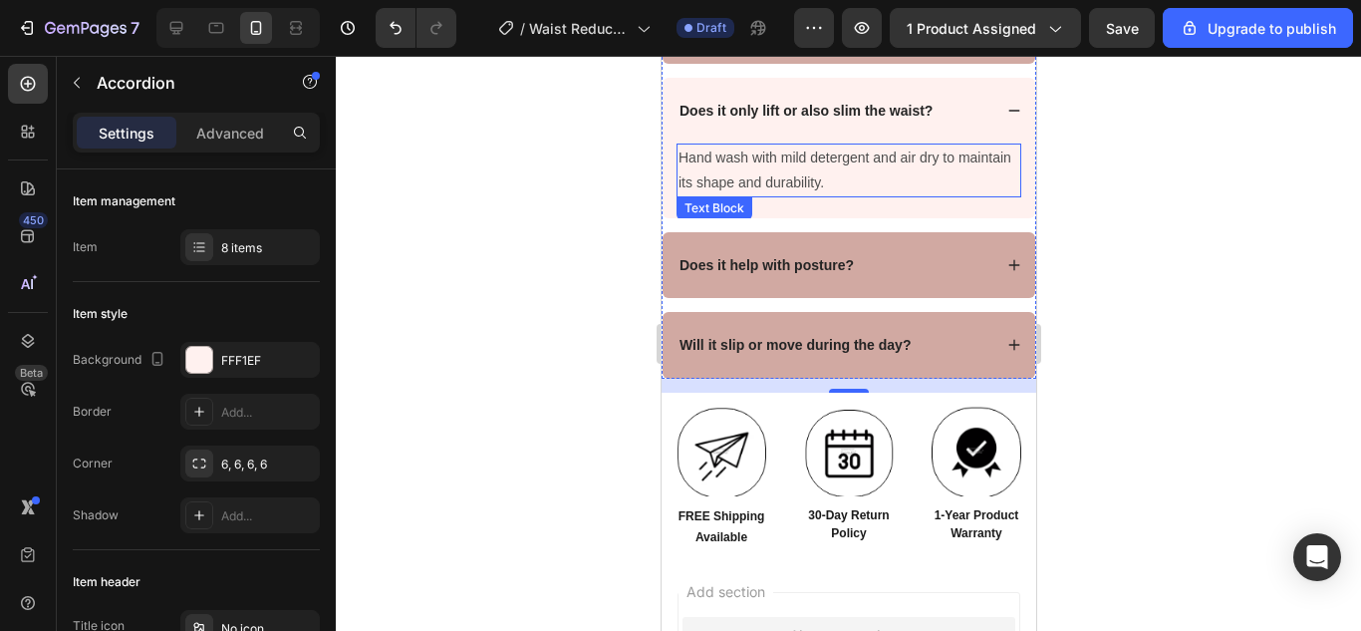
click at [826, 195] on p "Hand wash with mild detergent and air dry to maintain its shape and durability." at bounding box center [847, 170] width 341 height 50
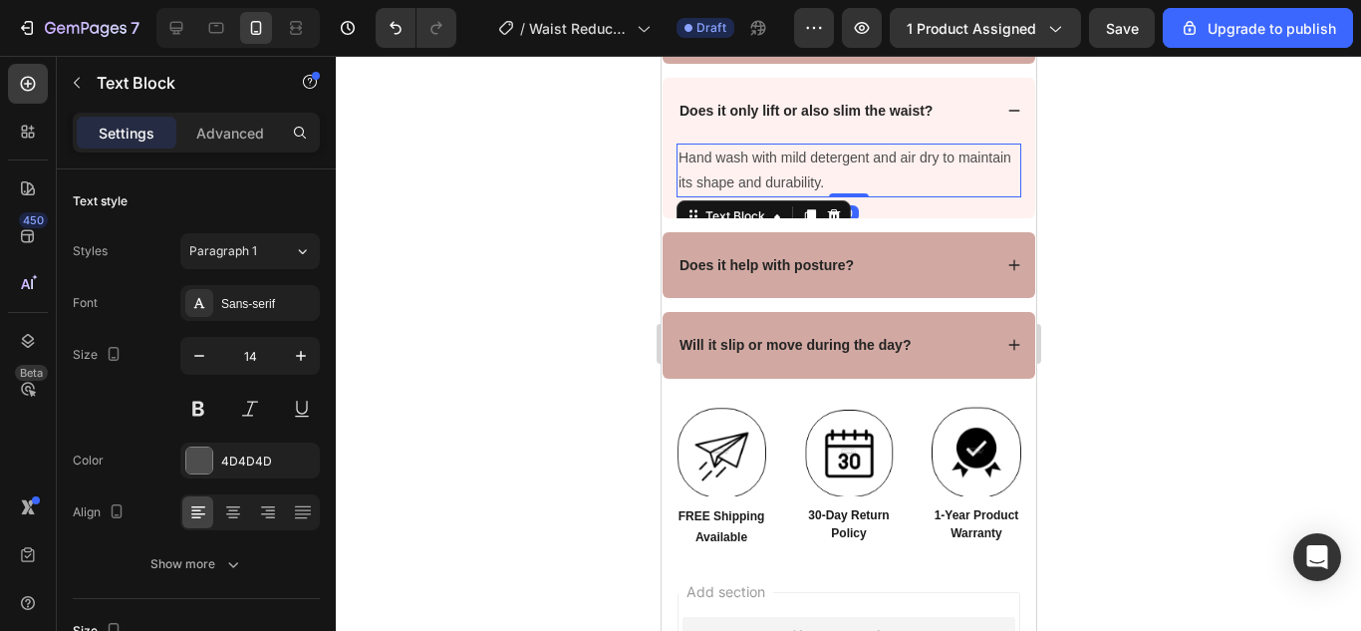
click at [842, 195] on p "Hand wash with mild detergent and air dry to maintain its shape and durability." at bounding box center [847, 170] width 341 height 50
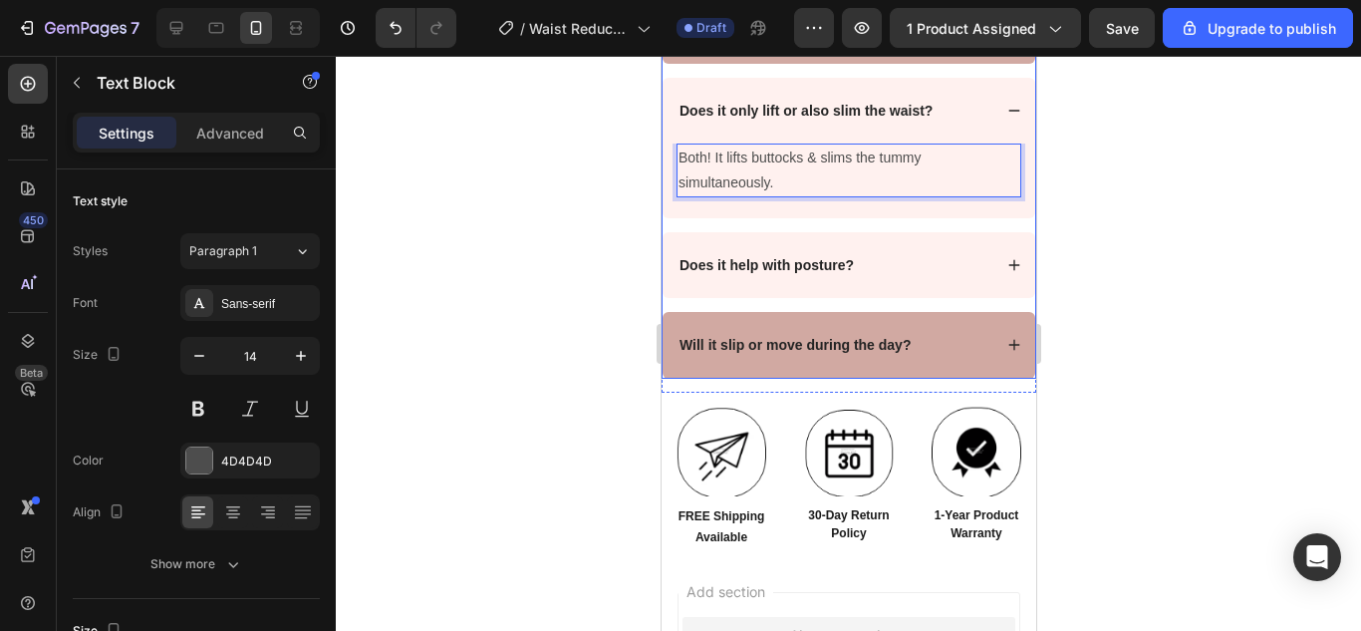
click at [803, 273] on strong "Does it help with posture?" at bounding box center [765, 265] width 174 height 16
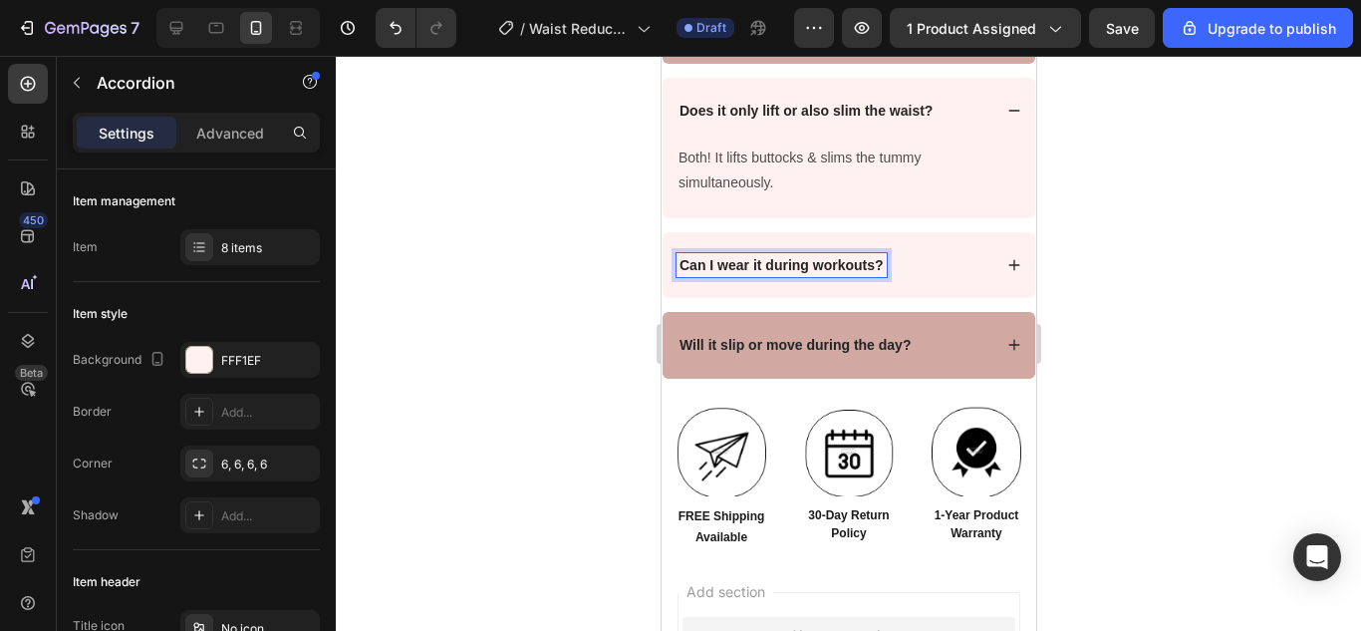
click at [919, 277] on div "Can I wear it during workouts?" at bounding box center [832, 265] width 315 height 24
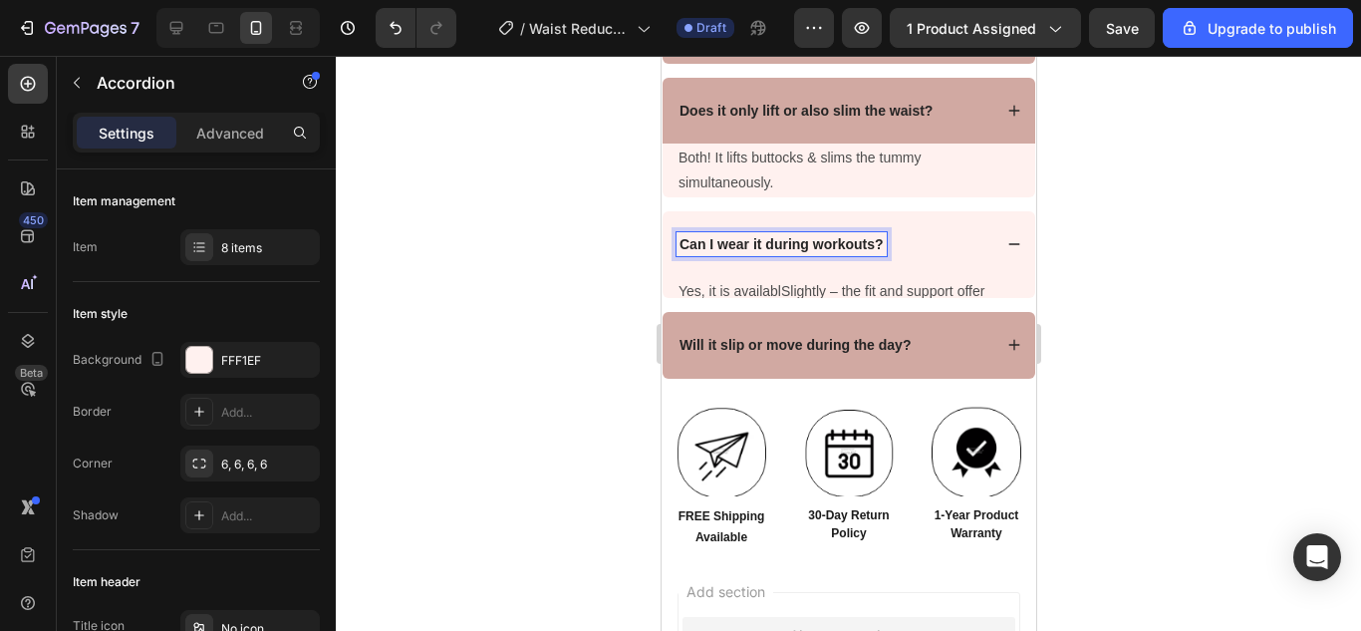
click at [917, 277] on div "Can I wear it during workouts?" at bounding box center [847, 244] width 373 height 66
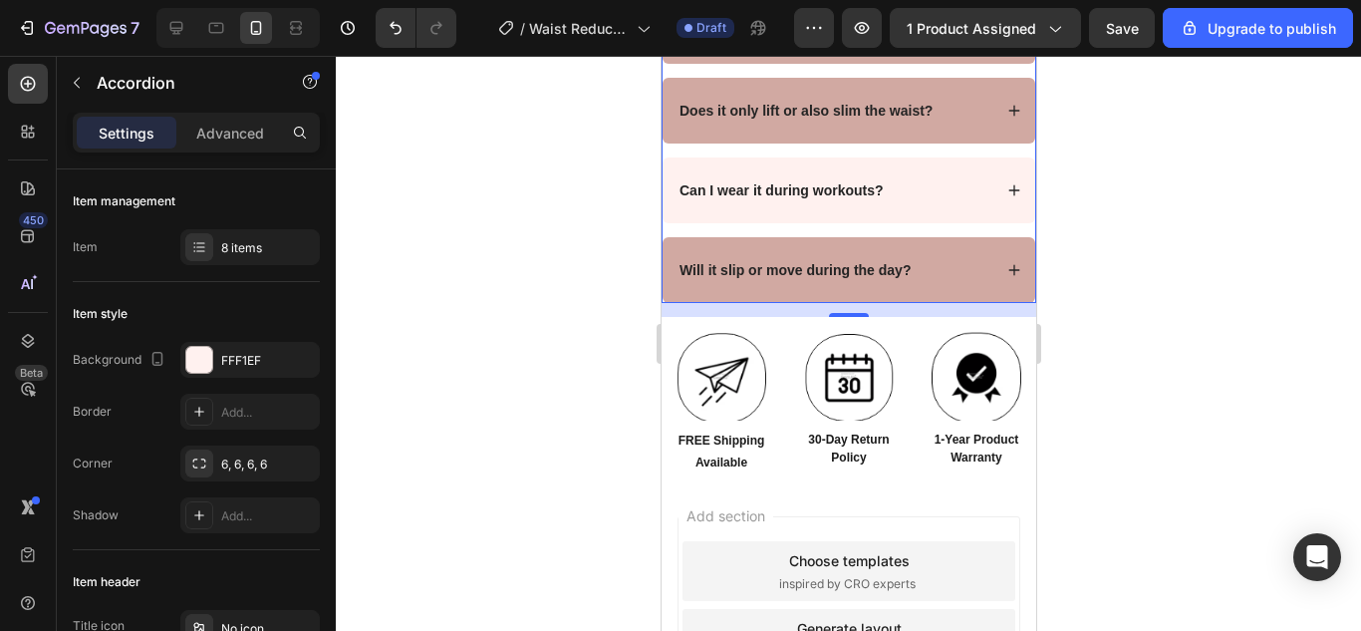
click at [891, 223] on div "Can I wear it during workouts?" at bounding box center [847, 190] width 373 height 66
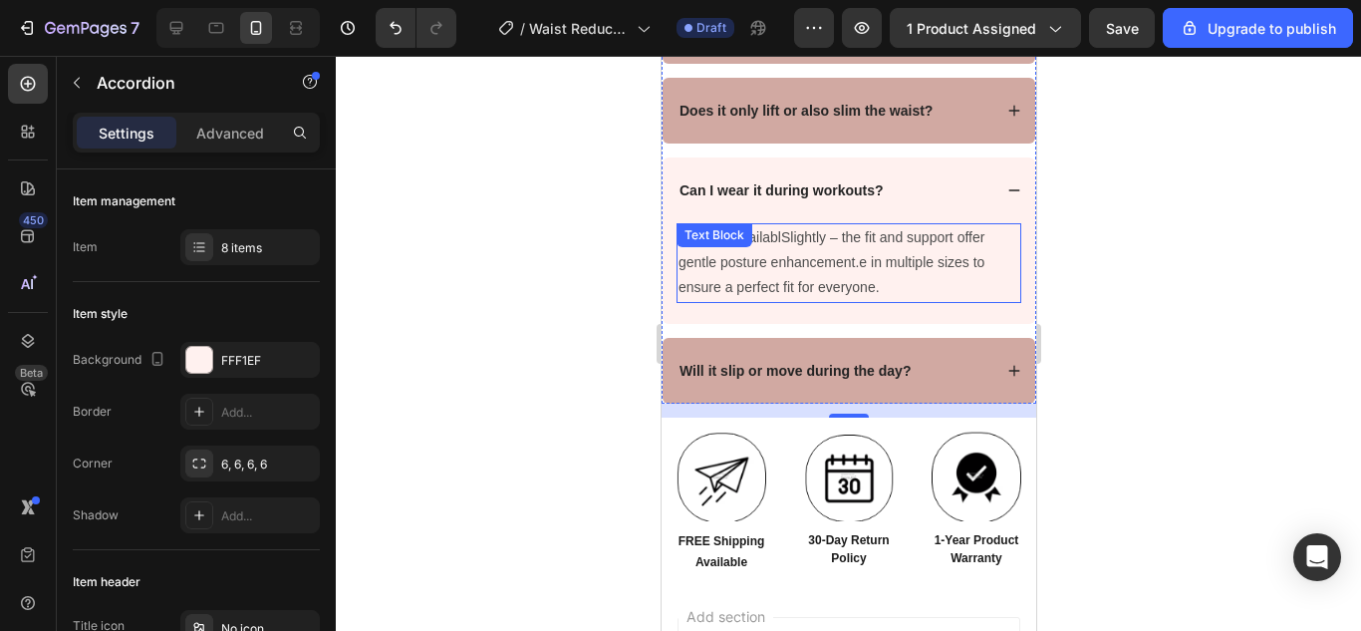
click at [854, 271] on p "Yes, it is availablSlightly – the fit and support offer gentle posture enhancem…" at bounding box center [847, 263] width 341 height 76
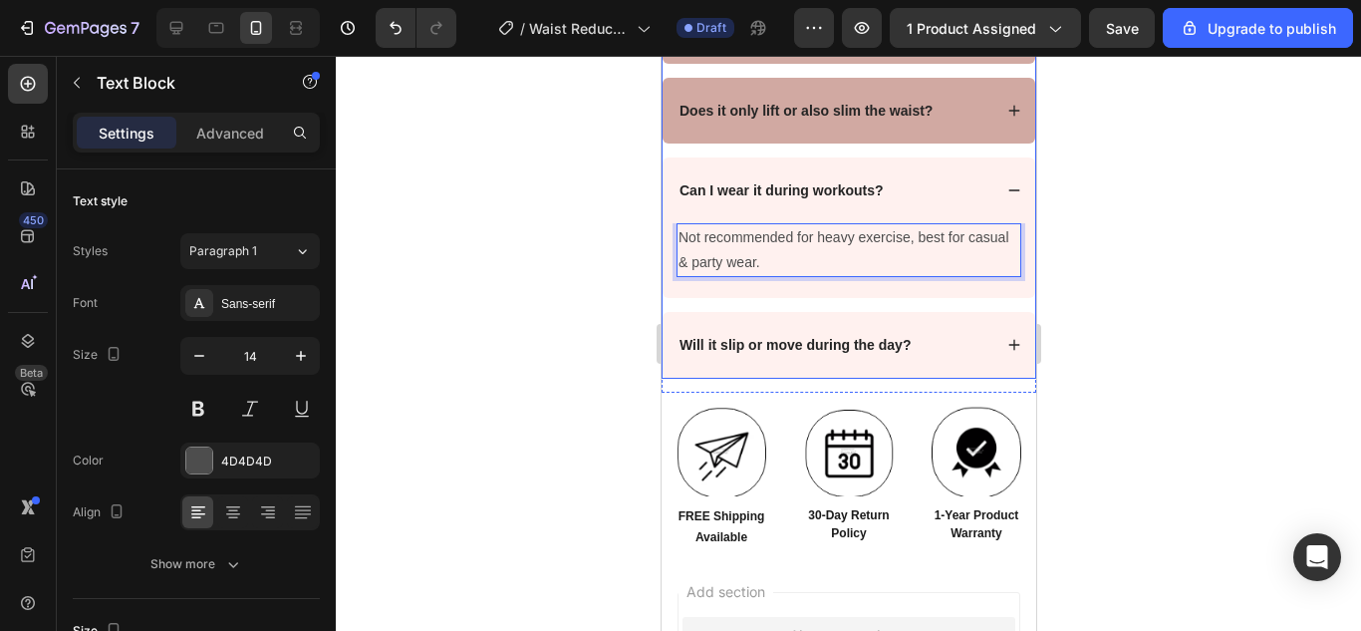
click at [899, 353] on strong "Will it slip or move during the day?" at bounding box center [793, 345] width 231 height 16
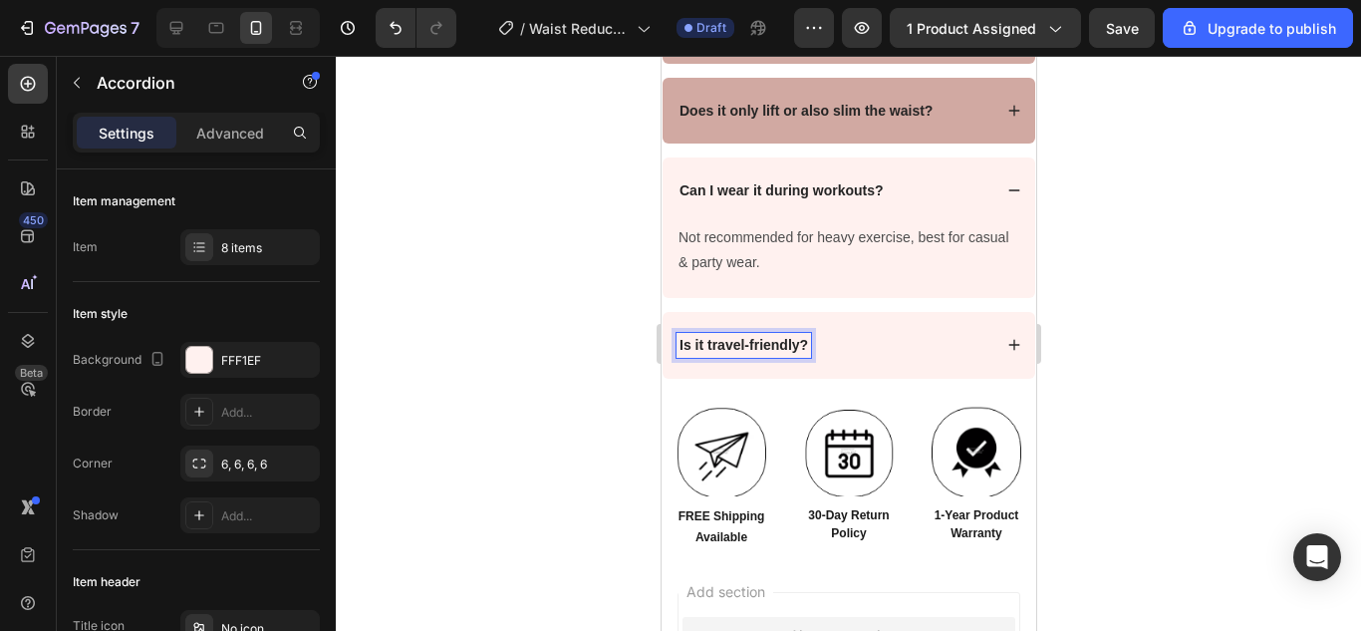
click at [850, 357] on div "Is it travel-friendly?" at bounding box center [832, 345] width 315 height 24
click at [852, 357] on div "Is it travel-friendly?" at bounding box center [832, 345] width 315 height 24
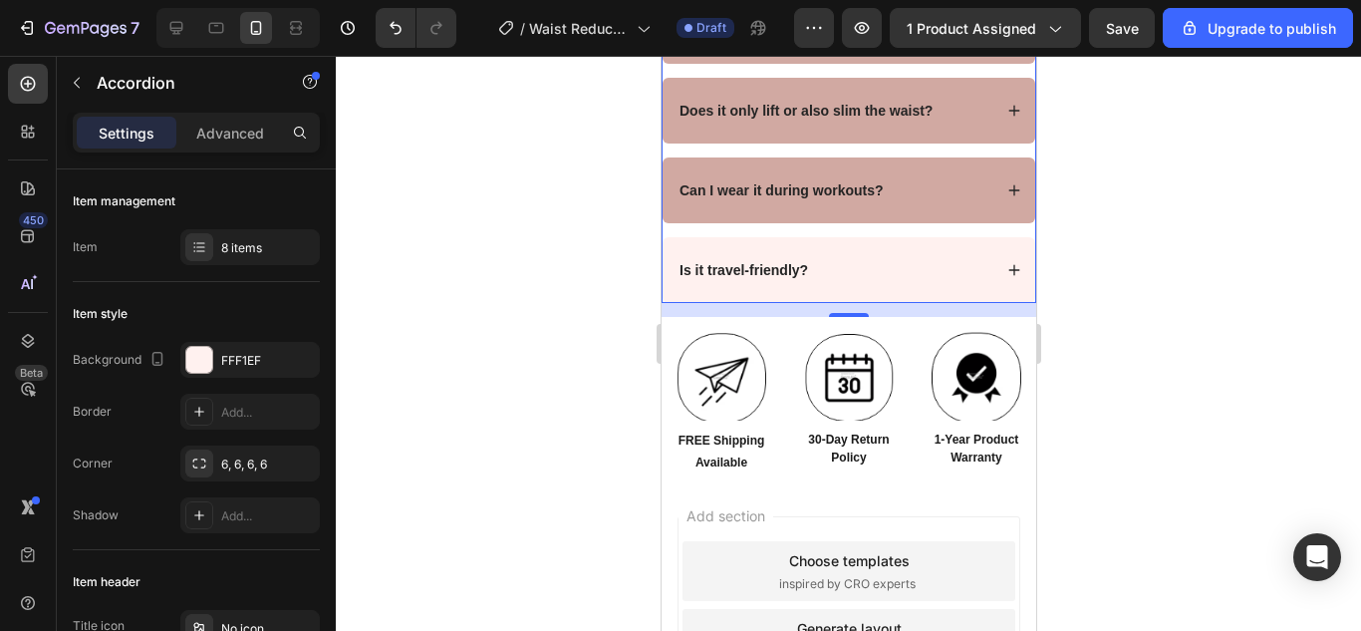
click at [842, 282] on div "Is it travel-friendly?" at bounding box center [832, 270] width 315 height 24
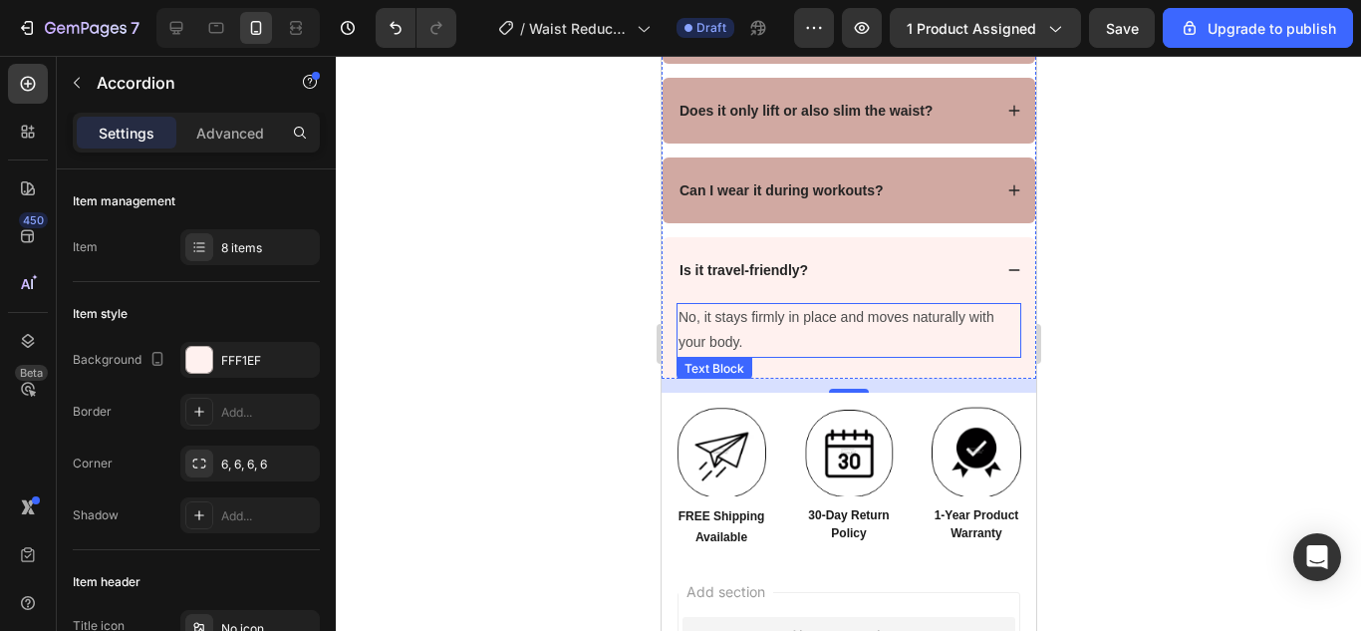
click at [830, 347] on p "No, it stays firmly in place and moves naturally with your body." at bounding box center [847, 330] width 341 height 50
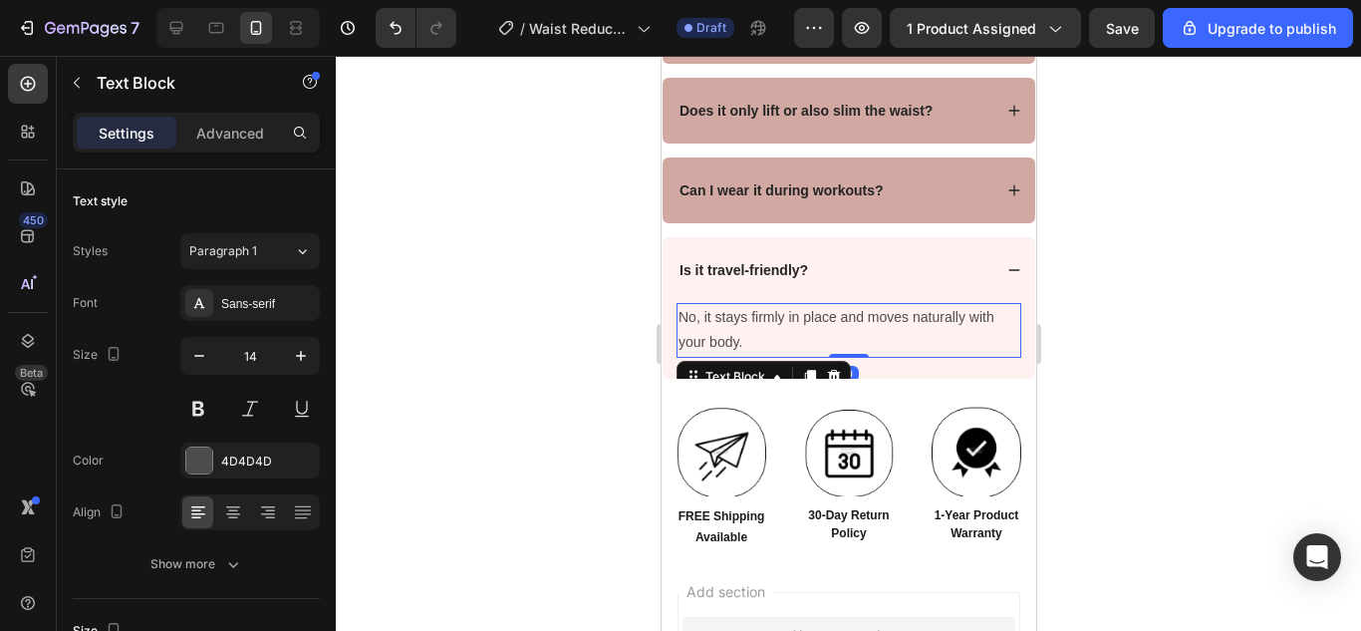
click at [829, 347] on p "No, it stays firmly in place and moves naturally with your body." at bounding box center [847, 330] width 341 height 50
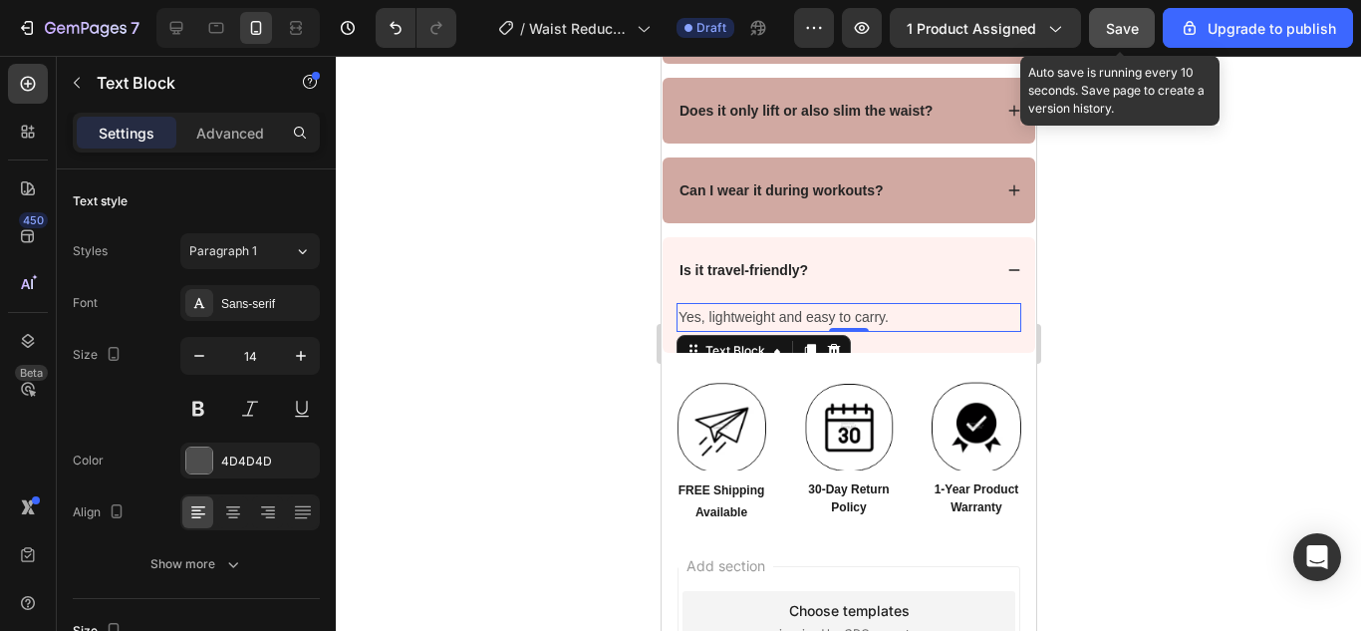
click at [1098, 27] on button "Save" at bounding box center [1122, 28] width 66 height 40
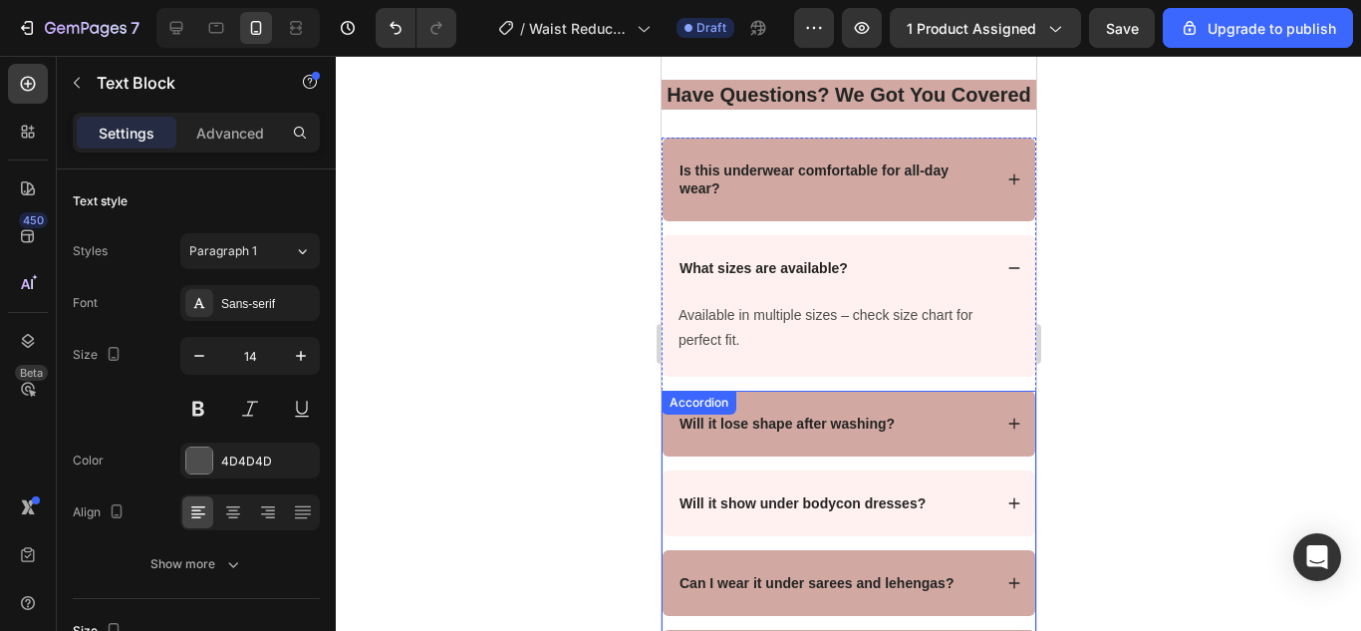
scroll to position [7435, 0]
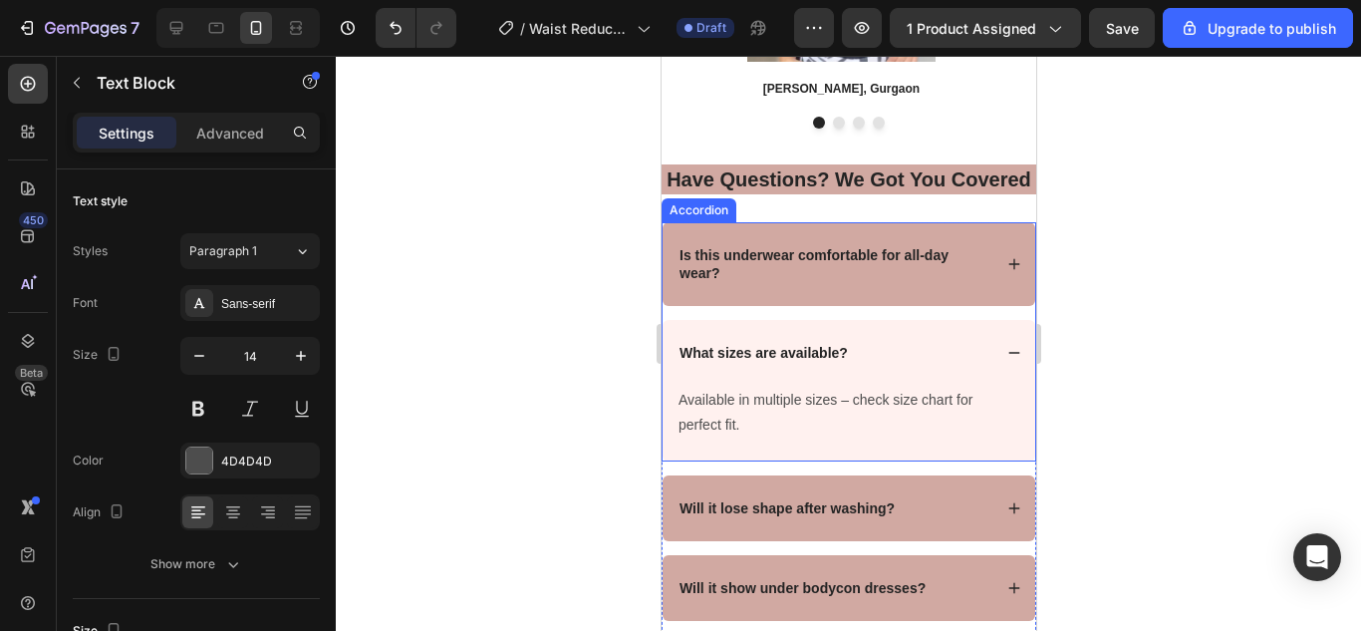
click at [875, 365] on div "What sizes are available?" at bounding box center [832, 353] width 315 height 24
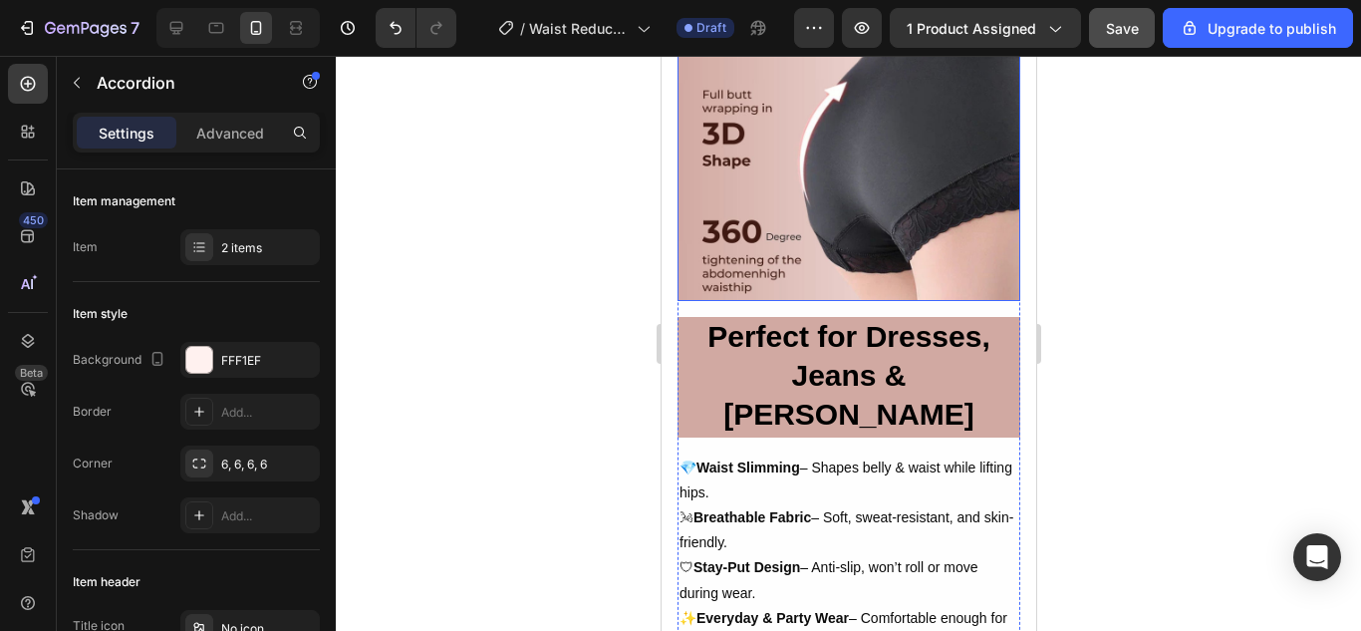
scroll to position [3526, 0]
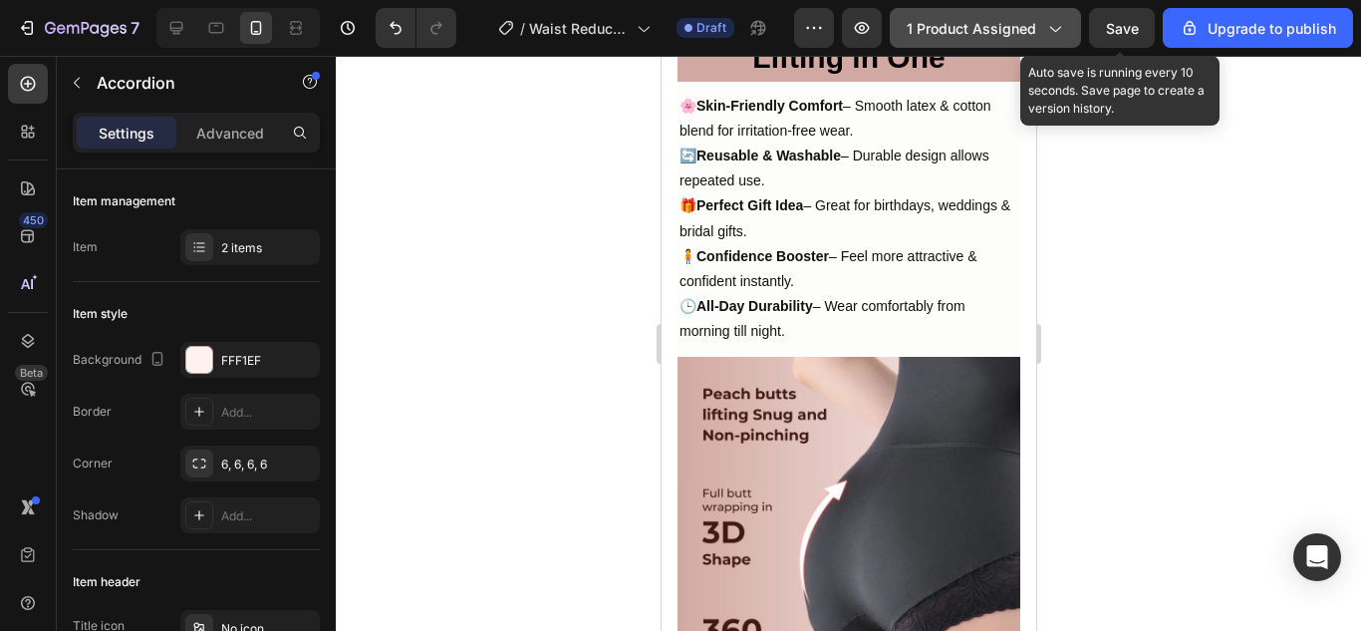
drag, startPoint x: 1123, startPoint y: 26, endPoint x: 1040, endPoint y: 26, distance: 82.7
click at [1124, 27] on span "Save" at bounding box center [1122, 28] width 33 height 17
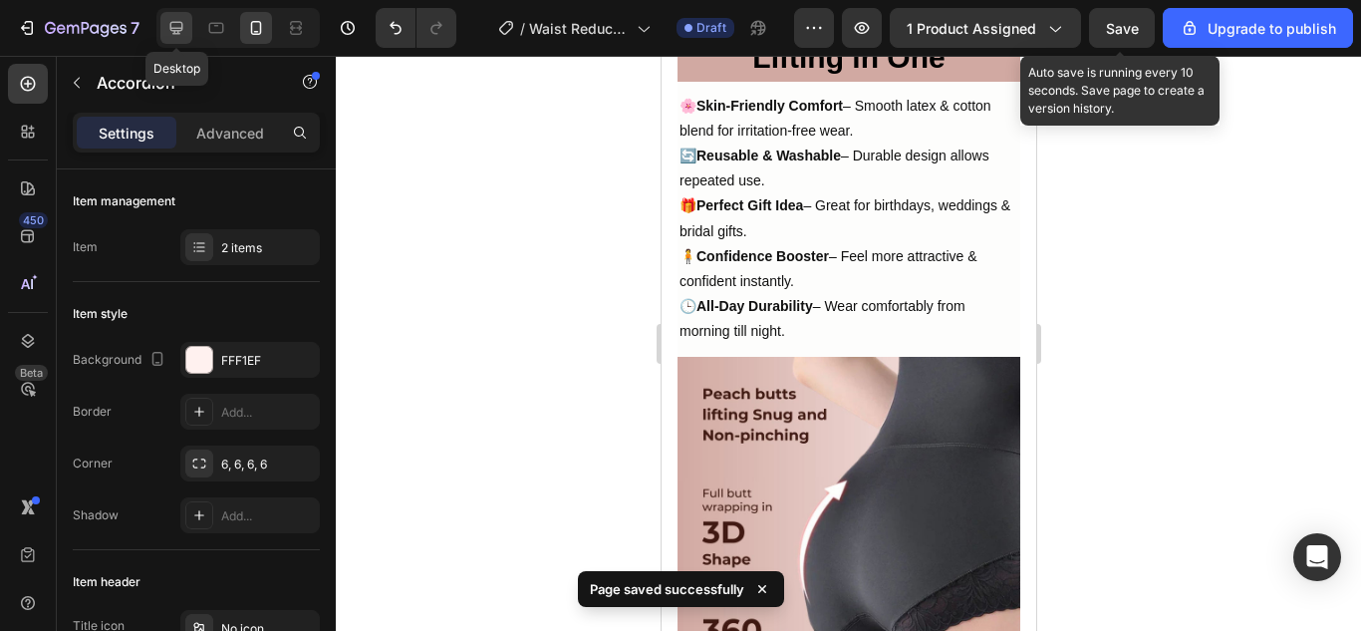
click at [175, 22] on icon at bounding box center [176, 28] width 13 height 13
type input "24"
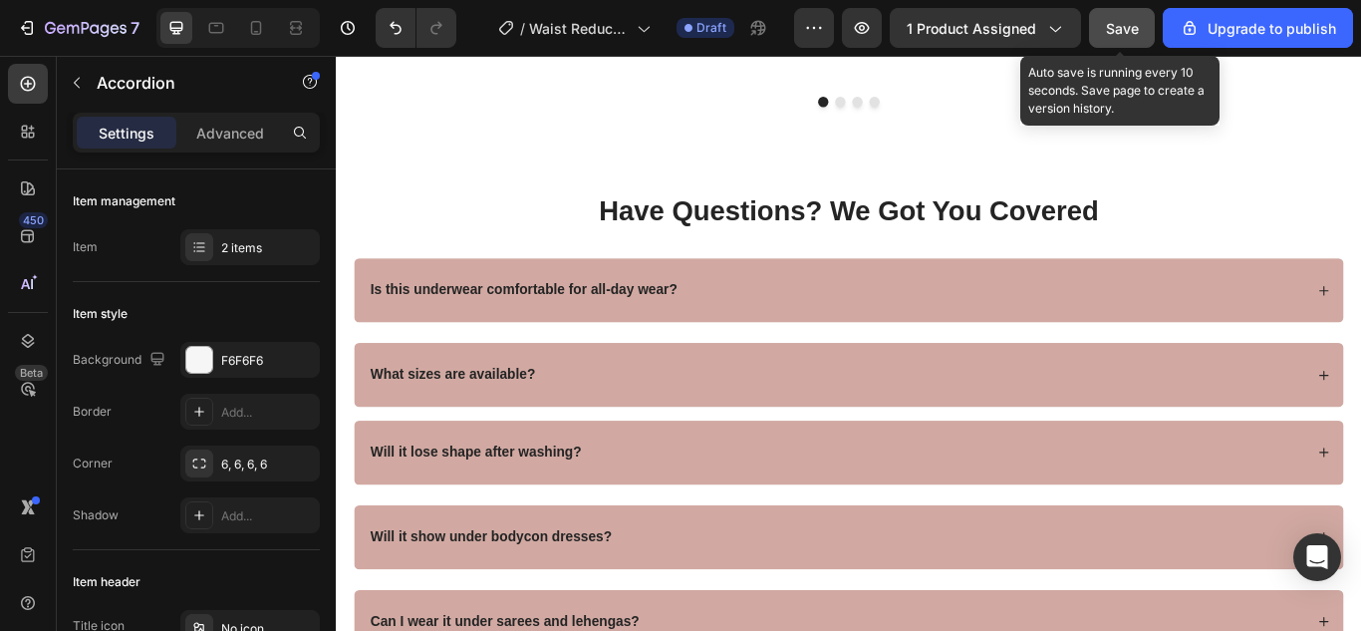
scroll to position [7610, 0]
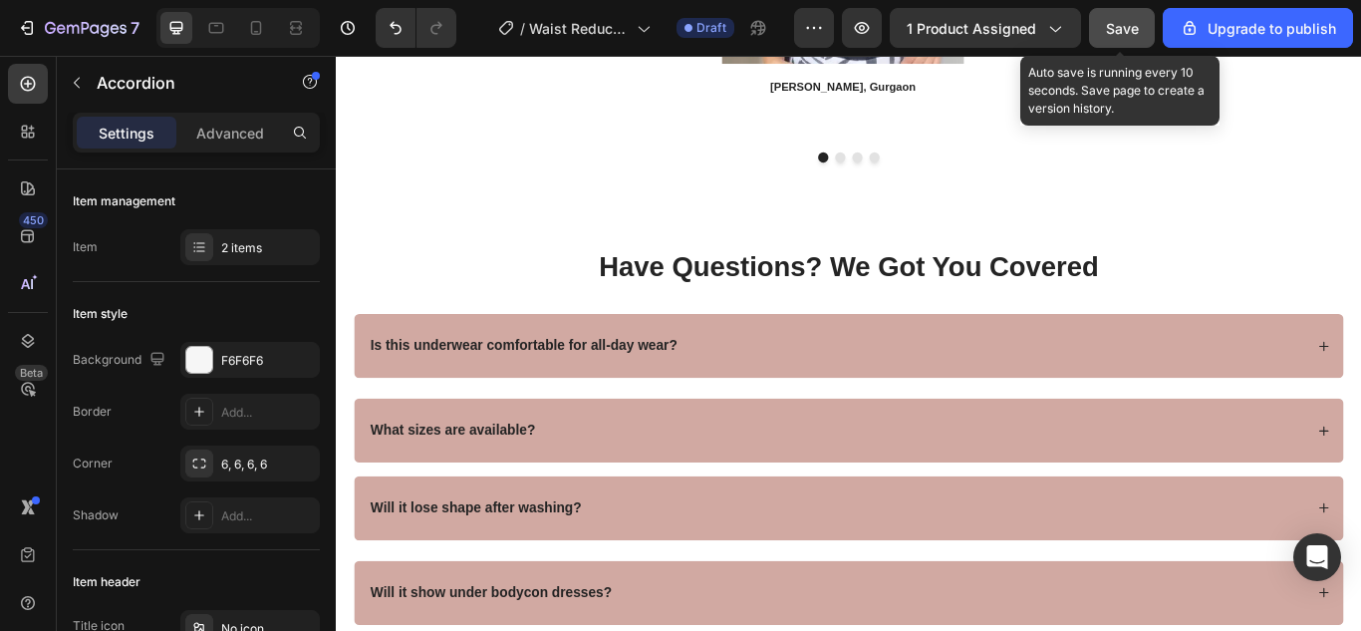
drag, startPoint x: 1120, startPoint y: 20, endPoint x: 1111, endPoint y: 47, distance: 28.3
click at [1120, 21] on span "Save" at bounding box center [1122, 28] width 33 height 17
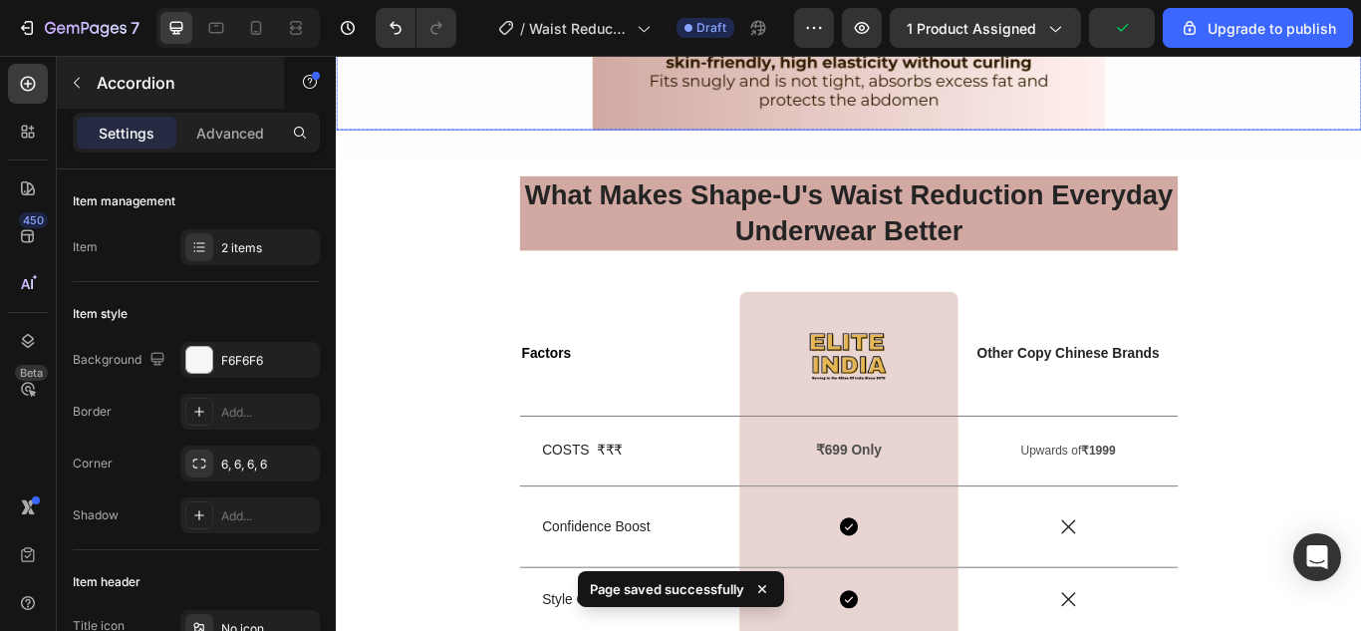
scroll to position [5817, 0]
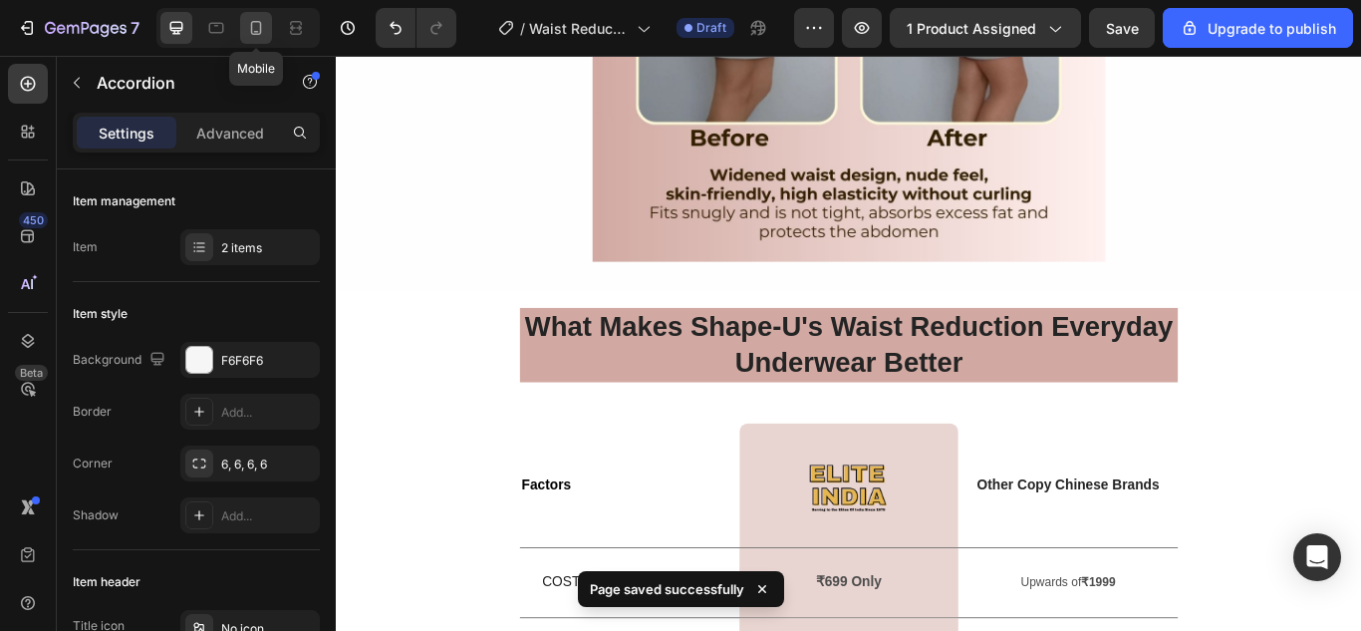
click at [241, 37] on div at bounding box center [256, 28] width 32 height 32
type input "14"
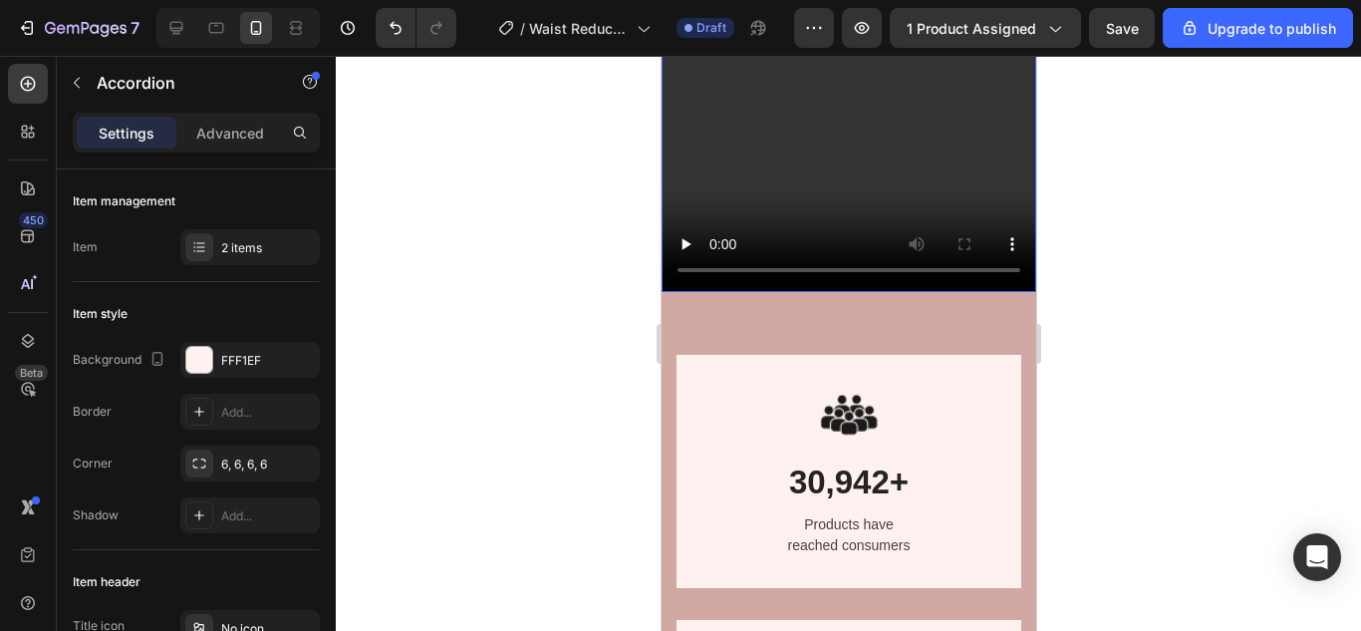
scroll to position [2425, 0]
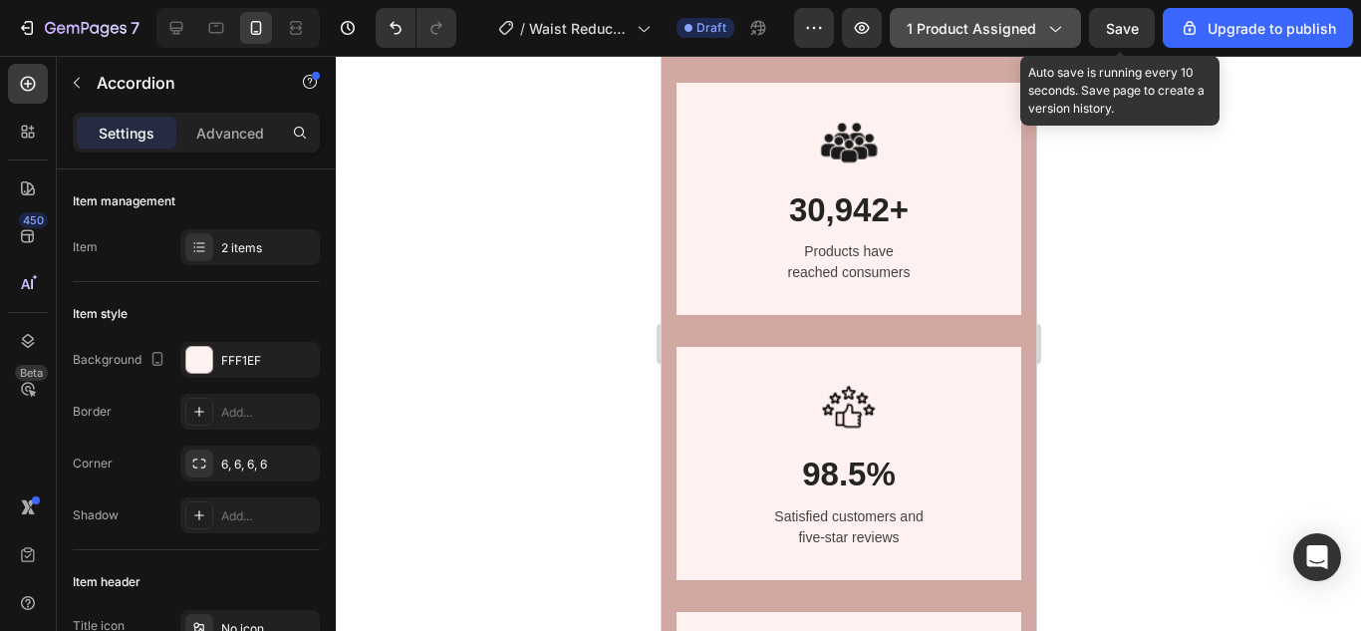
drag, startPoint x: 1129, startPoint y: 33, endPoint x: 1069, endPoint y: 20, distance: 61.2
click at [1130, 34] on span "Save" at bounding box center [1122, 28] width 33 height 17
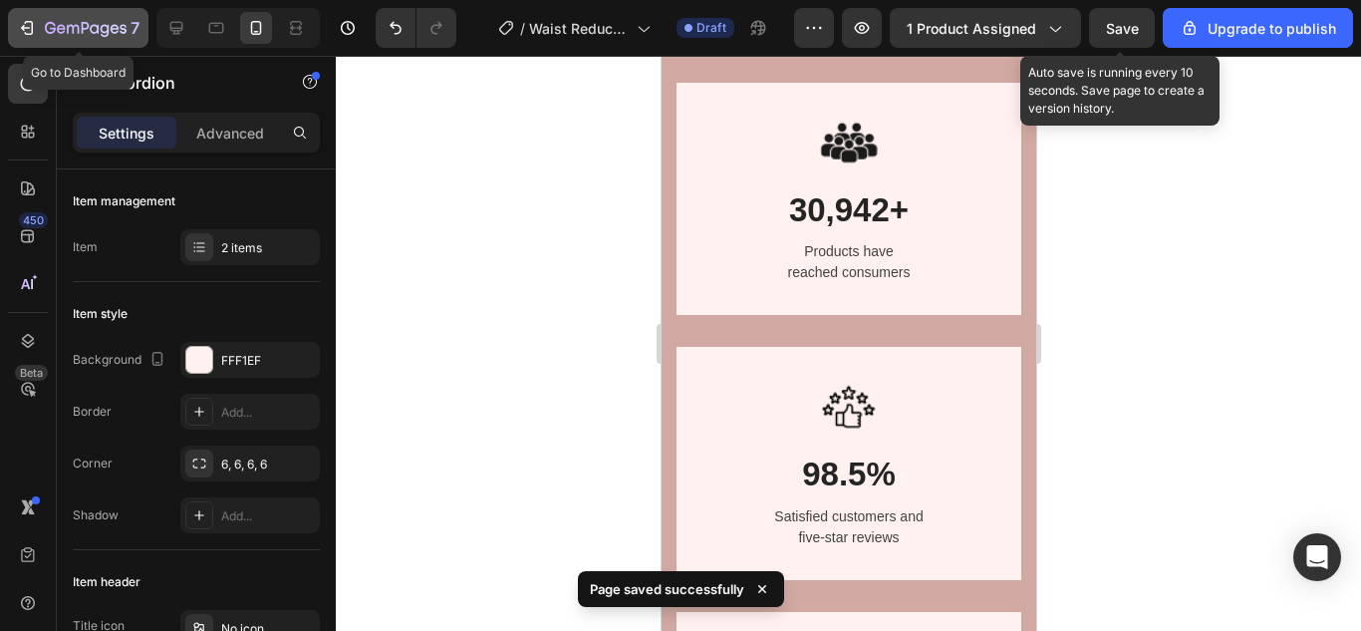
click at [20, 31] on icon "button" at bounding box center [27, 28] width 20 height 20
